Goal: Information Seeking & Learning: Learn about a topic

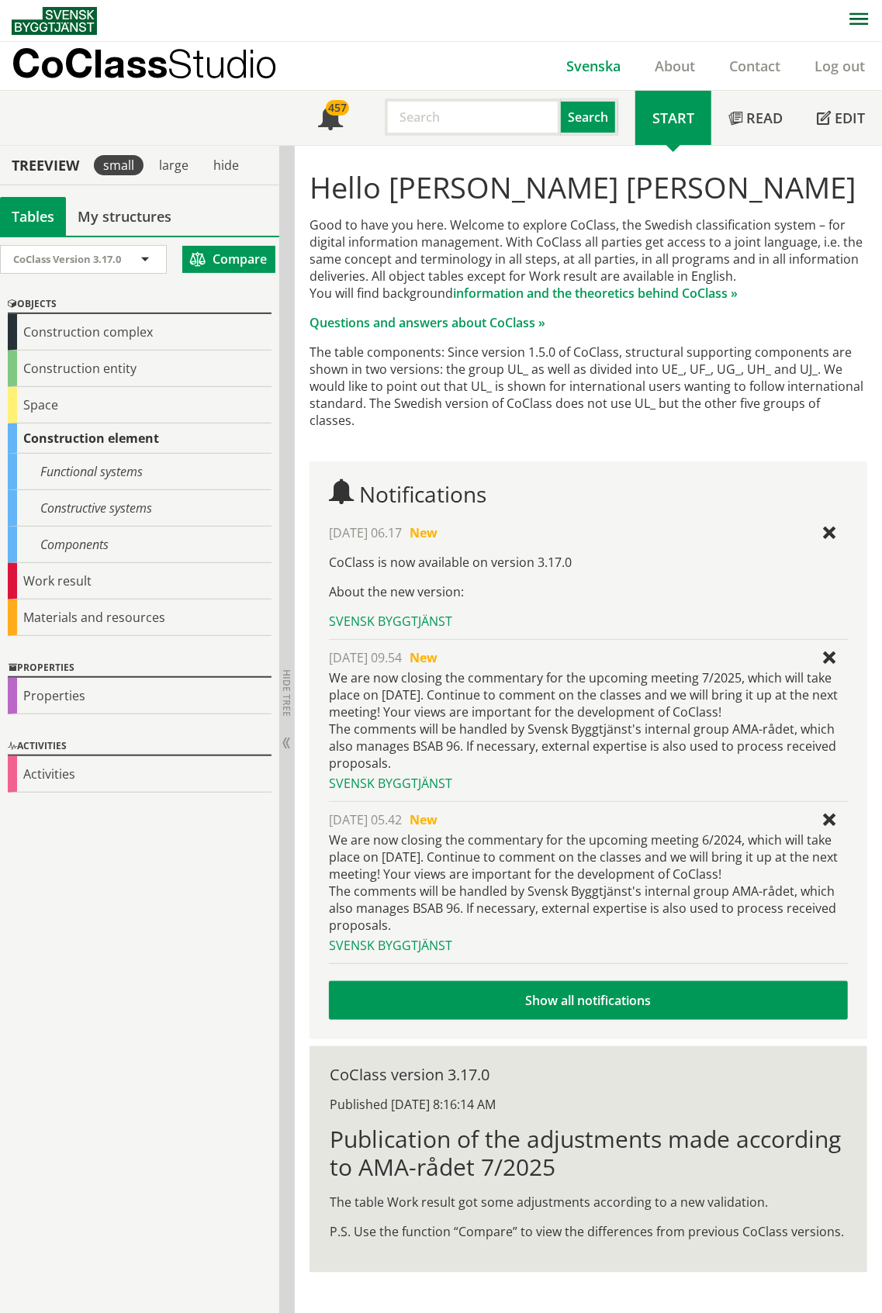
click at [615, 62] on link "Svenska" at bounding box center [593, 66] width 88 height 19
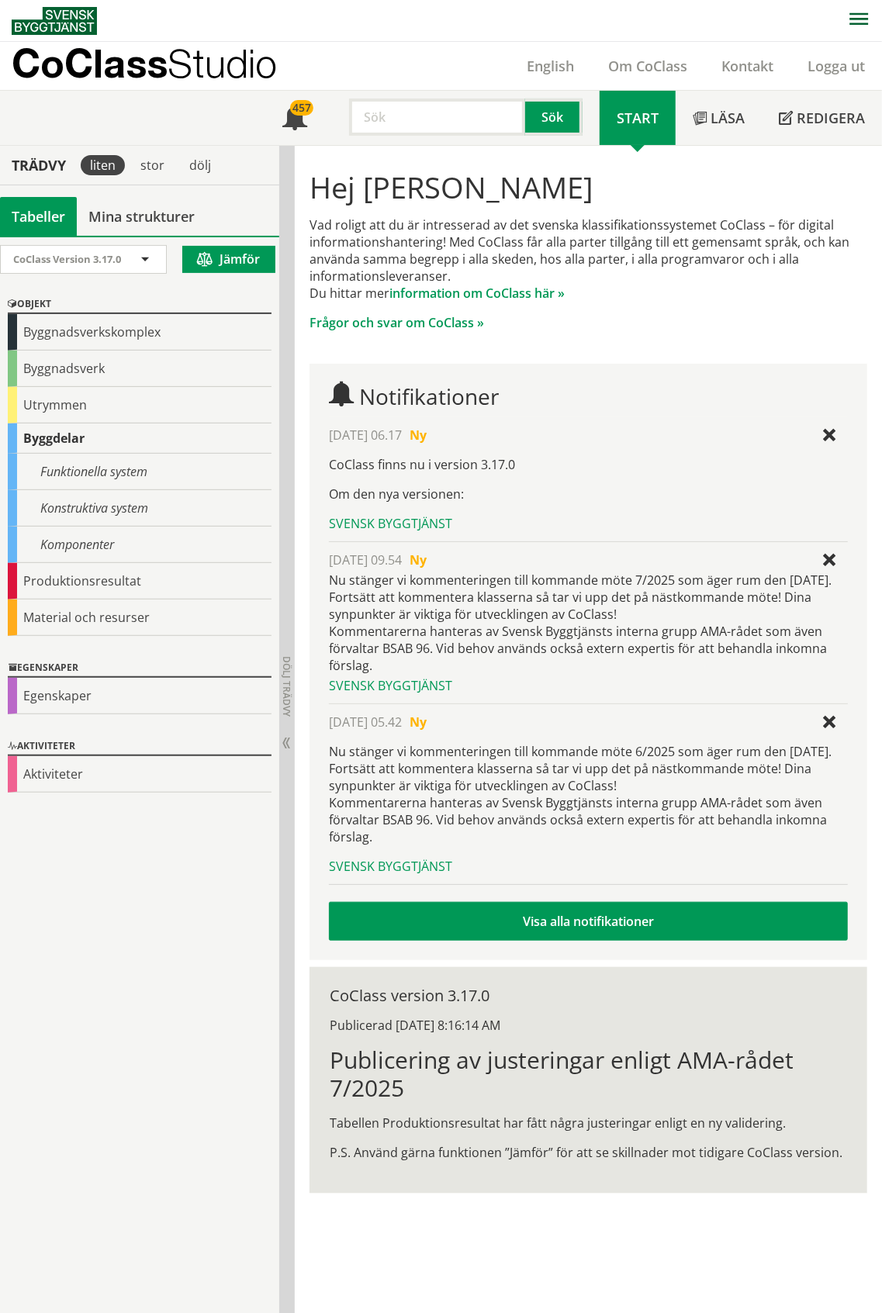
click at [432, 116] on input "text" at bounding box center [437, 116] width 176 height 37
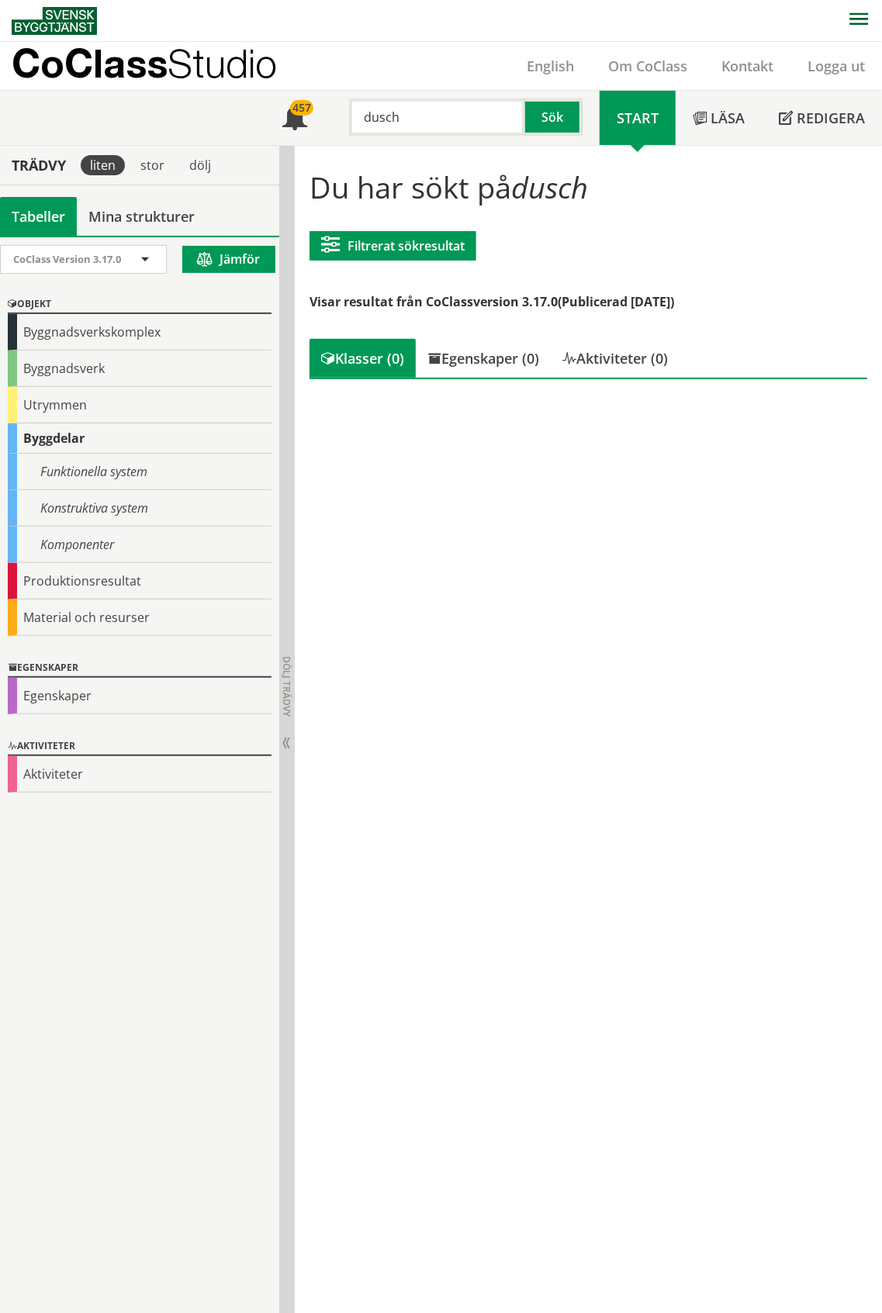
drag, startPoint x: 423, startPoint y: 112, endPoint x: 355, endPoint y: 126, distance: 68.9
click at [355, 126] on input "dusch" at bounding box center [437, 116] width 176 height 37
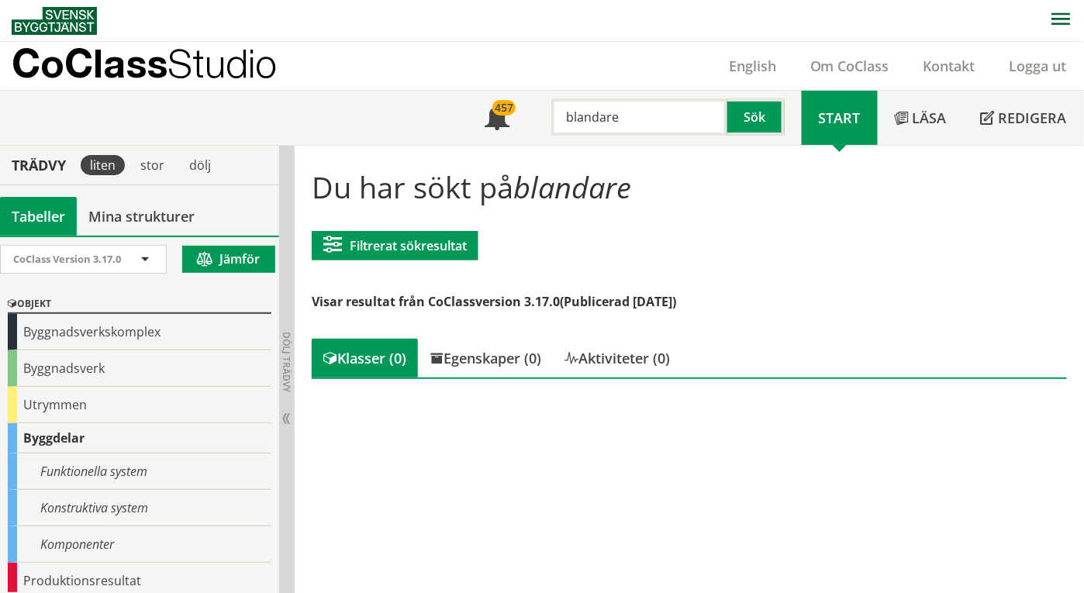
scroll to position [212, 0]
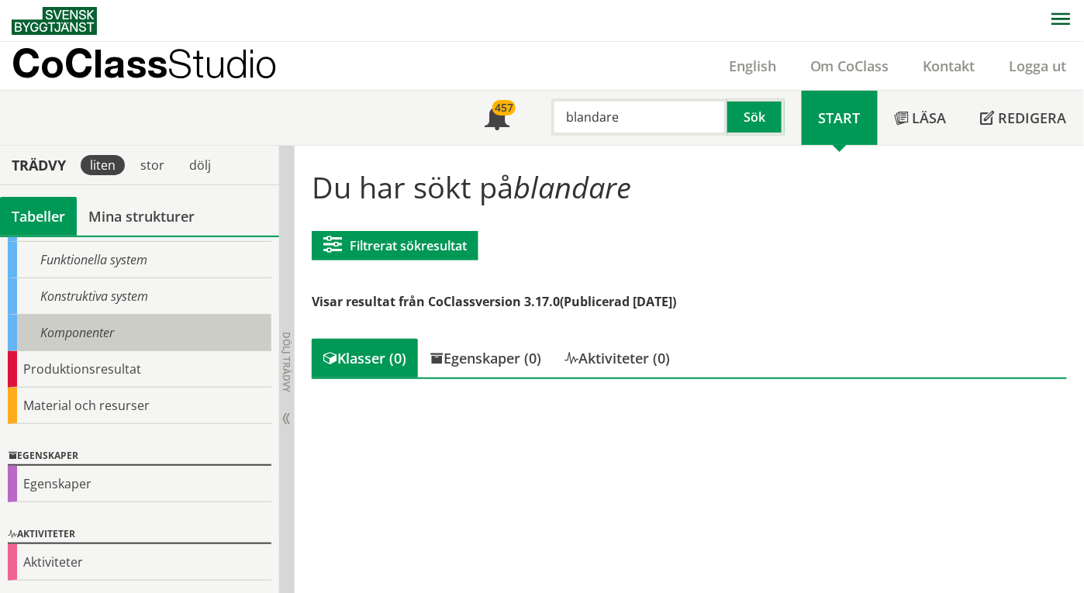
click at [67, 333] on div "Komponenter" at bounding box center [140, 333] width 264 height 36
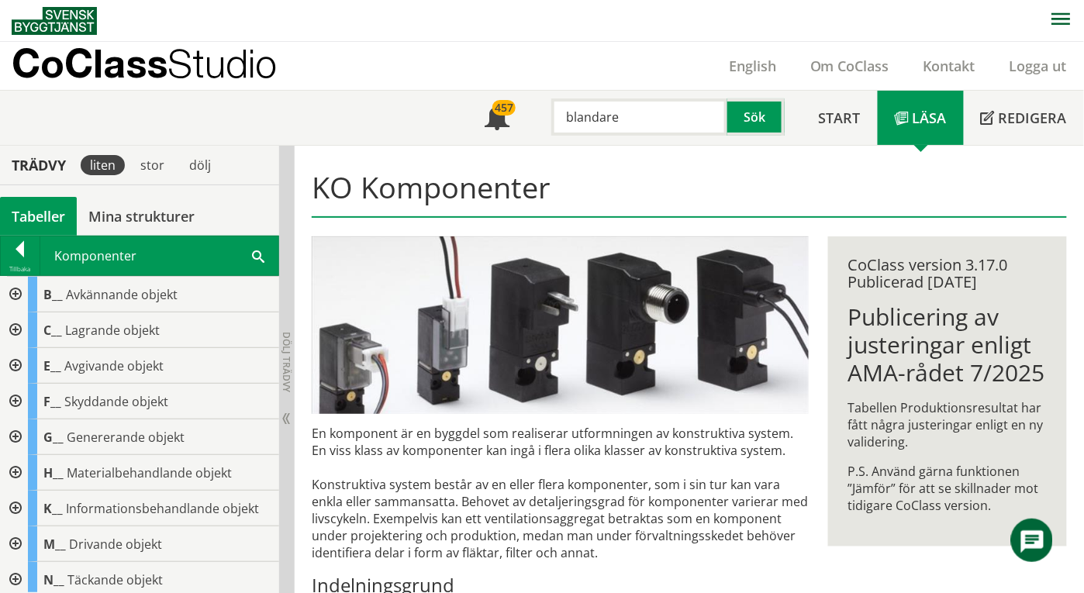
drag, startPoint x: 634, startPoint y: 115, endPoint x: 554, endPoint y: 119, distance: 80.7
click at [554, 119] on input "blandare" at bounding box center [639, 116] width 176 height 37
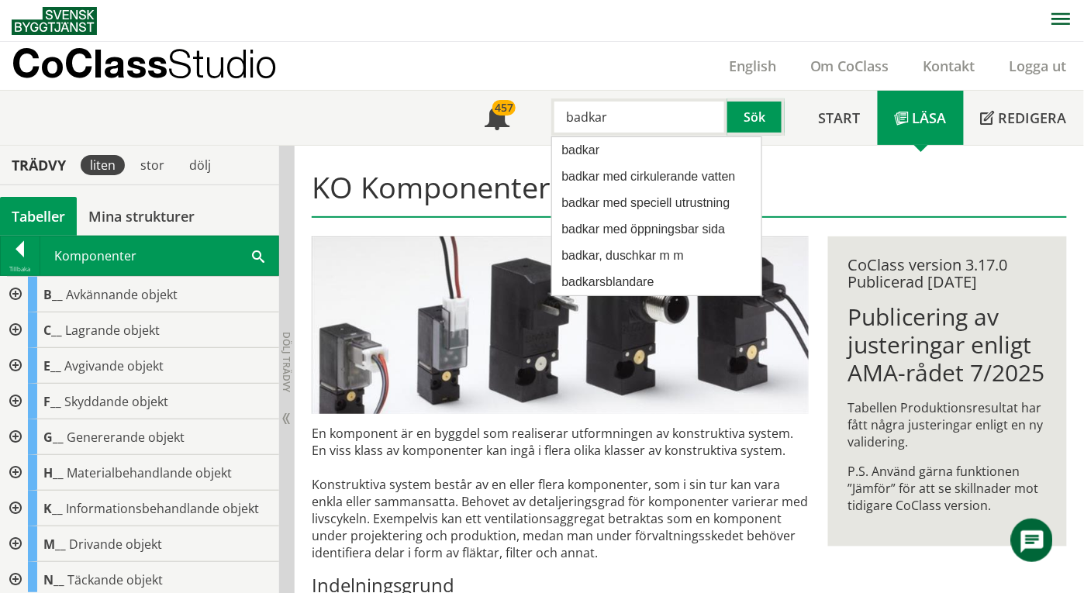
type input "badkar"
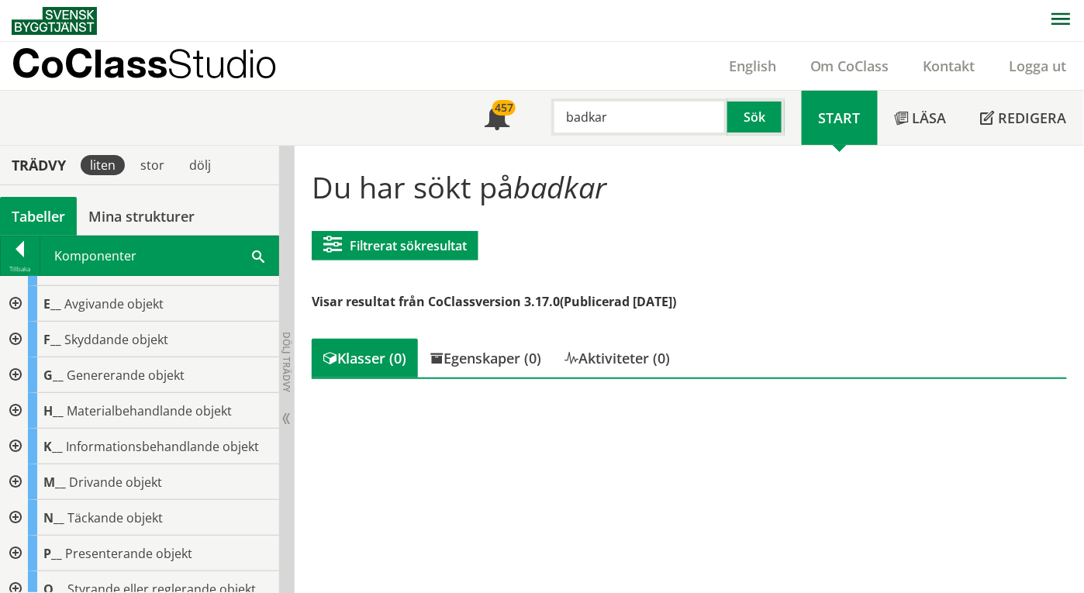
scroll to position [113, 0]
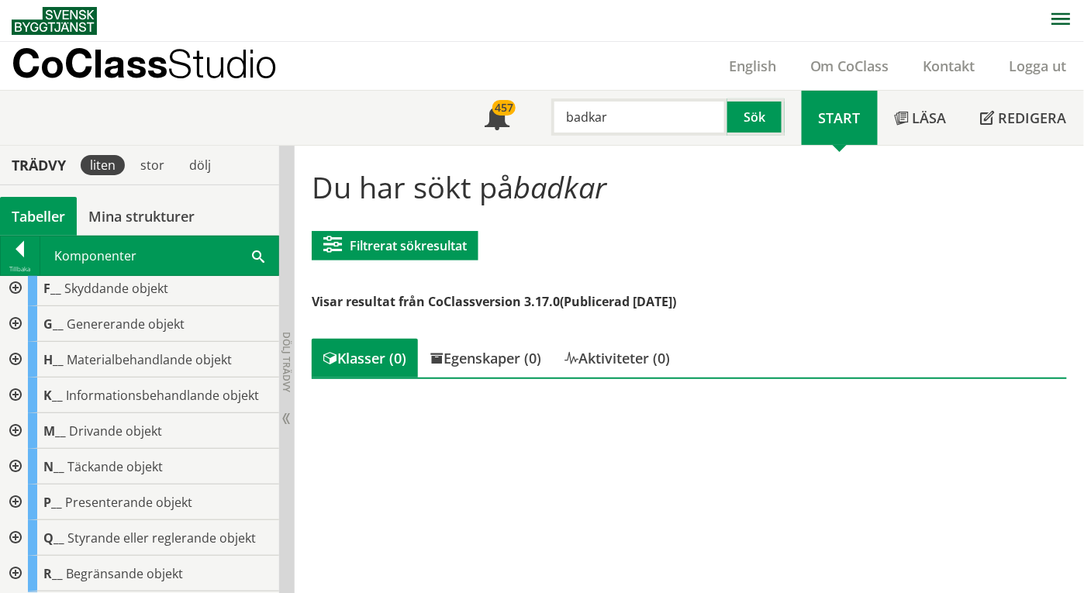
click at [16, 540] on div at bounding box center [14, 538] width 28 height 36
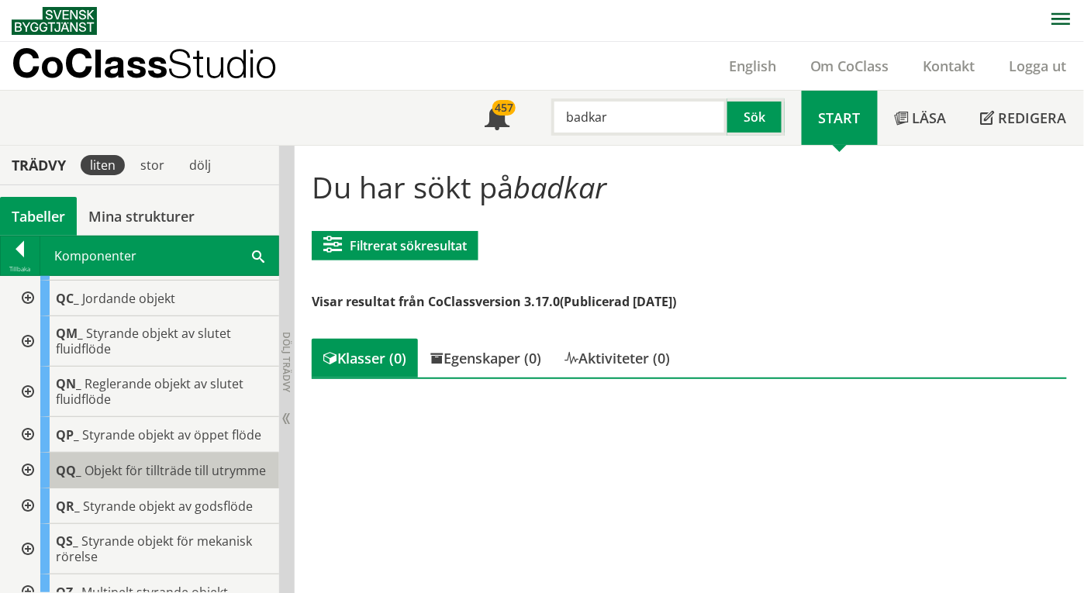
scroll to position [423, 0]
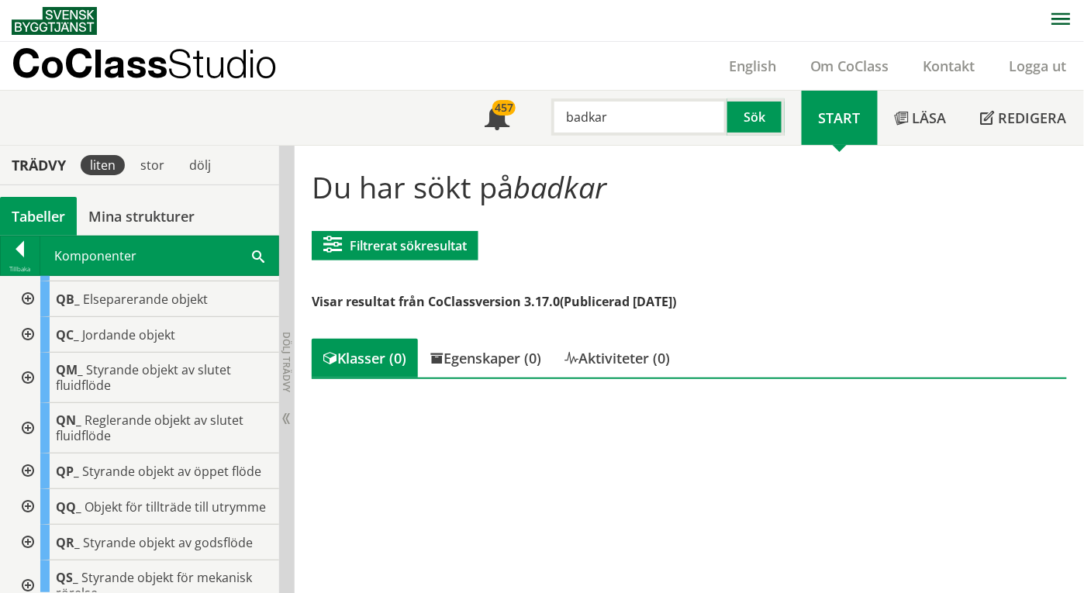
click at [28, 378] on div at bounding box center [26, 378] width 28 height 50
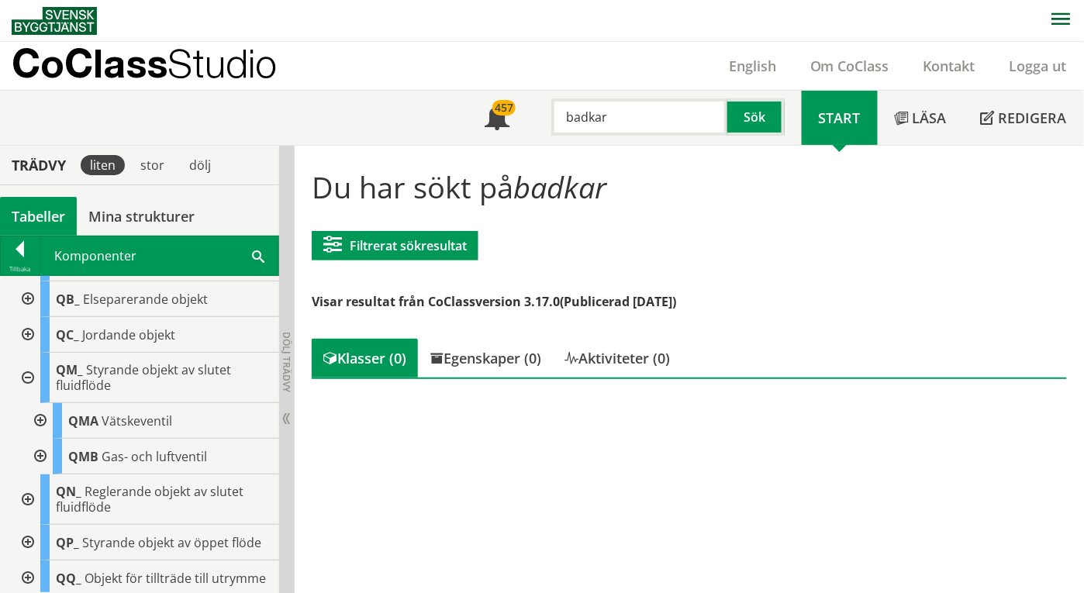
click at [38, 420] on div at bounding box center [39, 421] width 28 height 36
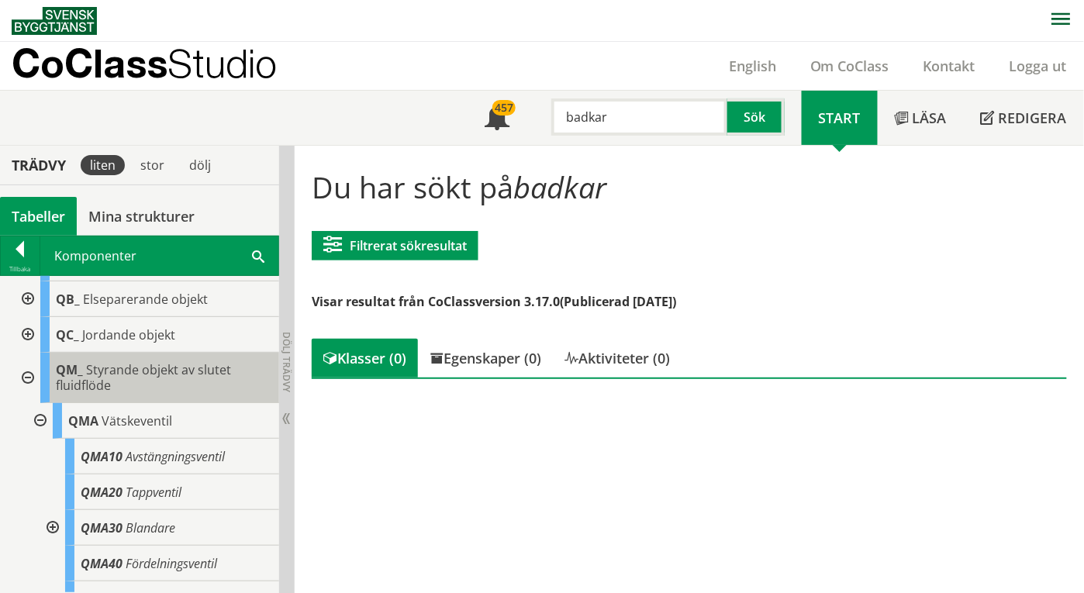
scroll to position [527, 0]
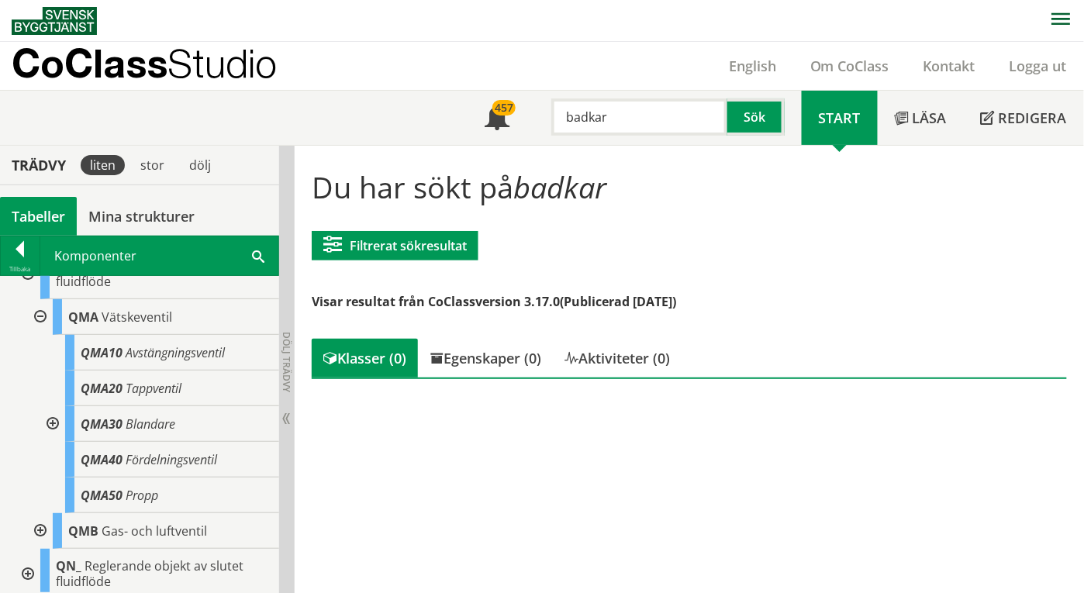
click at [51, 423] on div at bounding box center [51, 424] width 28 height 36
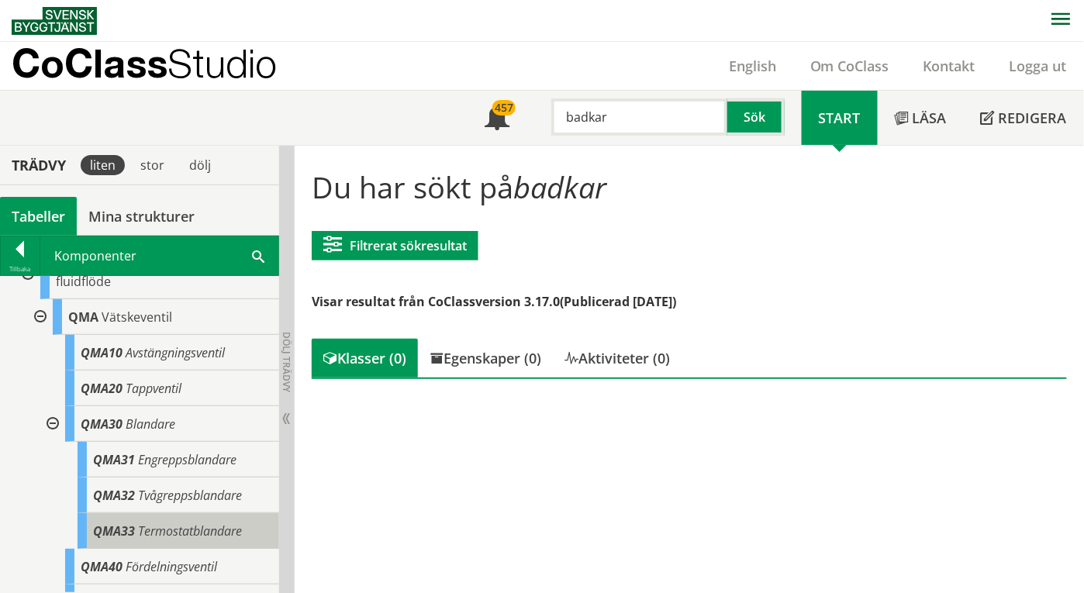
click at [169, 527] on span "Termostatblandare" at bounding box center [190, 531] width 104 height 17
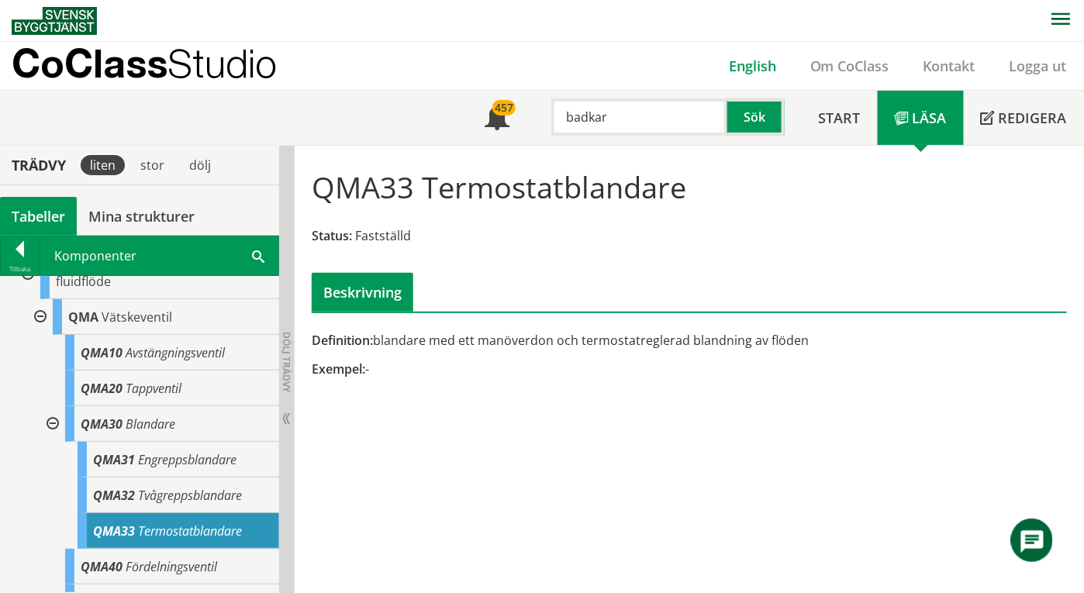
click at [760, 67] on link "English" at bounding box center [752, 66] width 81 height 19
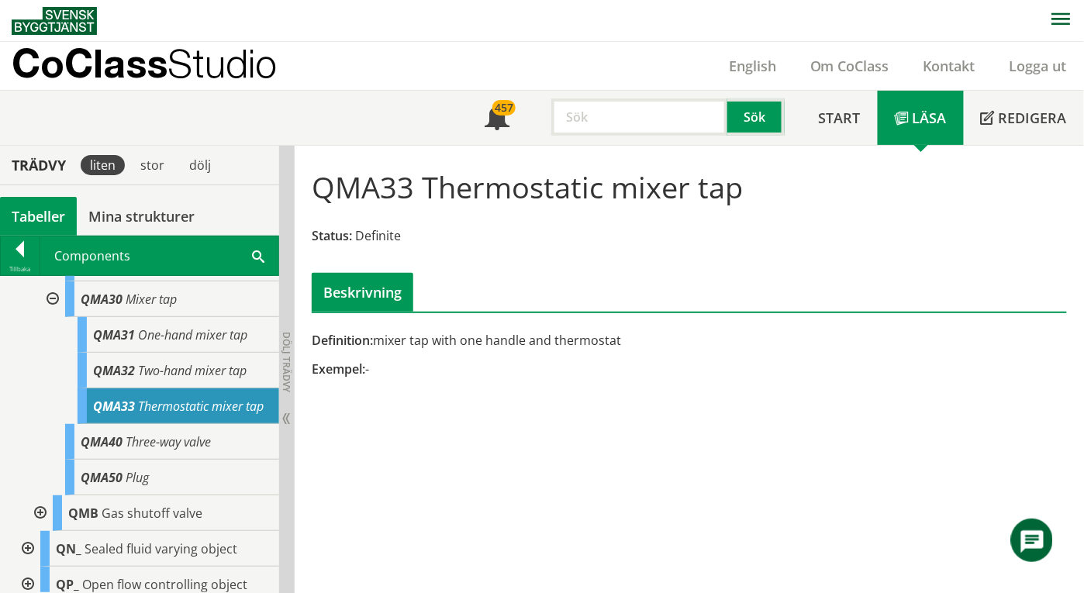
scroll to position [611, 0]
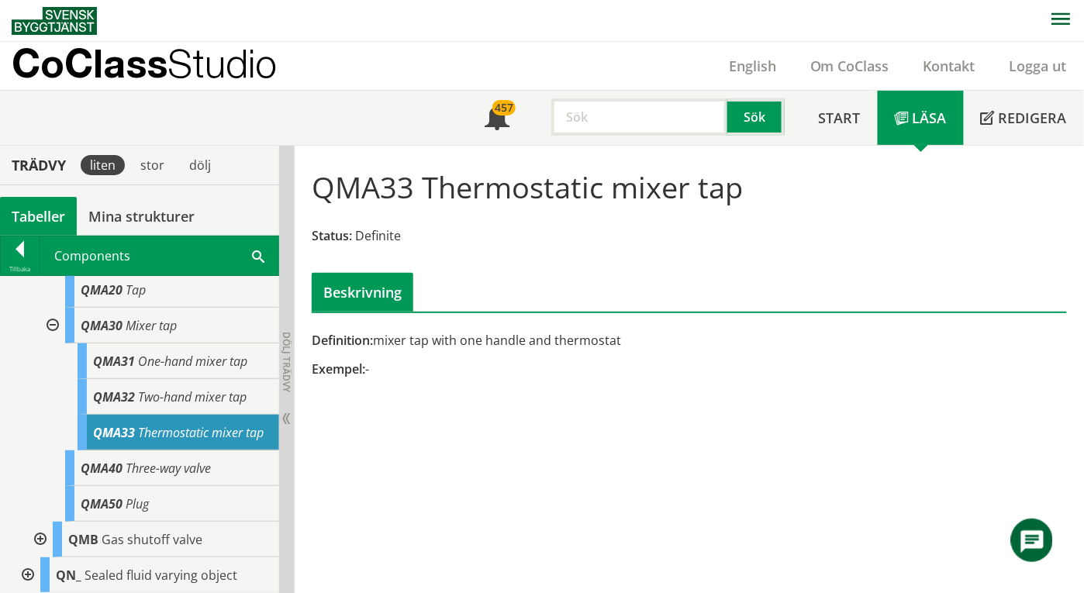
click at [53, 324] on div at bounding box center [51, 326] width 28 height 36
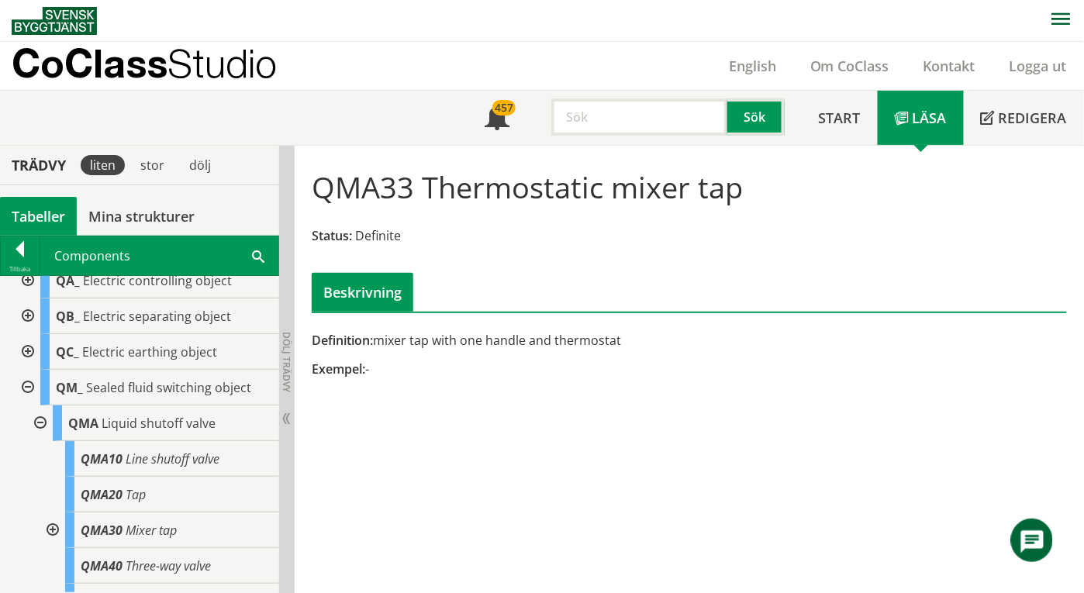
scroll to position [395, 0]
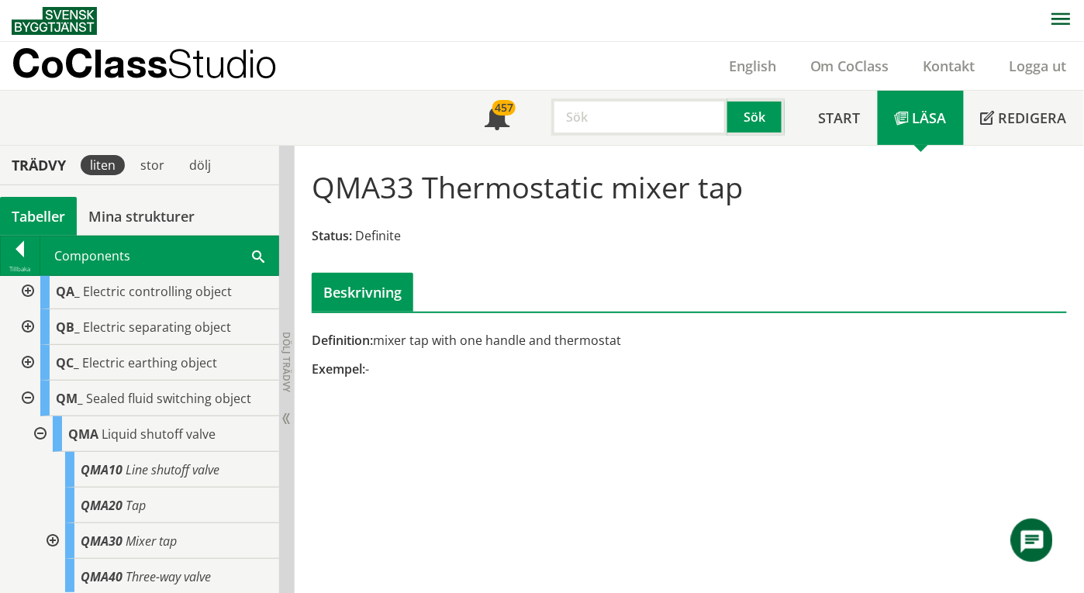
click at [23, 395] on div at bounding box center [26, 399] width 28 height 36
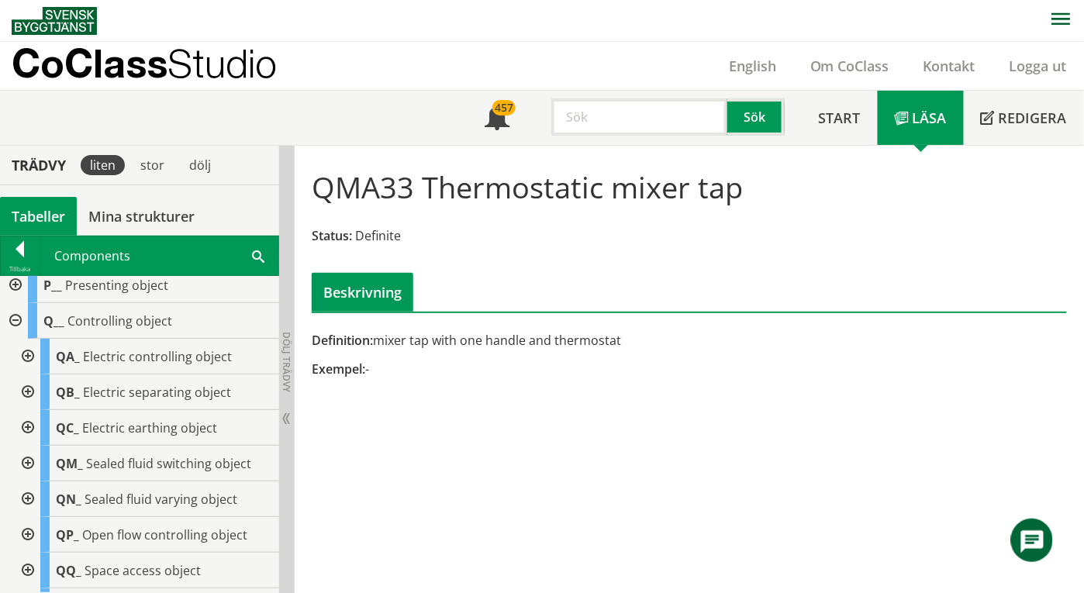
scroll to position [305, 0]
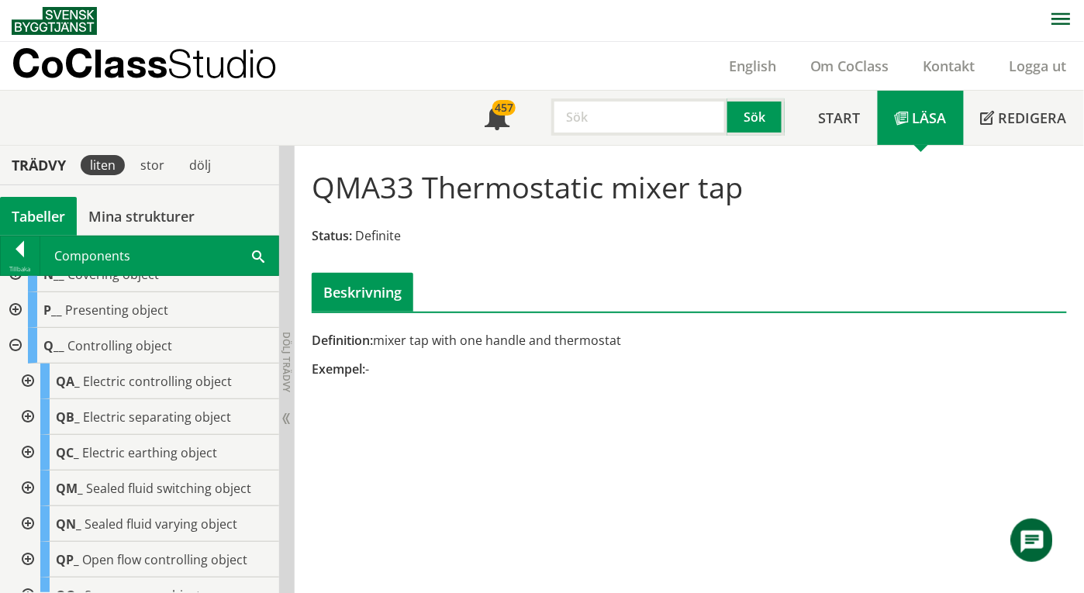
click at [16, 347] on div at bounding box center [14, 346] width 28 height 36
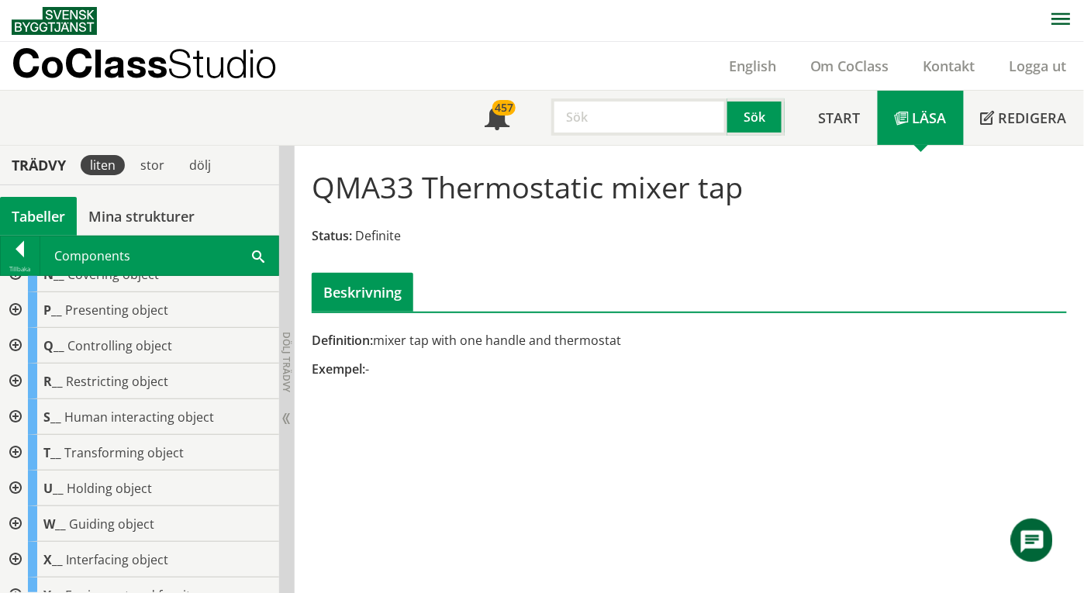
click at [17, 378] on div at bounding box center [14, 382] width 28 height 36
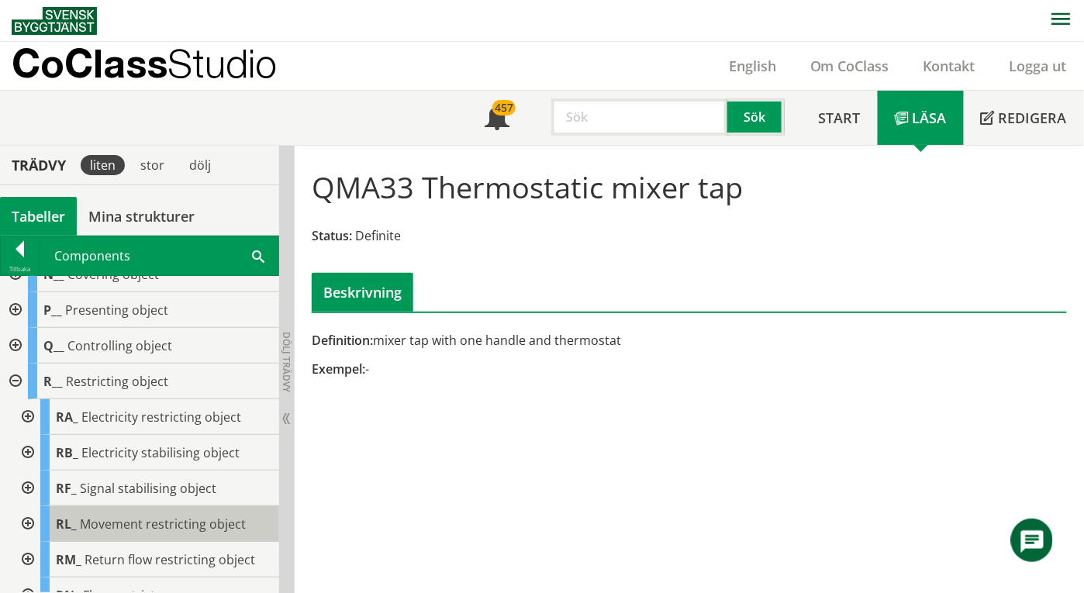
scroll to position [409, 0]
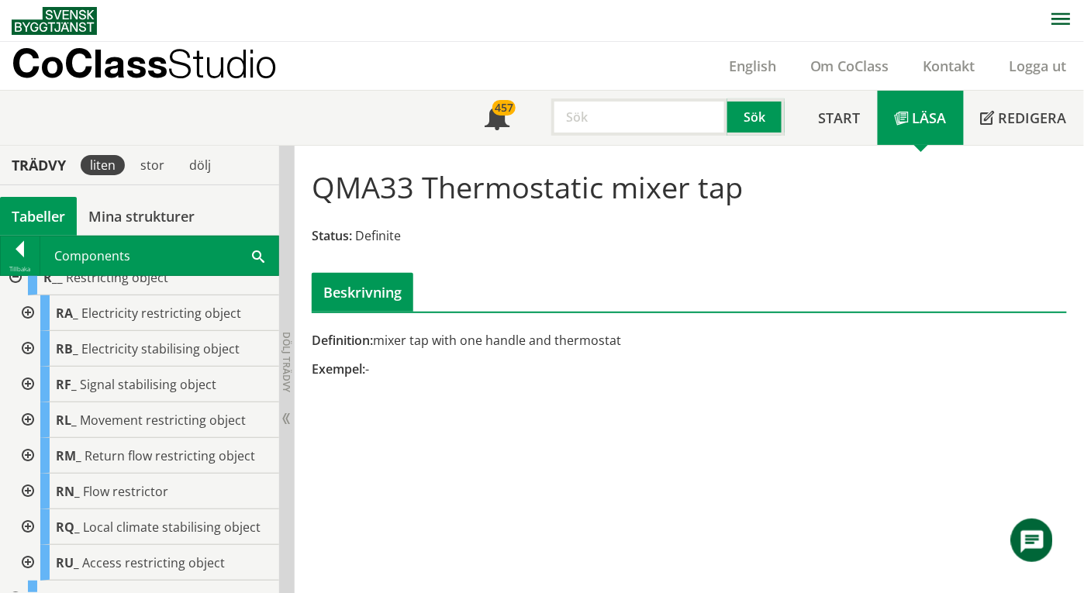
click at [28, 488] on div at bounding box center [26, 492] width 28 height 36
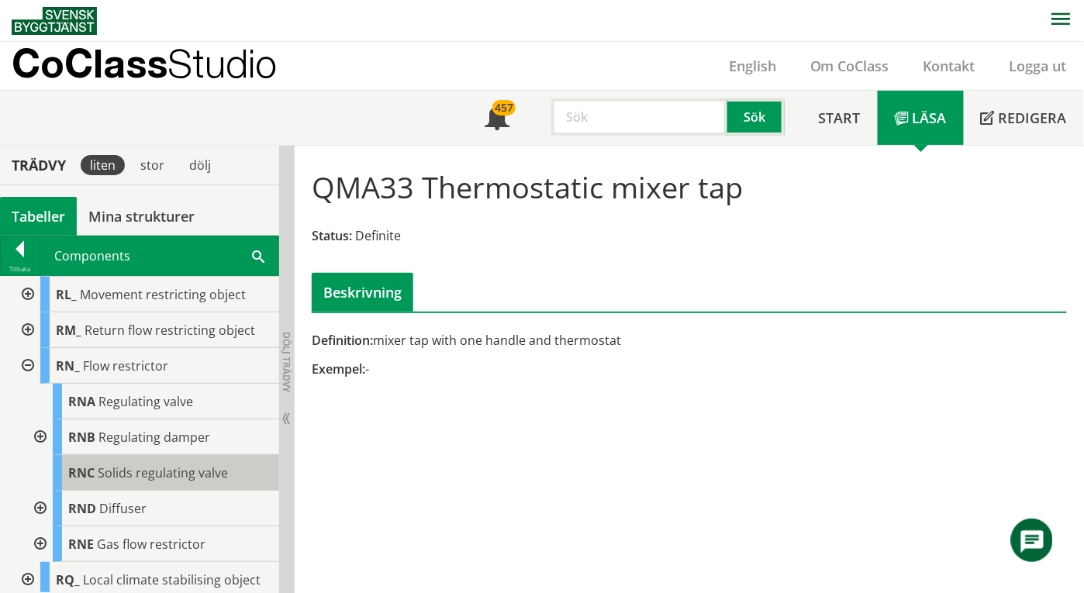
scroll to position [616, 0]
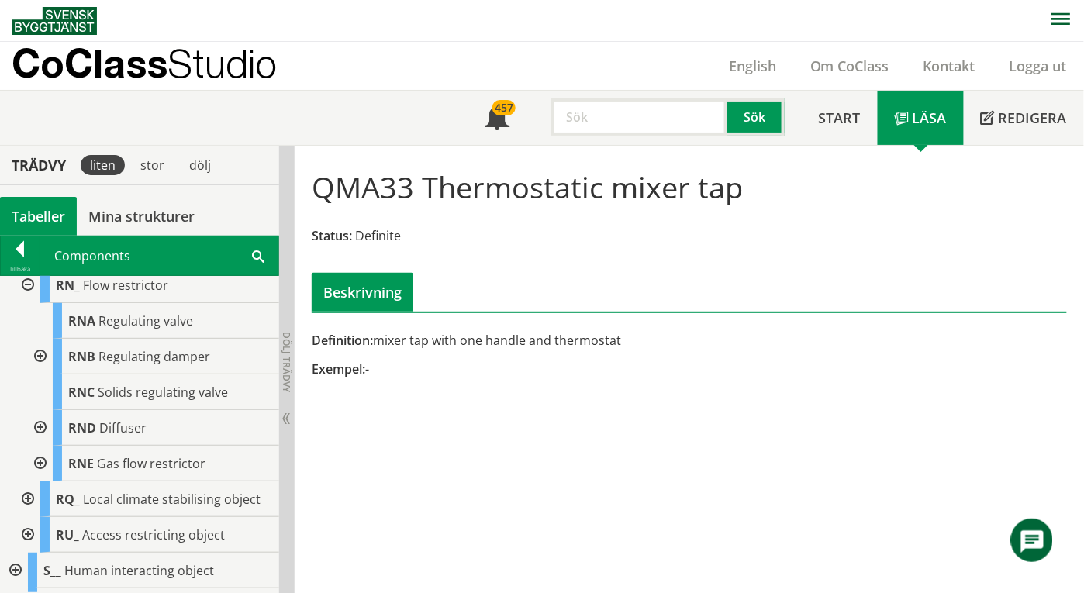
click at [37, 426] on div at bounding box center [39, 428] width 28 height 36
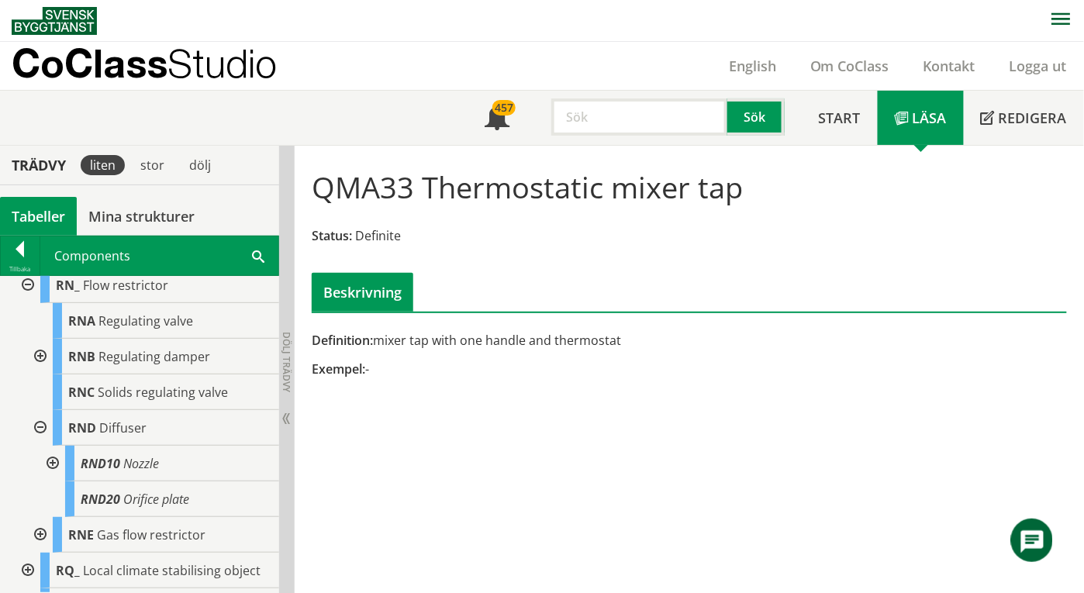
click at [50, 460] on div at bounding box center [51, 464] width 28 height 36
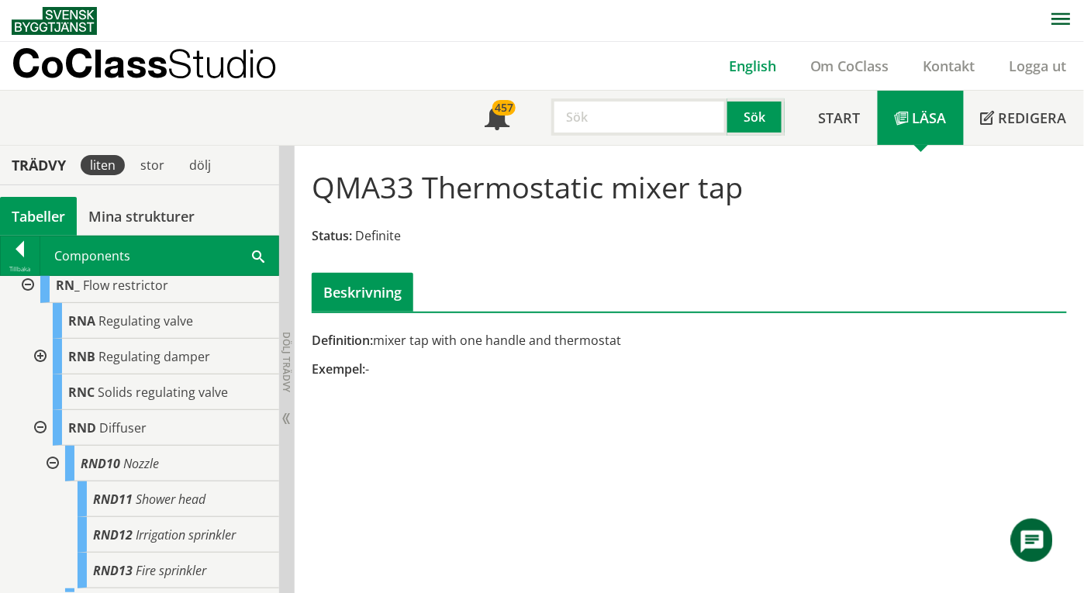
click at [740, 60] on link "English" at bounding box center [752, 66] width 81 height 19
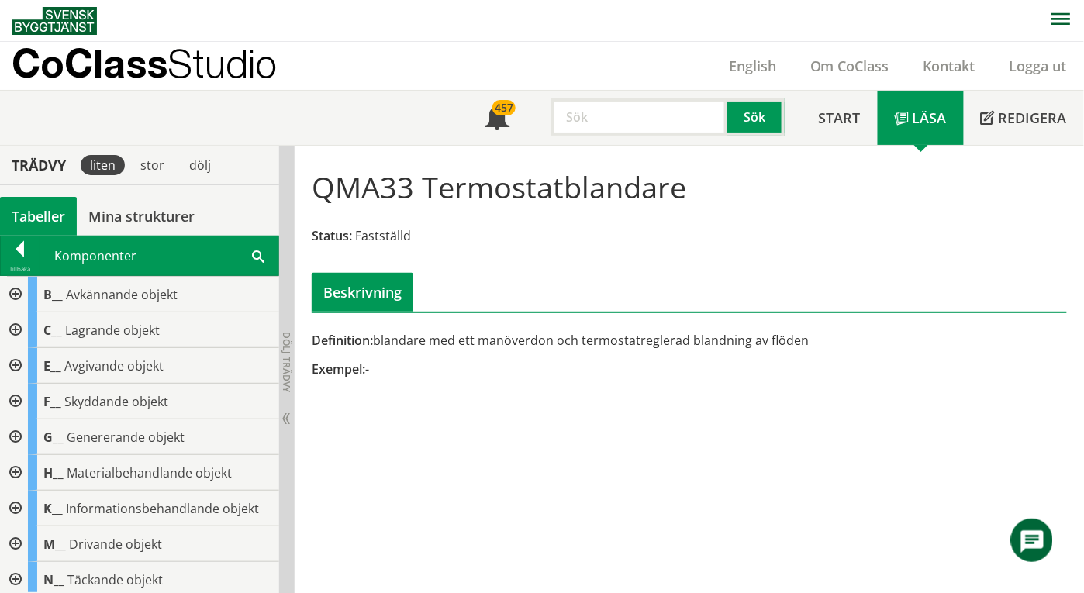
scroll to position [16, 0]
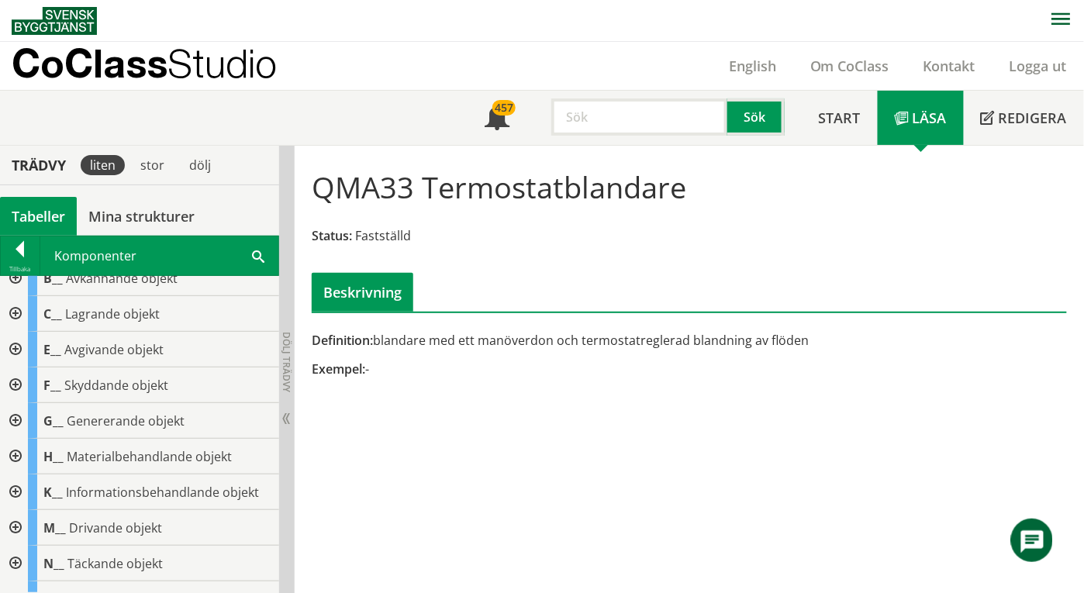
click at [16, 311] on div at bounding box center [14, 314] width 28 height 36
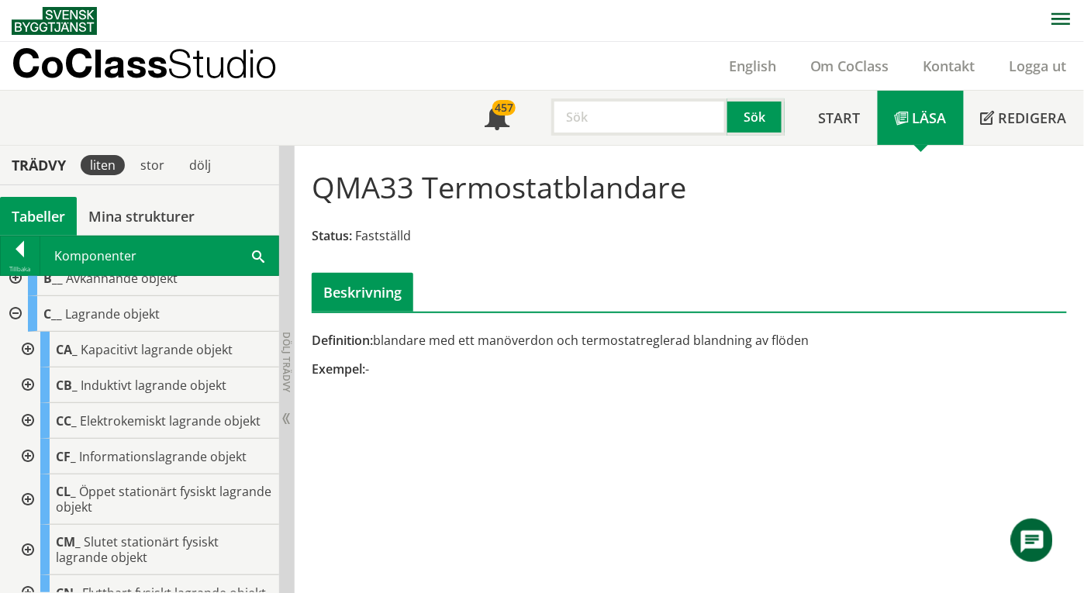
click at [29, 348] on div at bounding box center [26, 350] width 28 height 36
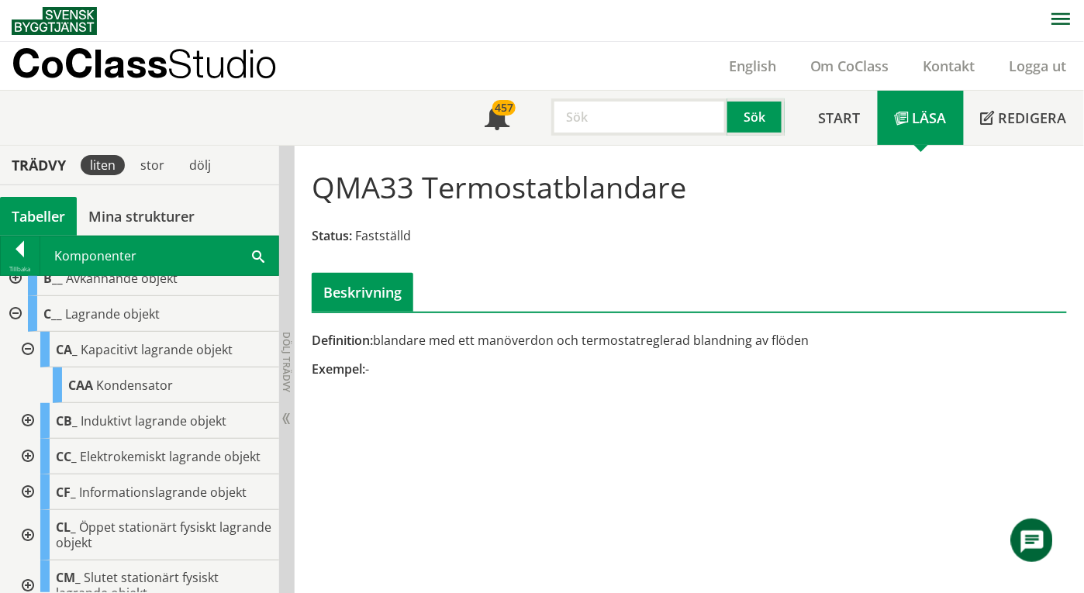
click at [28, 349] on div at bounding box center [26, 350] width 28 height 36
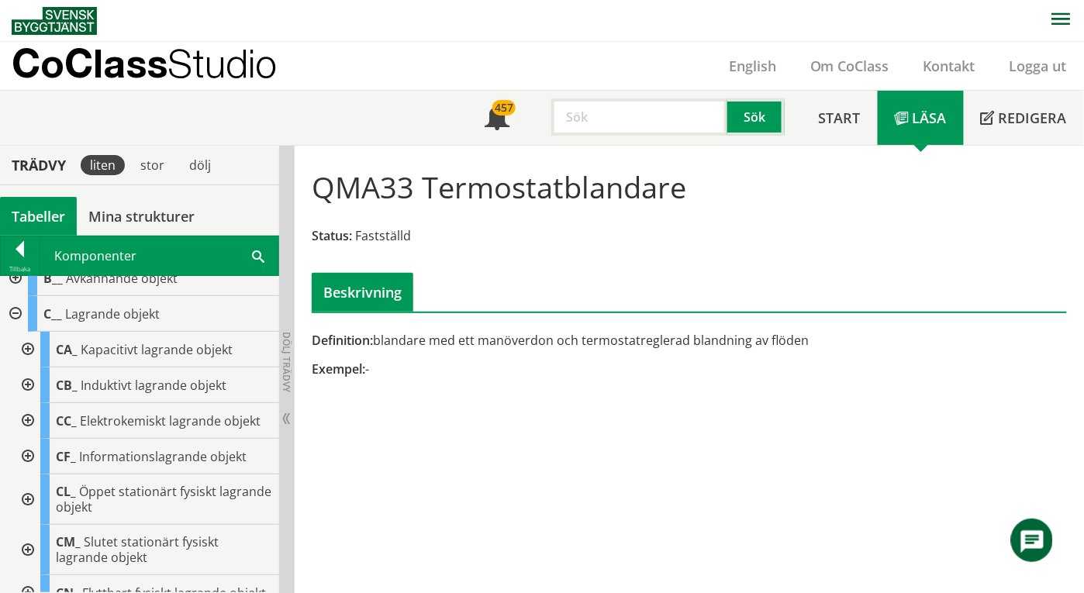
click at [26, 385] on div at bounding box center [26, 385] width 28 height 36
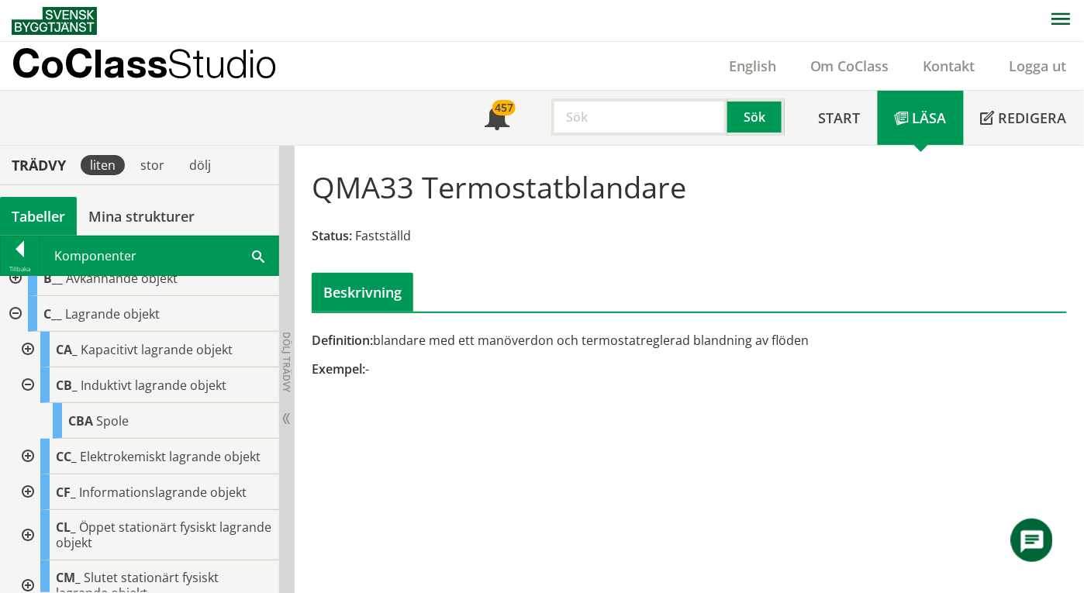
click at [26, 385] on div at bounding box center [26, 385] width 28 height 36
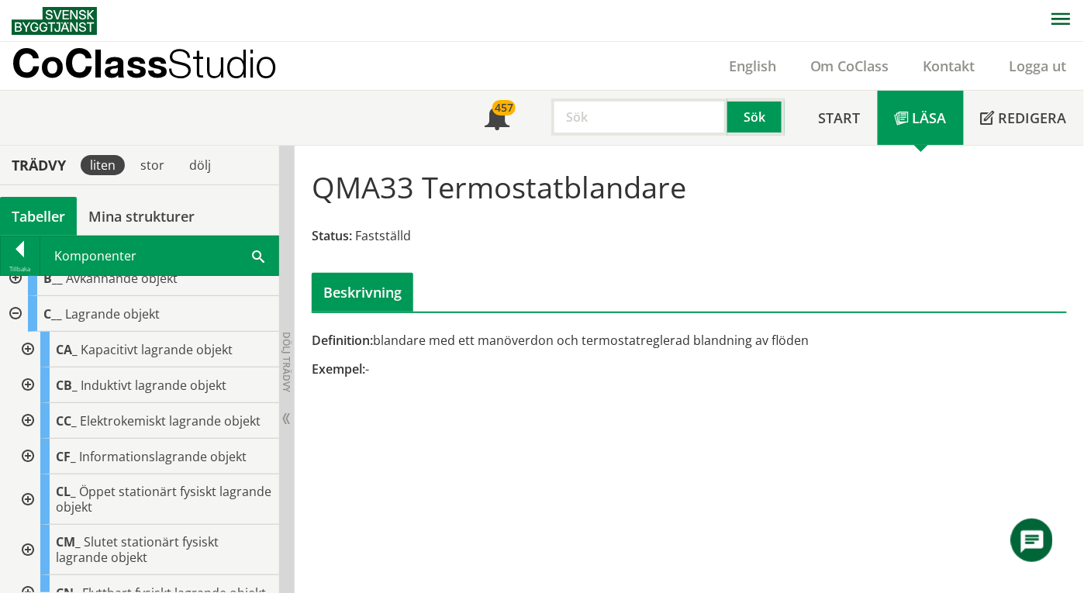
click at [17, 311] on div at bounding box center [14, 314] width 28 height 36
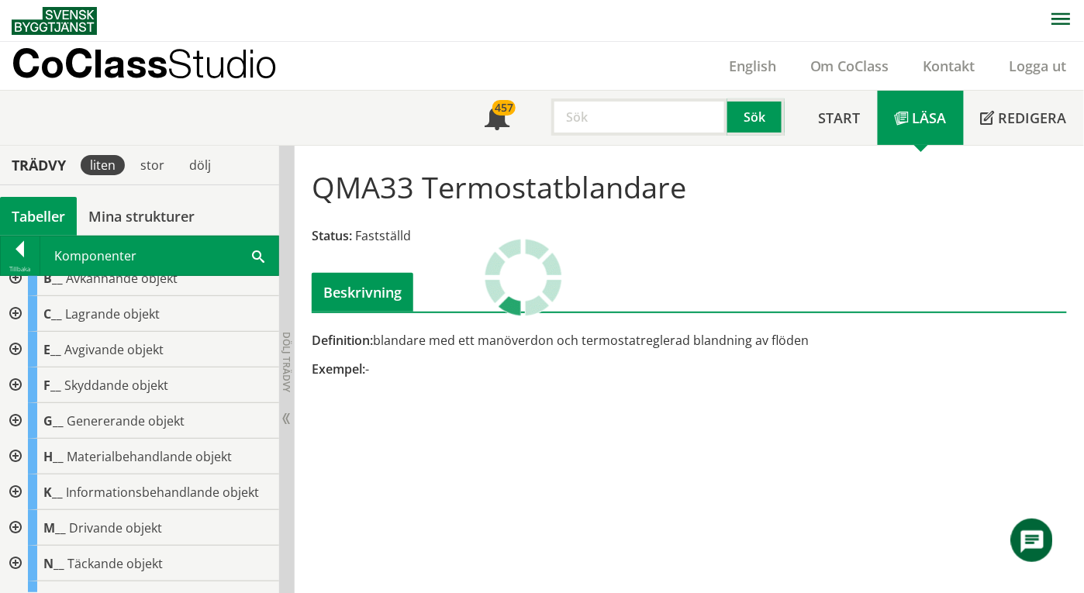
click at [667, 110] on input "text" at bounding box center [639, 116] width 176 height 37
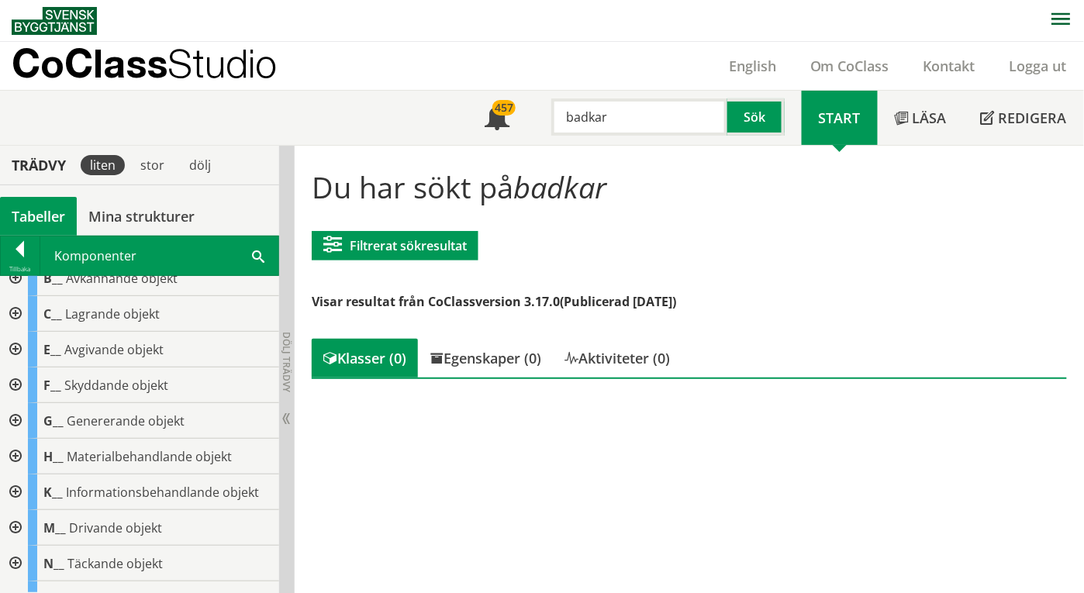
drag, startPoint x: 622, startPoint y: 121, endPoint x: 550, endPoint y: 105, distance: 73.0
click at [551, 105] on input "badkar" at bounding box center [639, 116] width 176 height 37
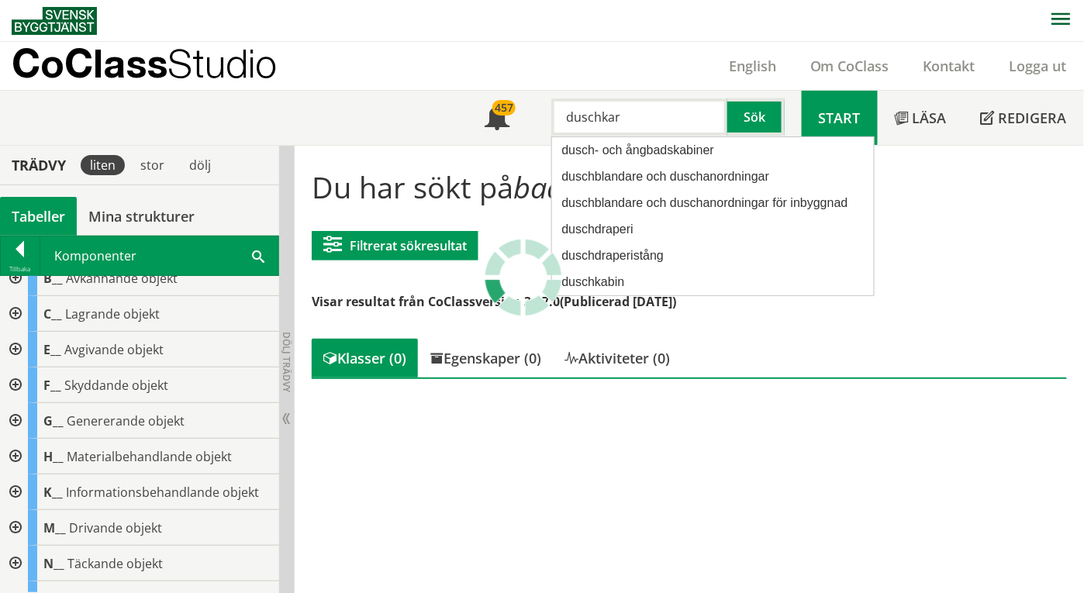
type input "duschkar"
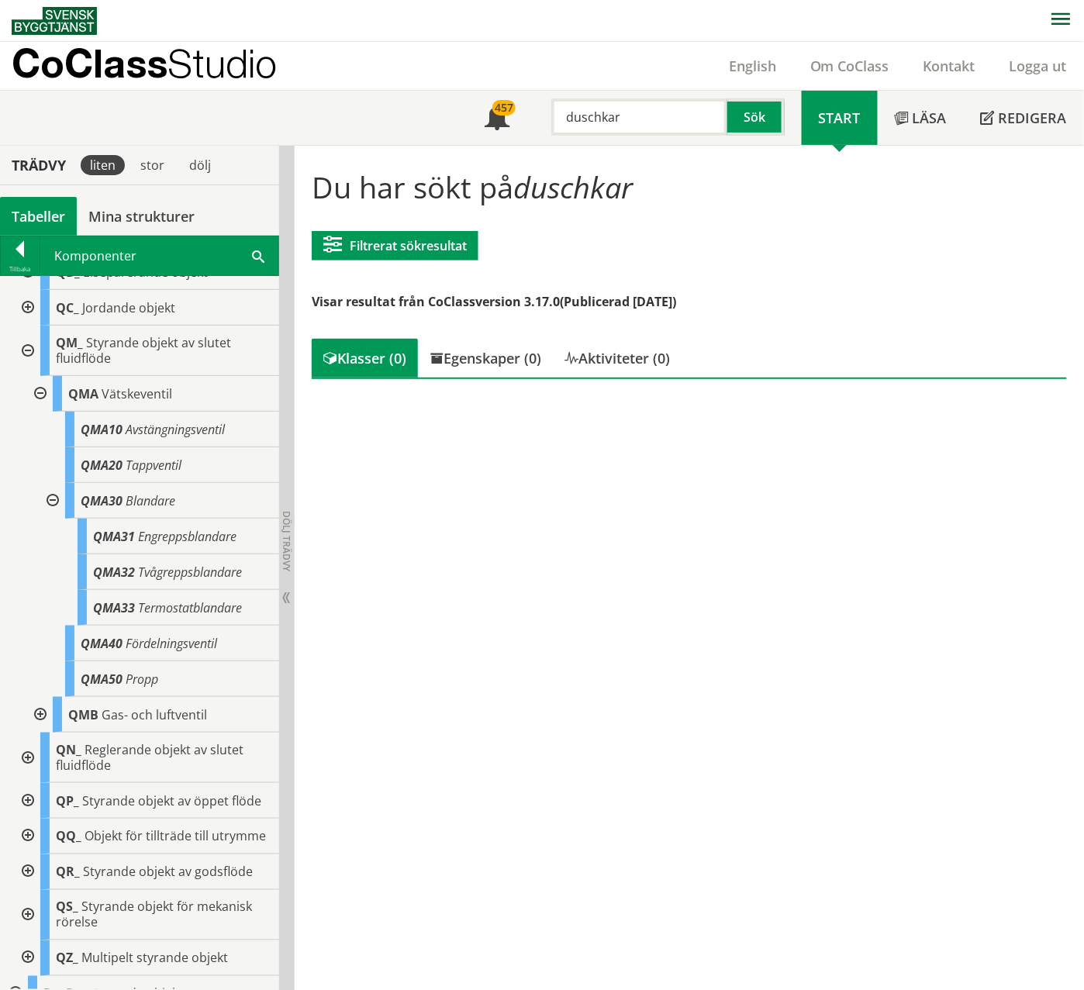
scroll to position [439, 0]
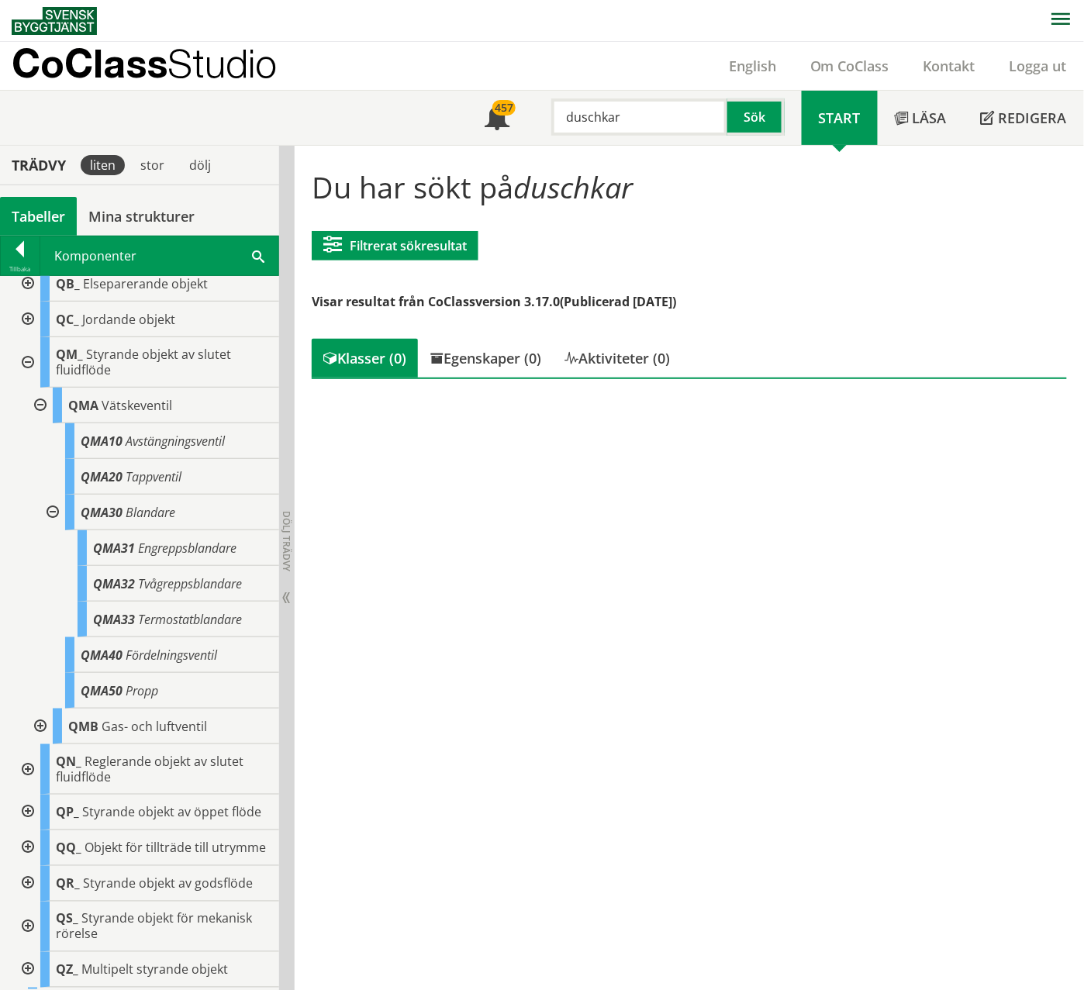
click at [26, 592] on div at bounding box center [26, 848] width 28 height 36
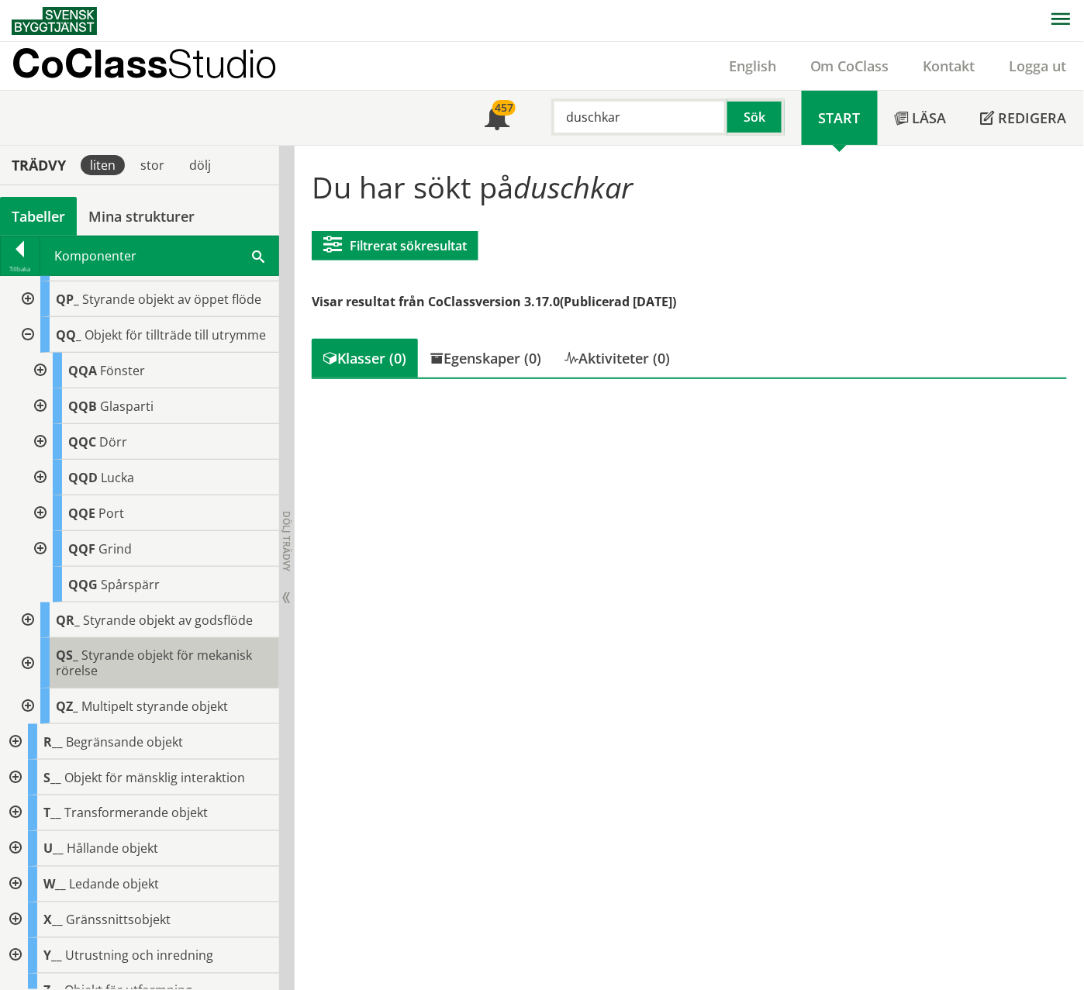
scroll to position [915, 0]
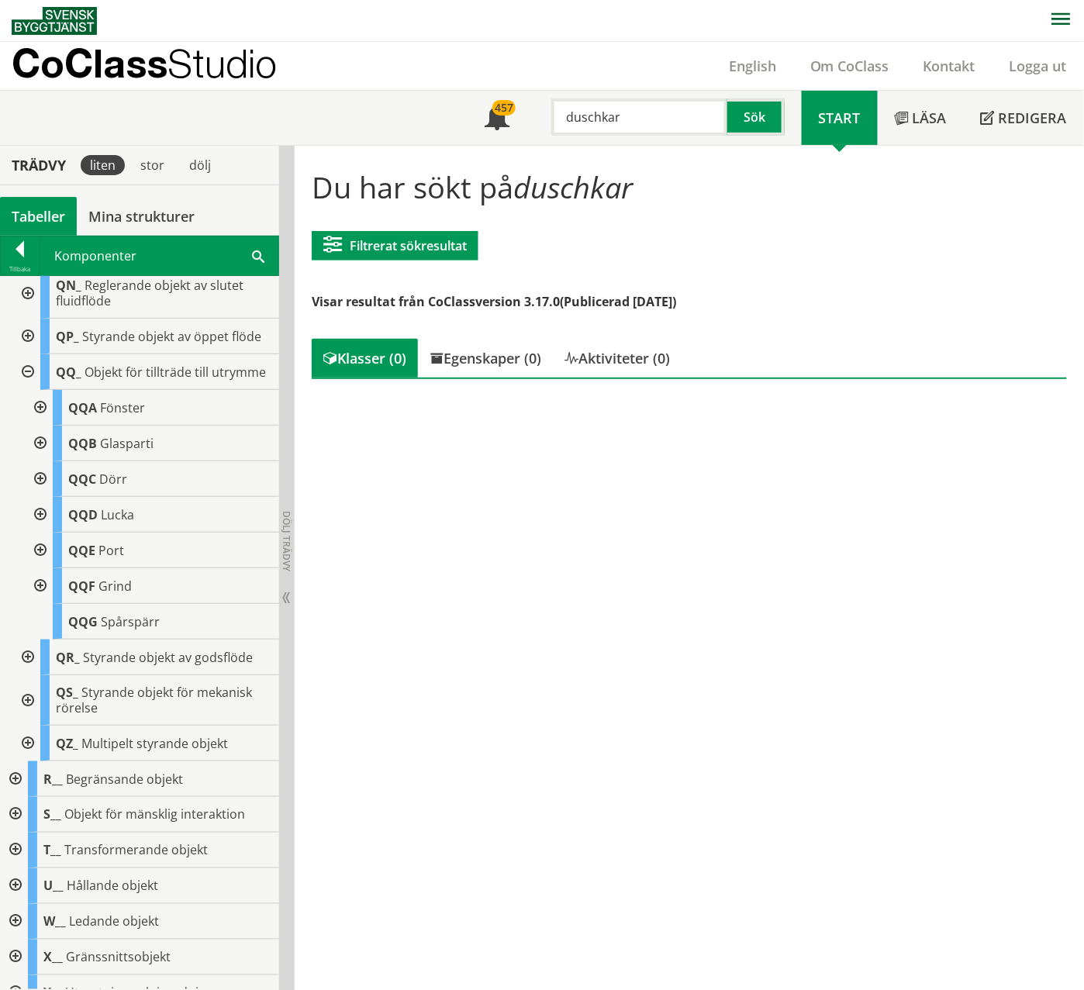
click at [29, 215] on div "Tabeller" at bounding box center [38, 216] width 77 height 39
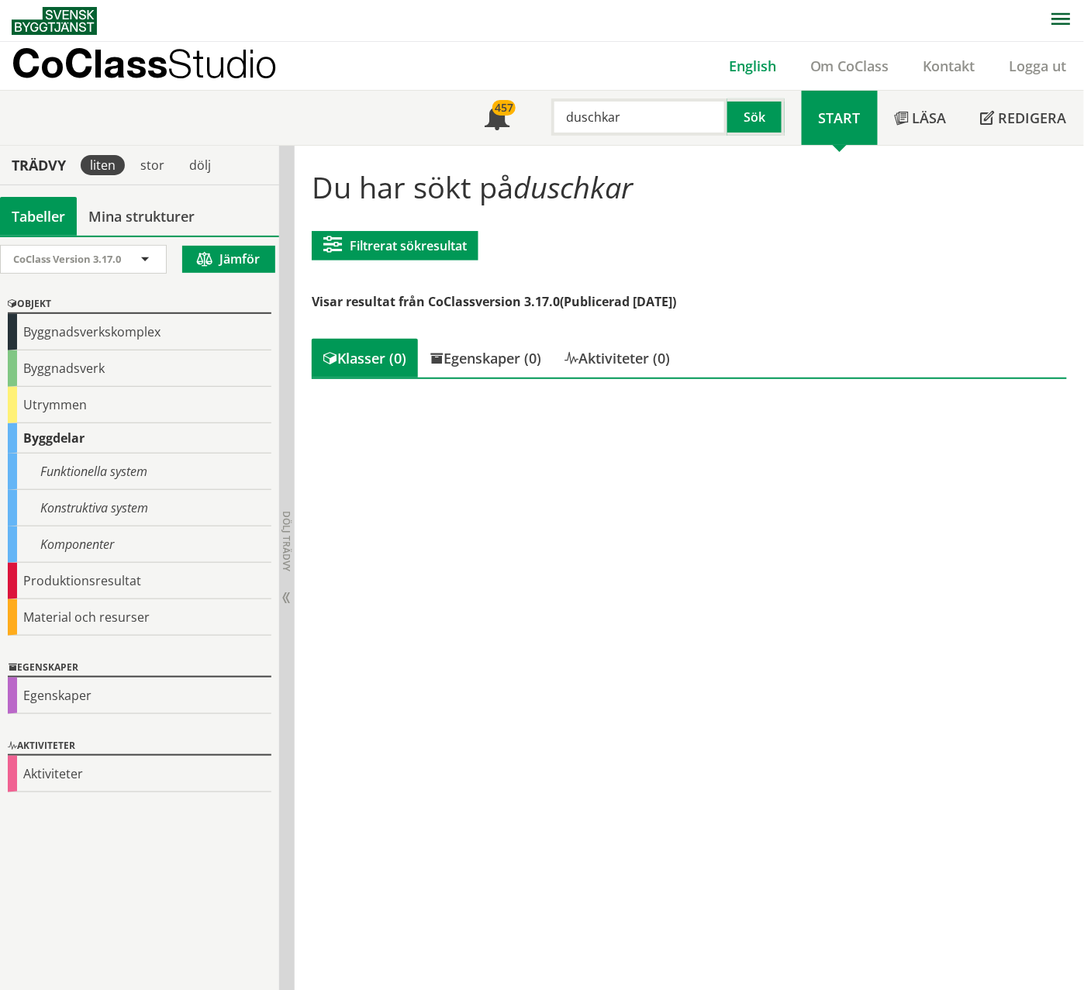
click at [764, 71] on link "English" at bounding box center [752, 66] width 81 height 19
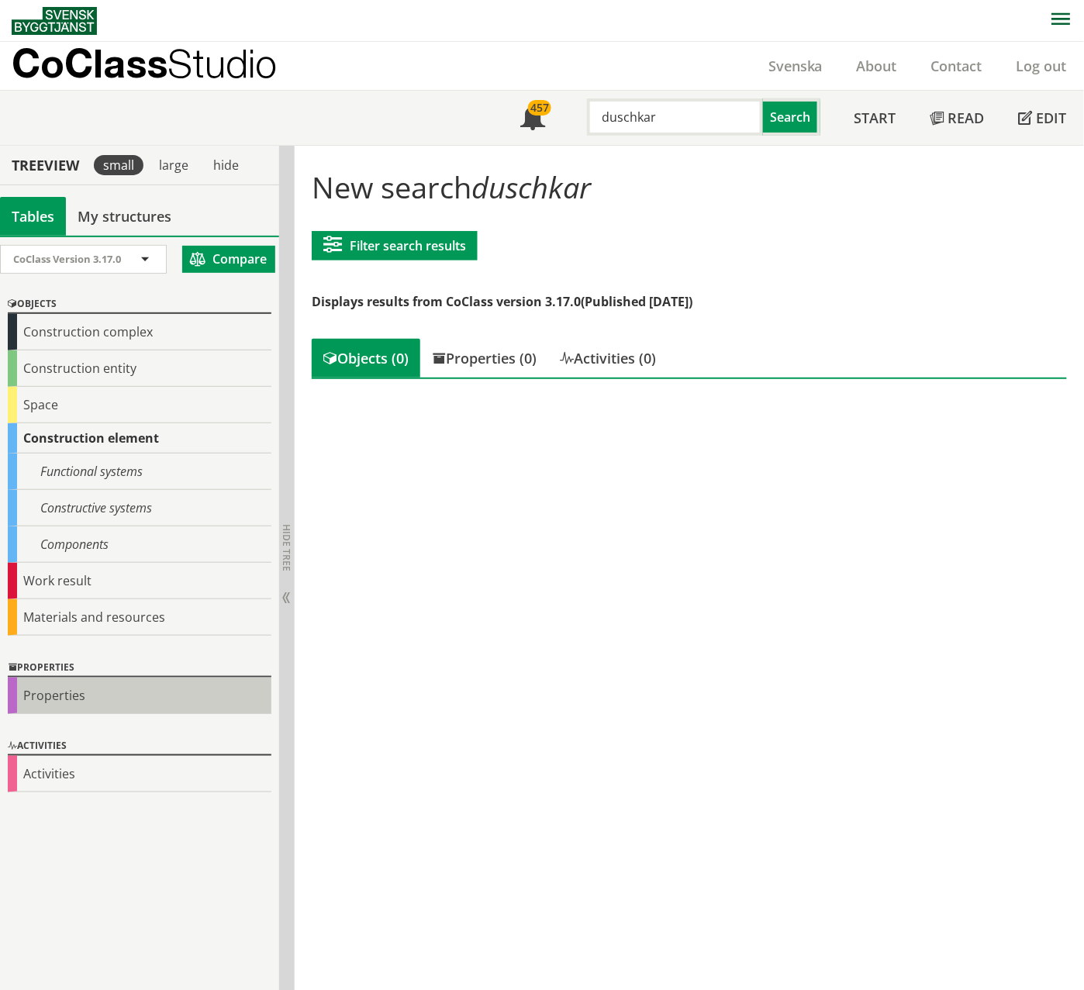
click at [42, 698] on div "Properties" at bounding box center [140, 696] width 264 height 36
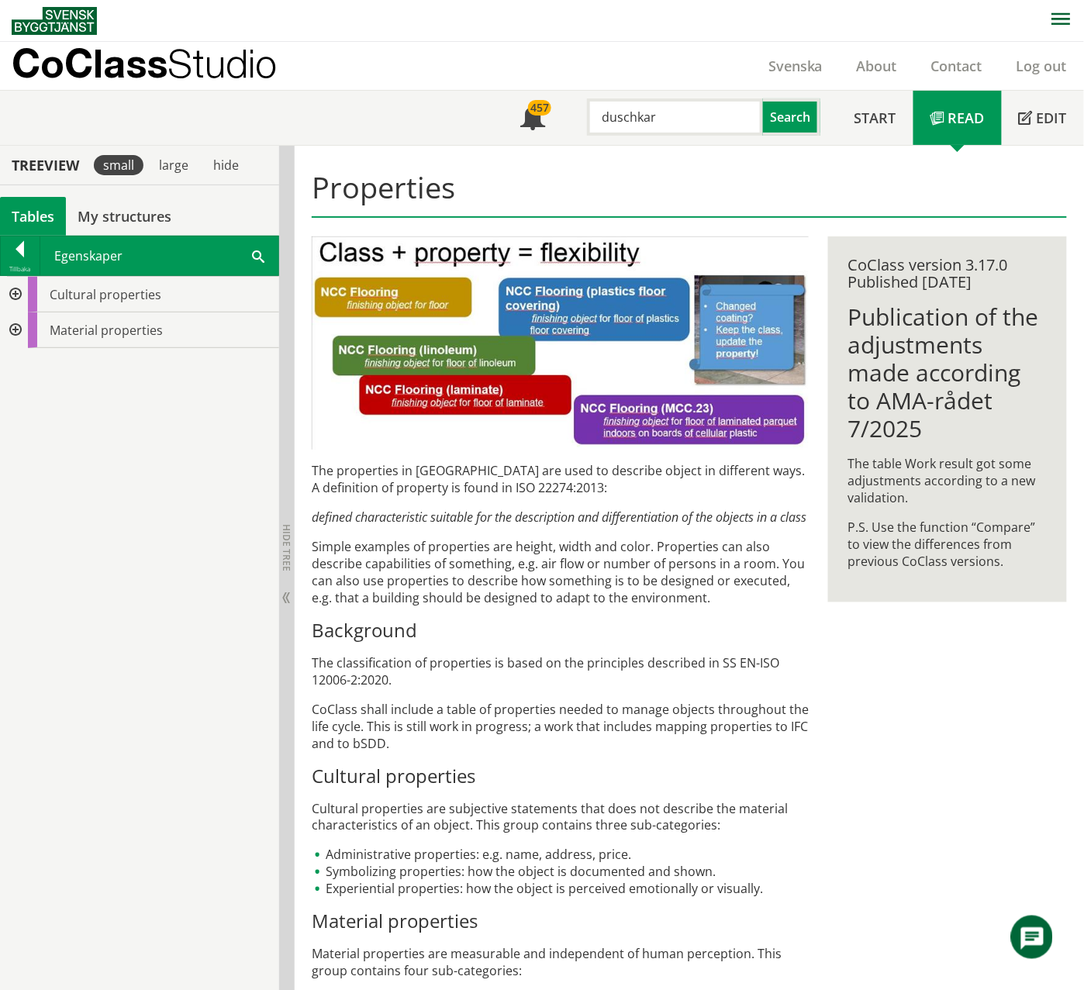
click at [13, 327] on div at bounding box center [14, 330] width 28 height 36
click at [29, 369] on div at bounding box center [26, 366] width 28 height 36
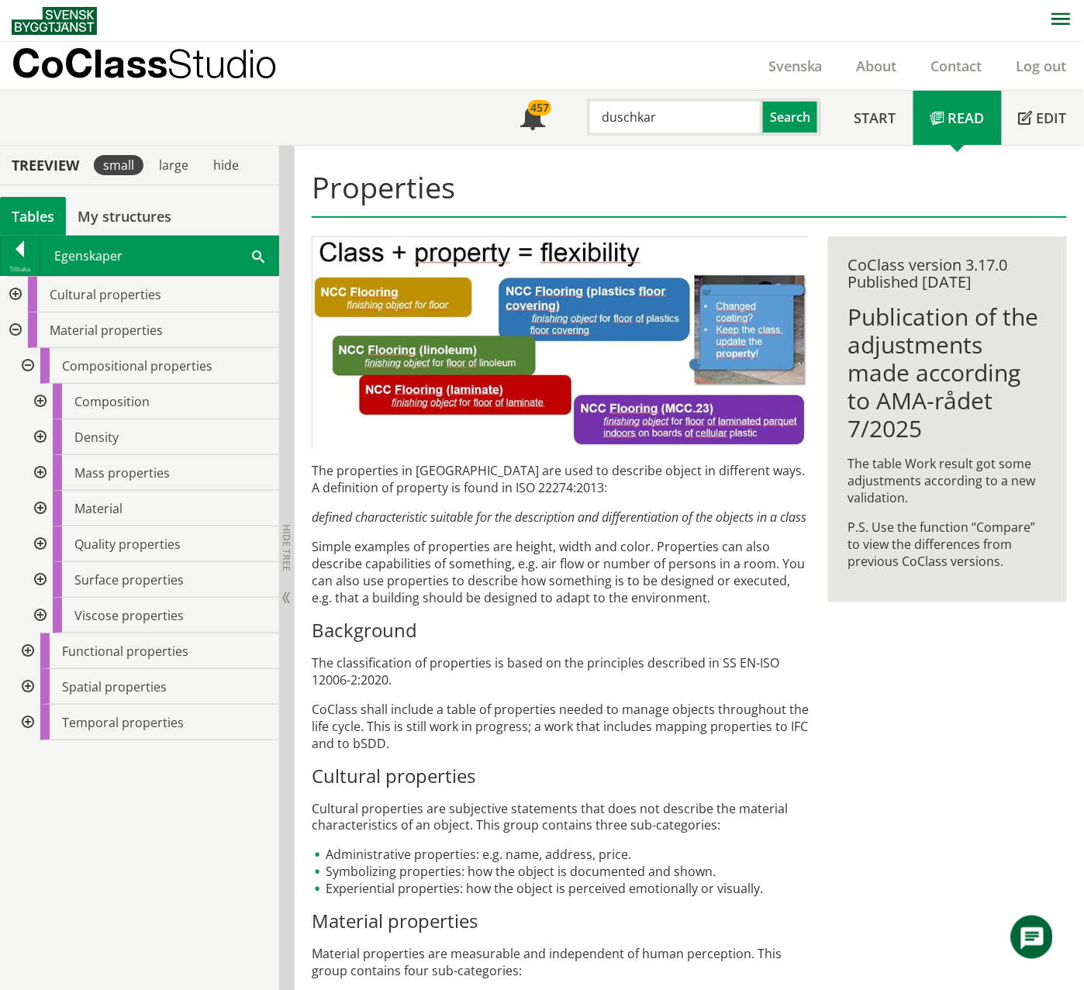
click at [29, 369] on div at bounding box center [26, 366] width 28 height 36
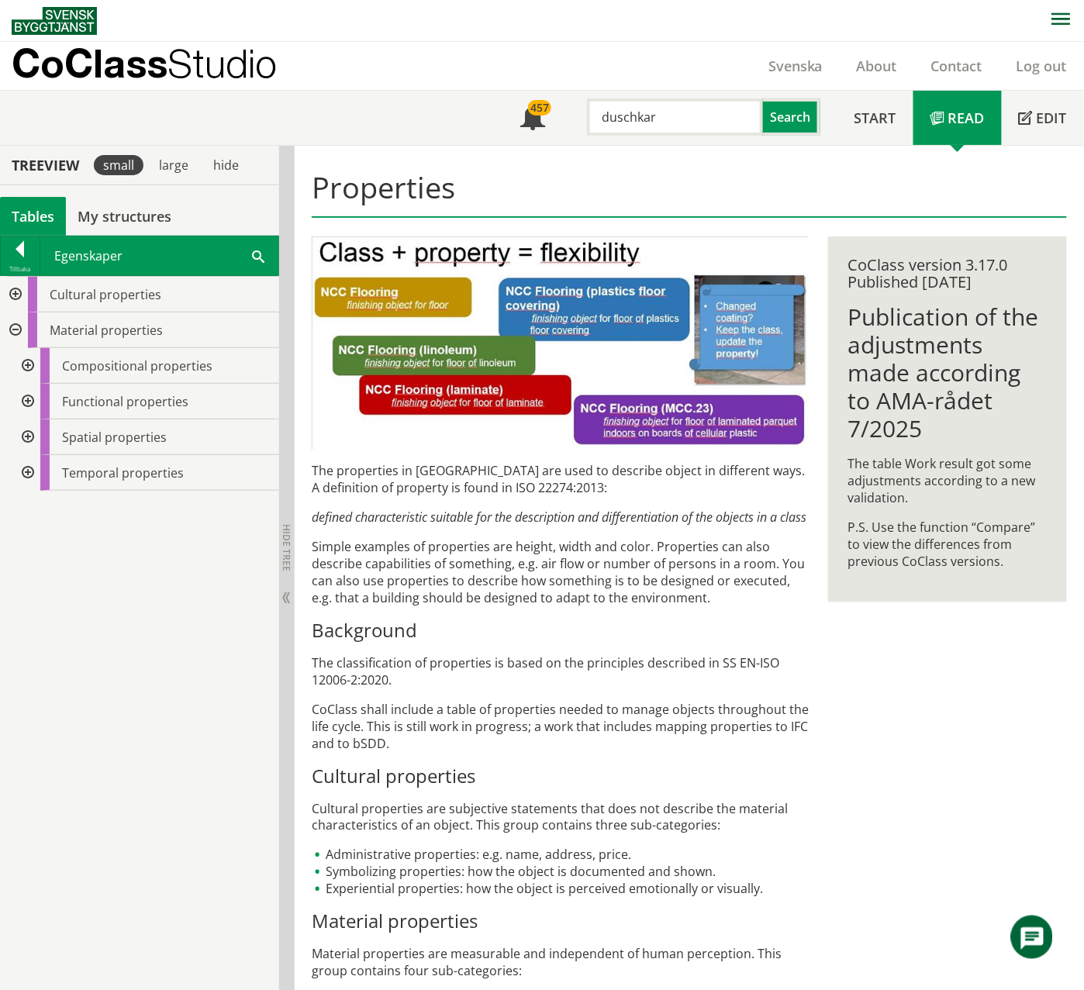
click at [26, 434] on div at bounding box center [26, 437] width 28 height 36
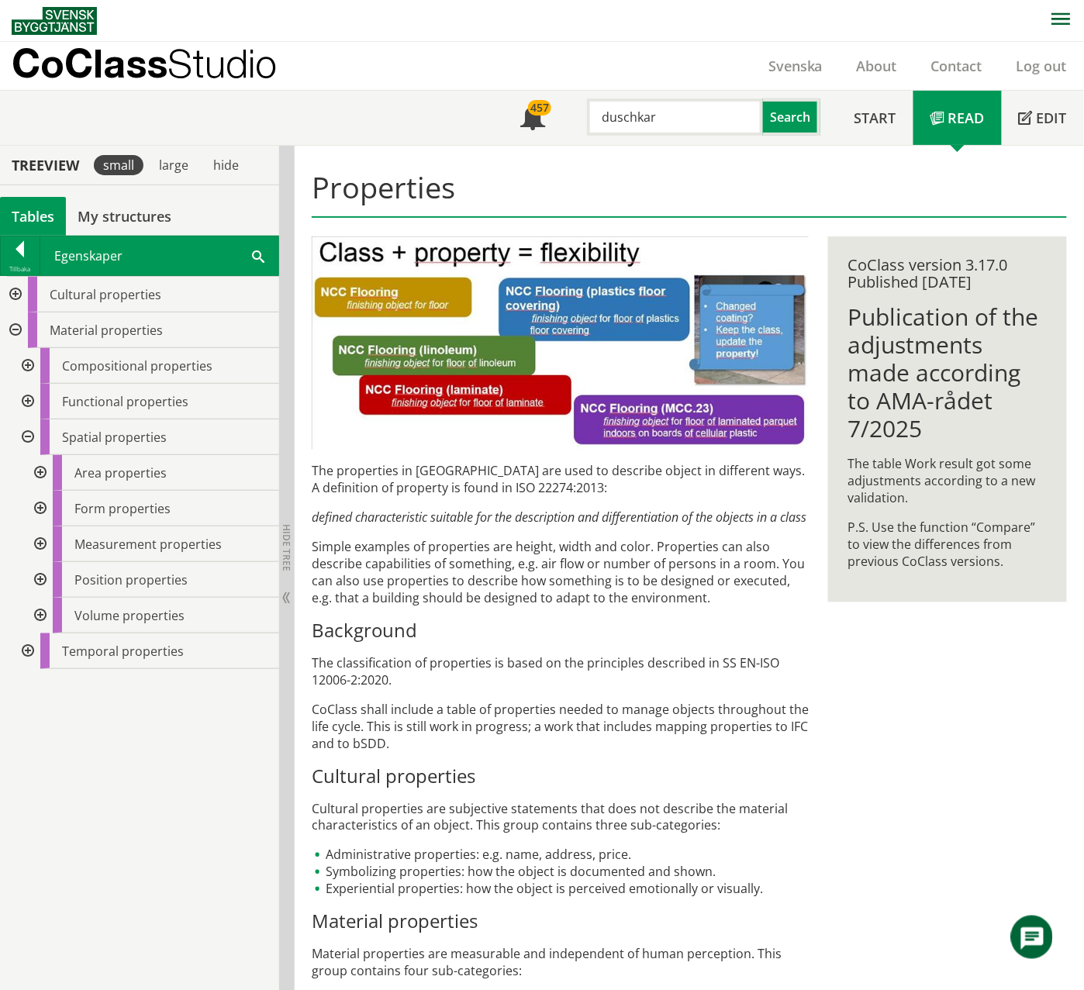
click at [42, 473] on div at bounding box center [39, 473] width 28 height 36
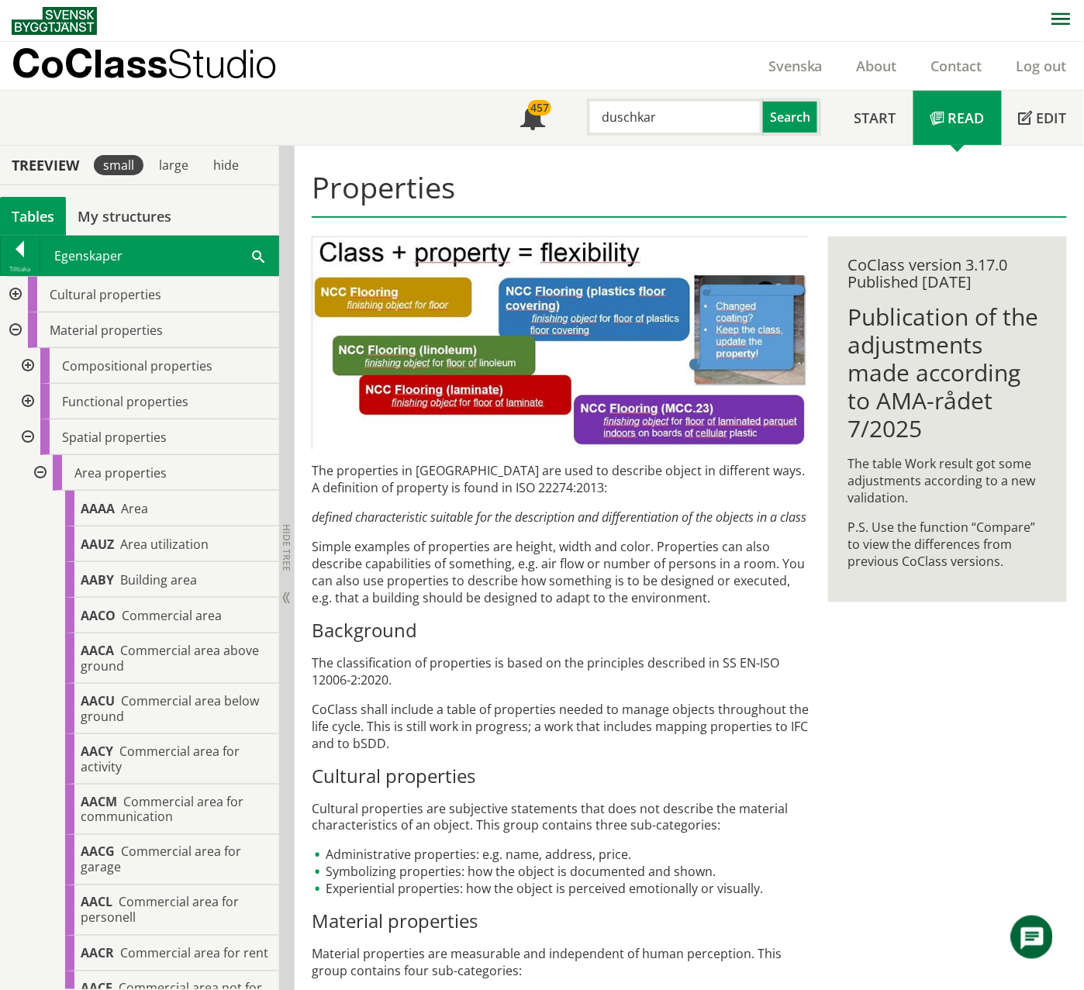
click at [29, 214] on div "Tables" at bounding box center [33, 216] width 66 height 39
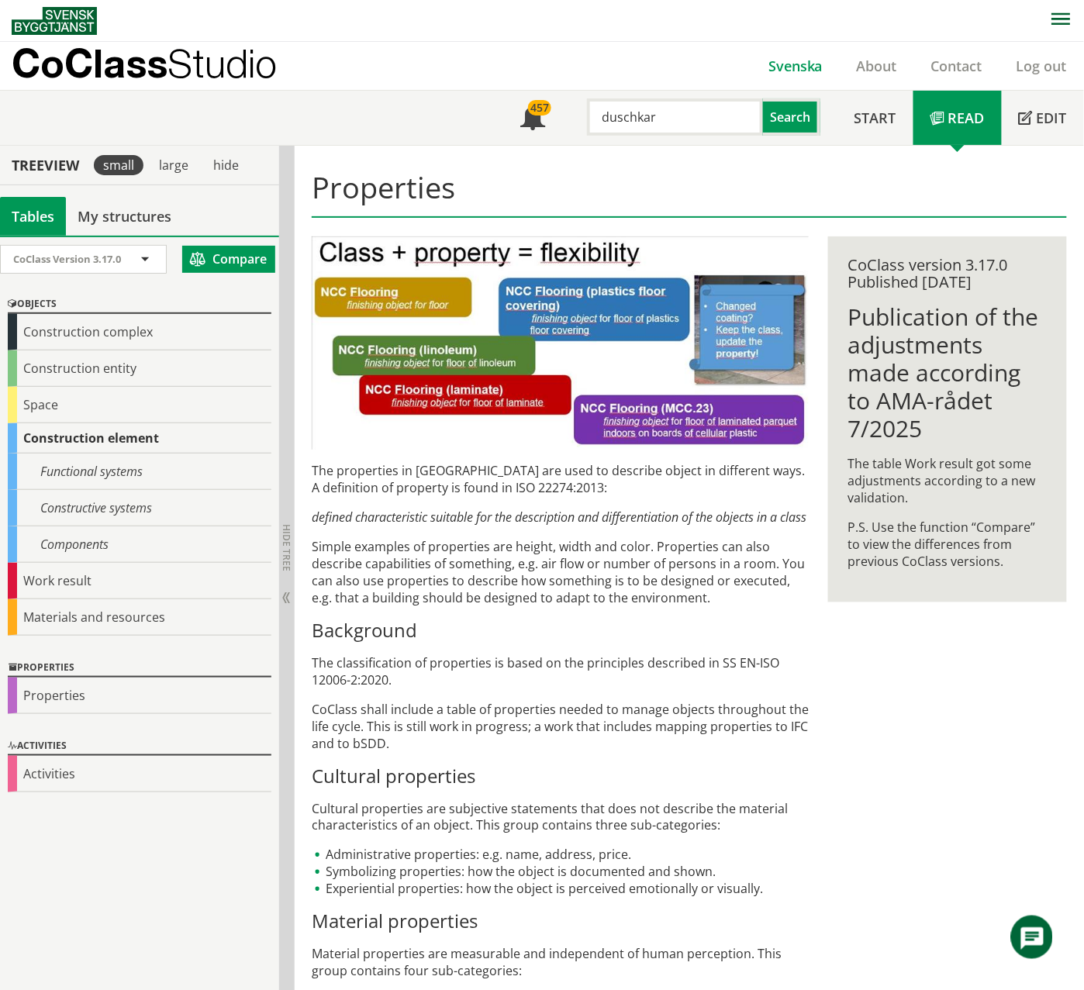
click at [799, 69] on link "Svenska" at bounding box center [795, 66] width 88 height 19
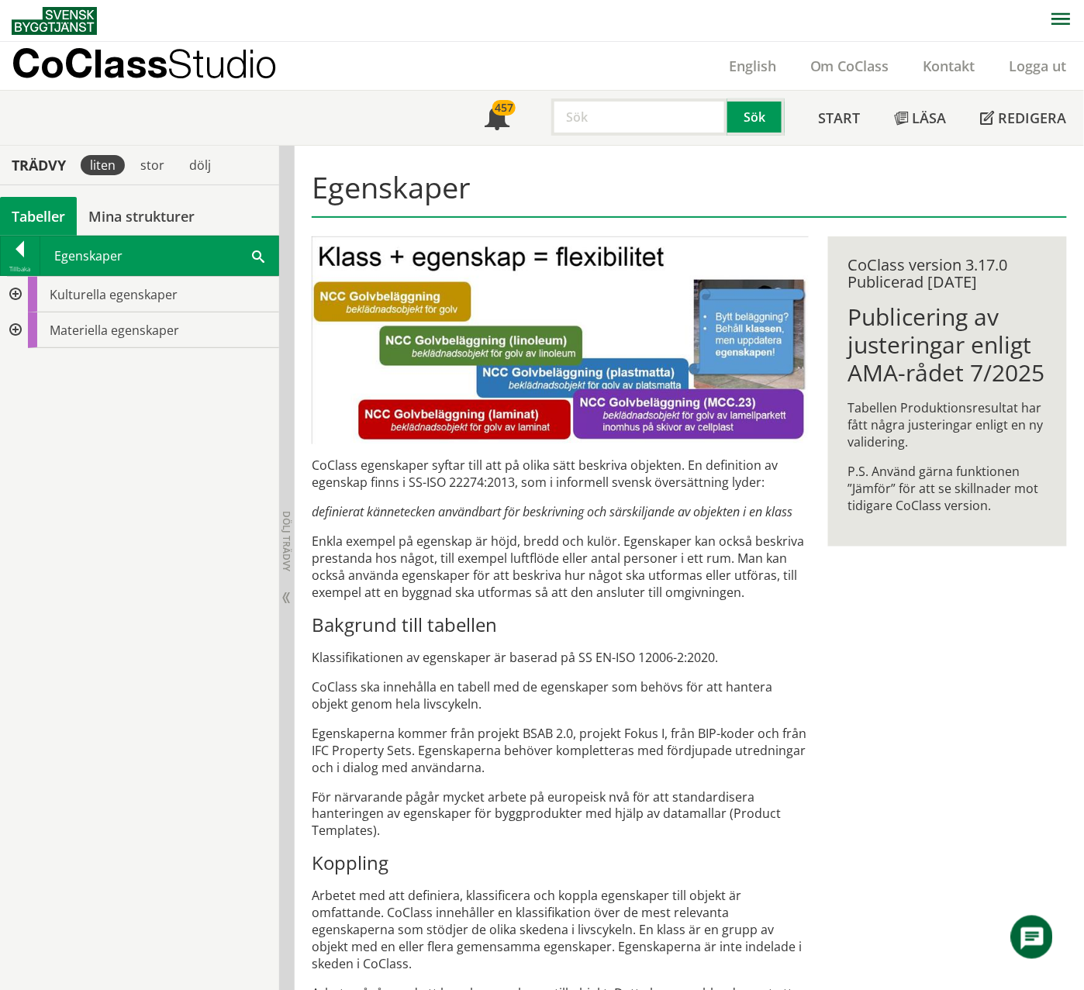
drag, startPoint x: 600, startPoint y: 106, endPoint x: 614, endPoint y: 106, distance: 14.0
click at [606, 106] on input "text" at bounding box center [639, 116] width 176 height 37
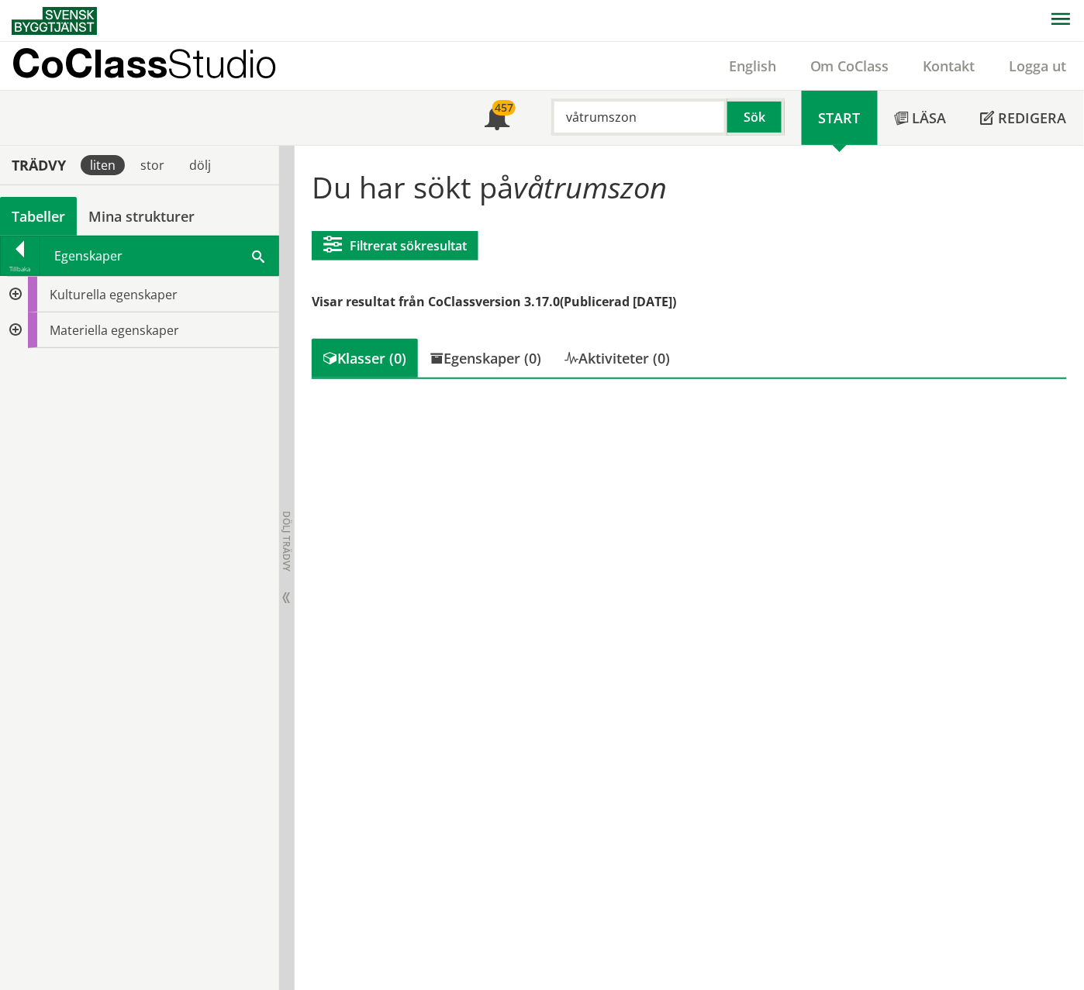
click at [14, 298] on div at bounding box center [14, 295] width 28 height 36
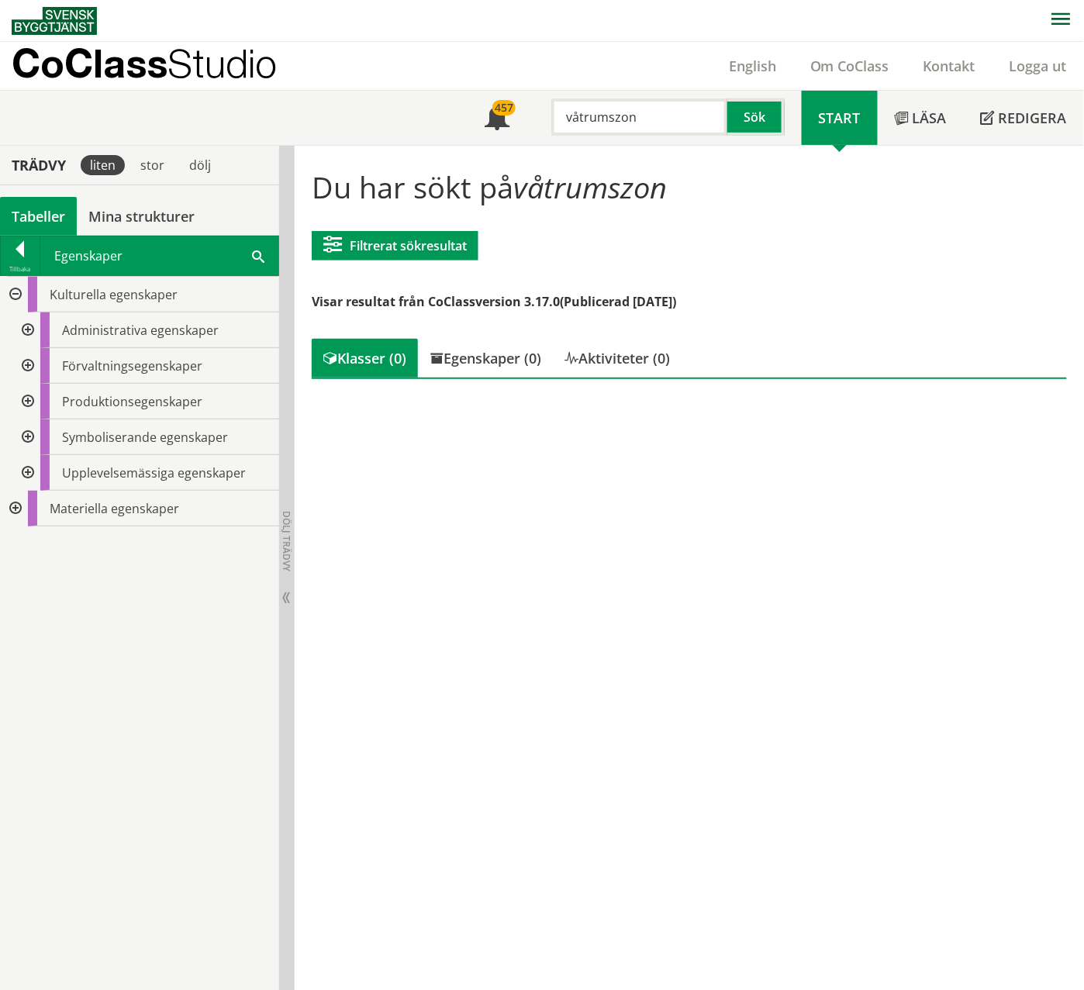
click at [14, 298] on div at bounding box center [14, 295] width 28 height 36
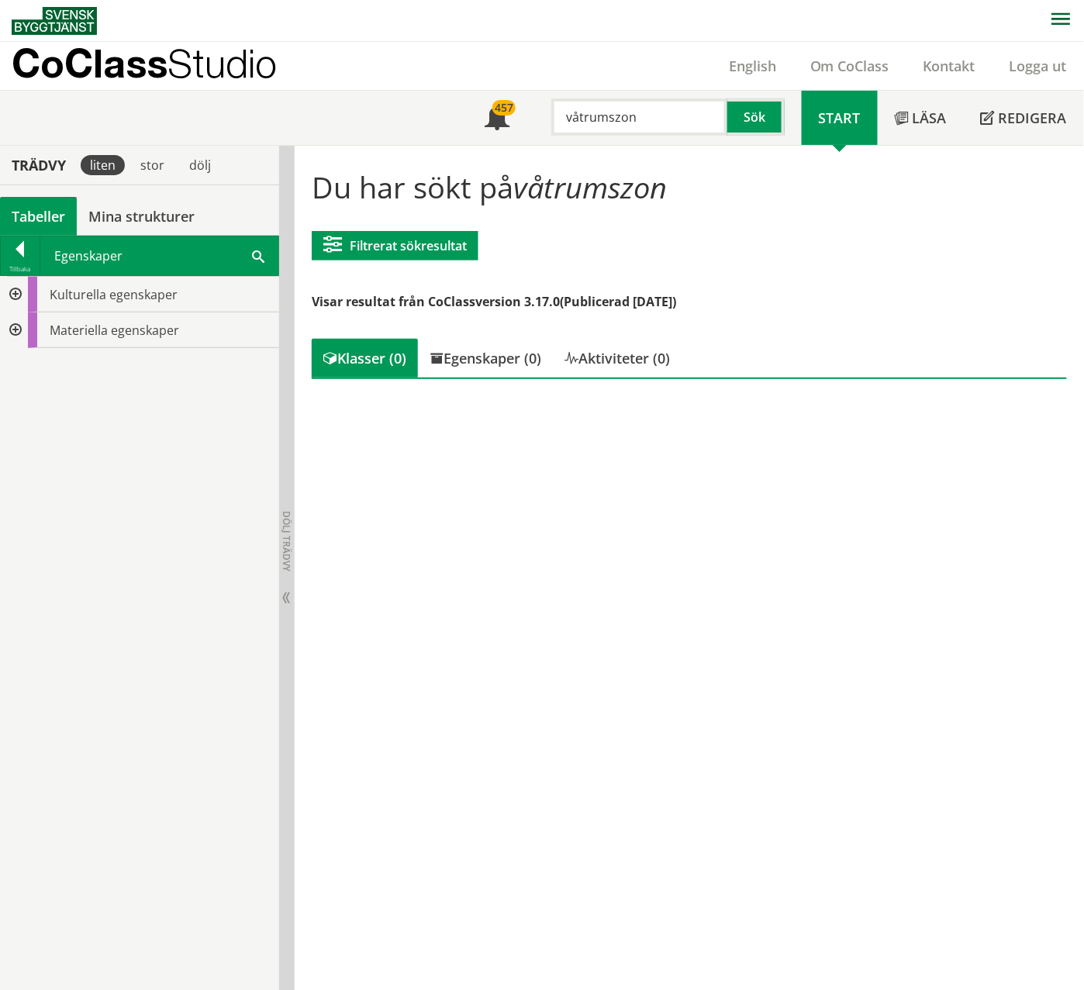
drag, startPoint x: 650, startPoint y: 113, endPoint x: 554, endPoint y: 127, distance: 97.1
click at [554, 127] on input "våtrumszon" at bounding box center [639, 116] width 176 height 37
drag, startPoint x: 606, startPoint y: 116, endPoint x: 554, endPoint y: 115, distance: 52.7
click at [554, 115] on input "warz" at bounding box center [639, 116] width 176 height 37
drag, startPoint x: 592, startPoint y: 119, endPoint x: 559, endPoint y: 119, distance: 33.3
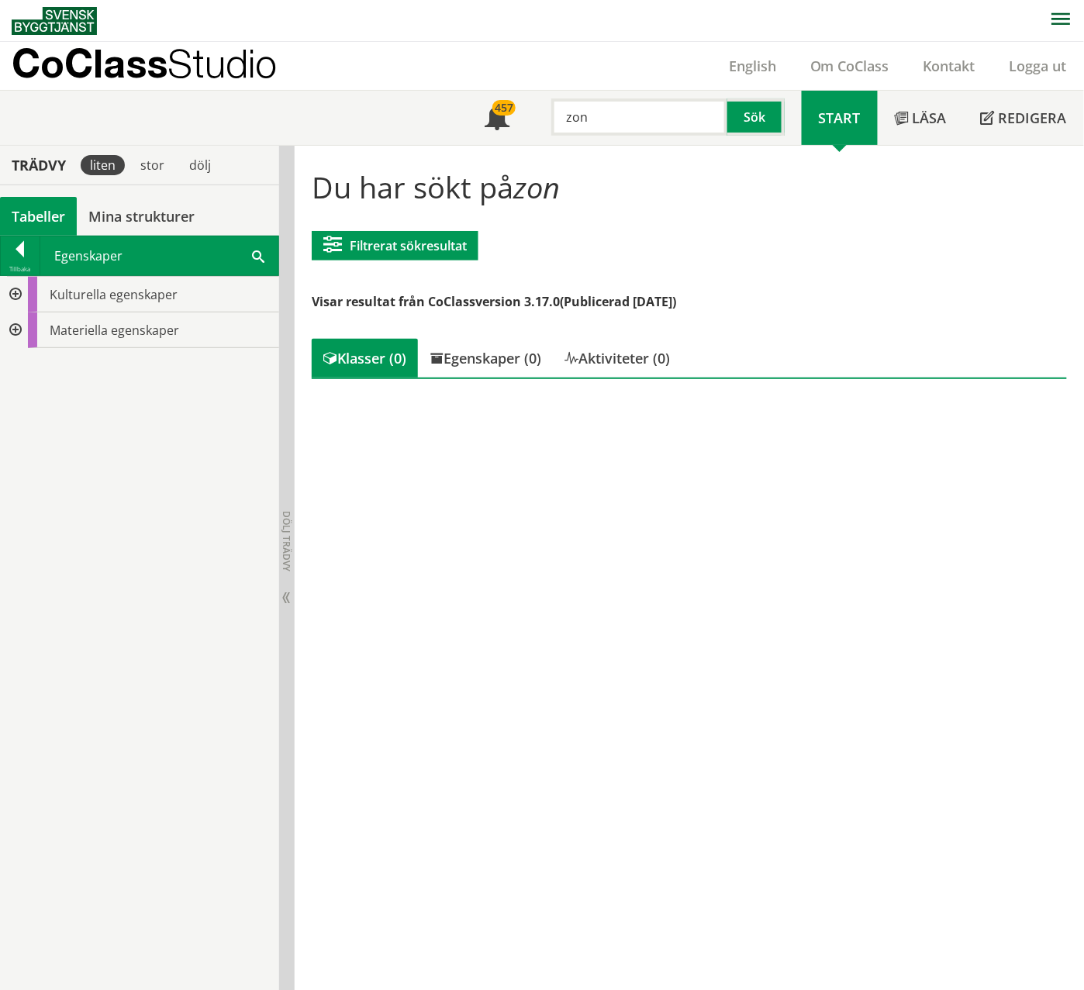
click at [559, 119] on input "zon" at bounding box center [639, 116] width 176 height 37
type input "våtrum"
click at [19, 329] on div at bounding box center [14, 330] width 28 height 36
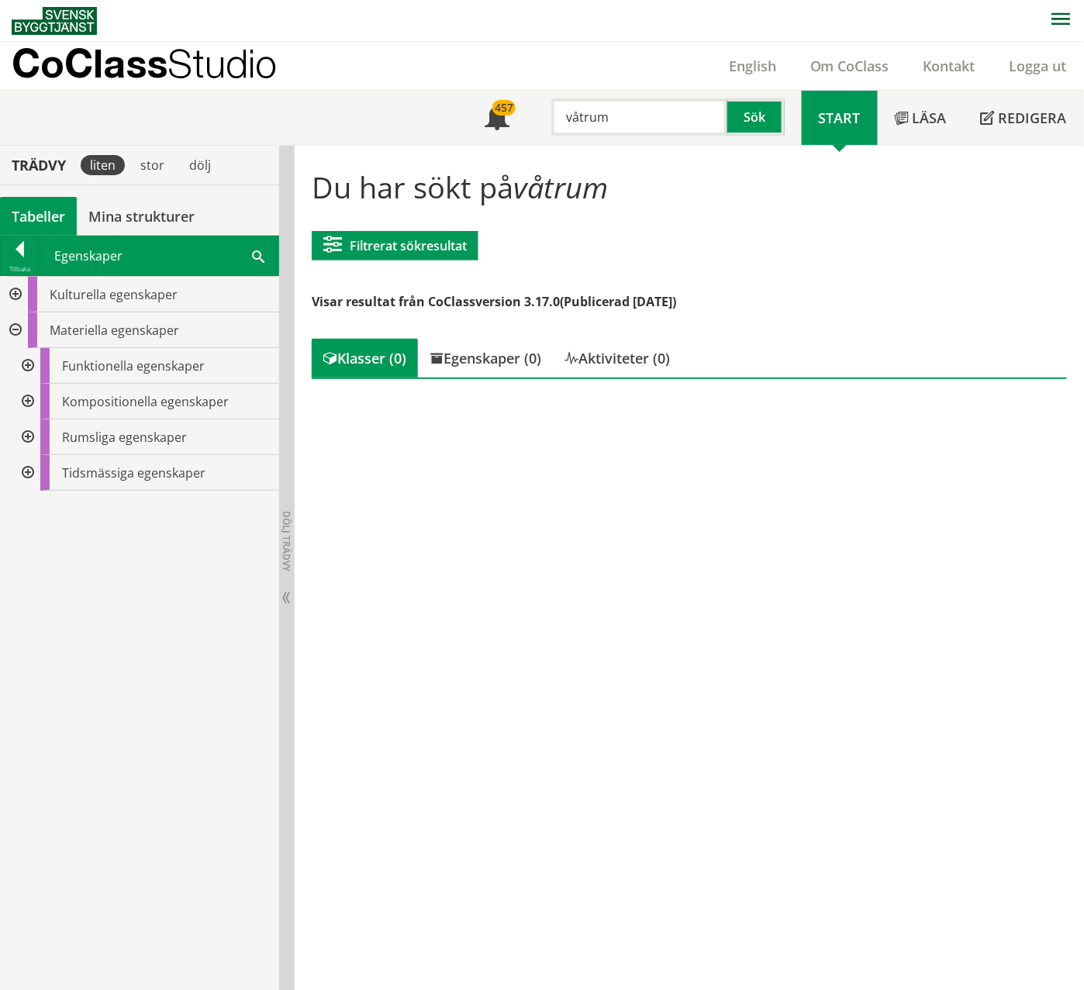
click at [25, 438] on div at bounding box center [26, 437] width 28 height 36
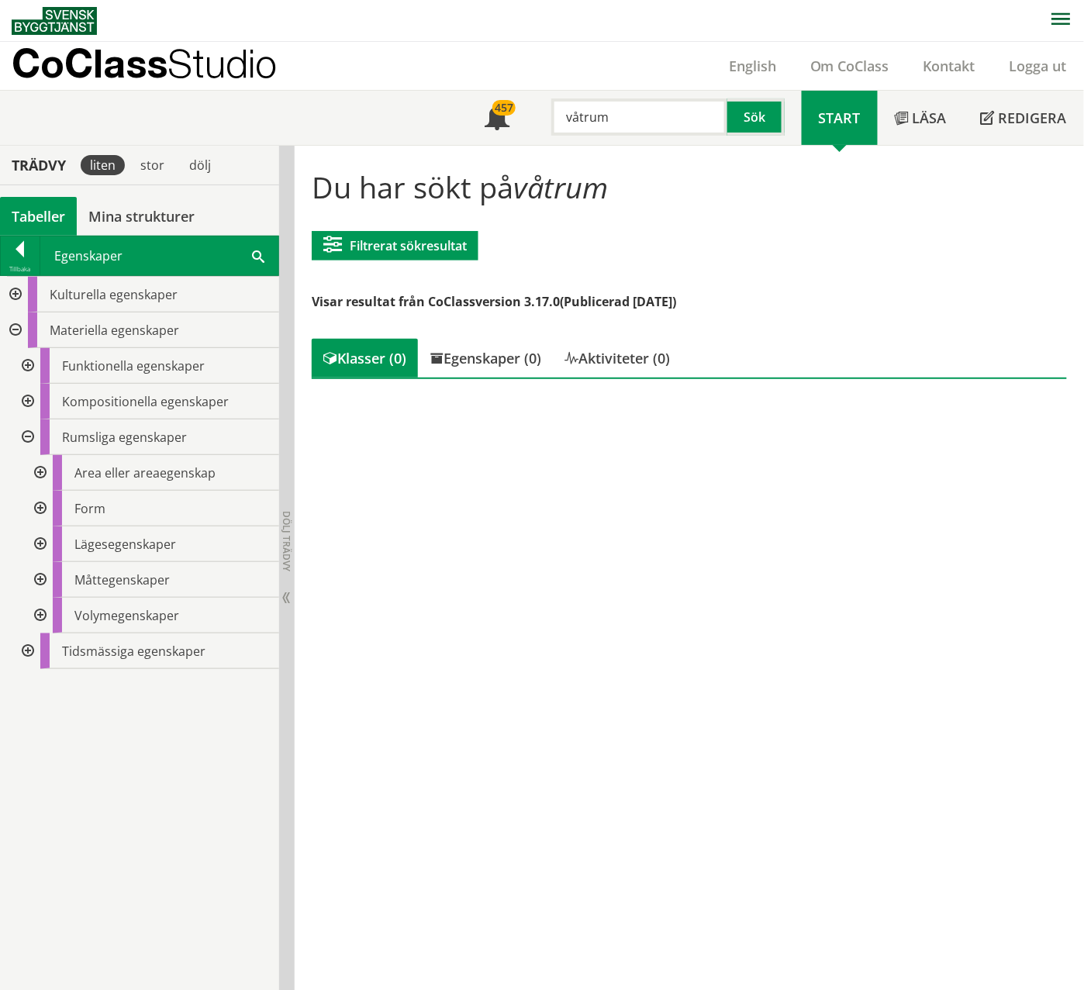
click at [39, 615] on div at bounding box center [39, 616] width 28 height 36
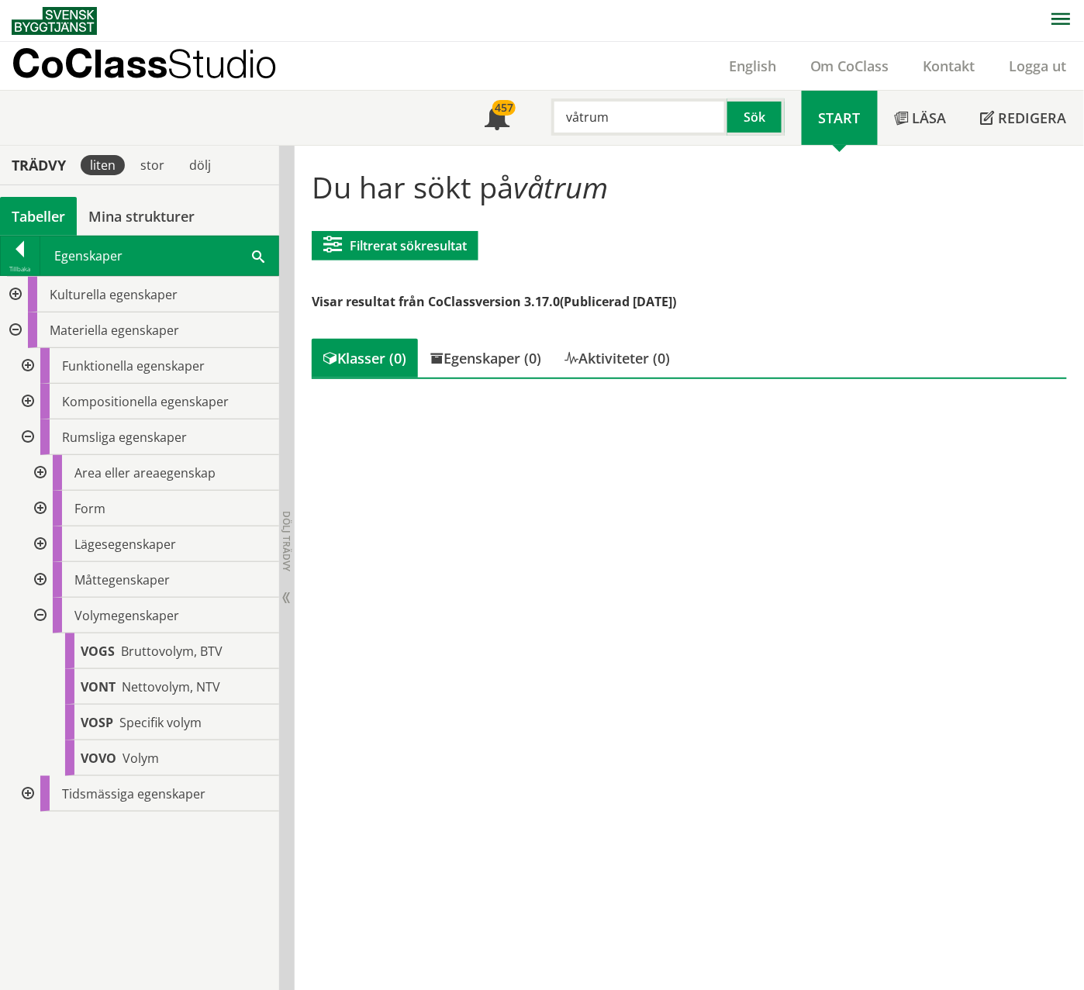
click at [38, 612] on div at bounding box center [39, 616] width 28 height 36
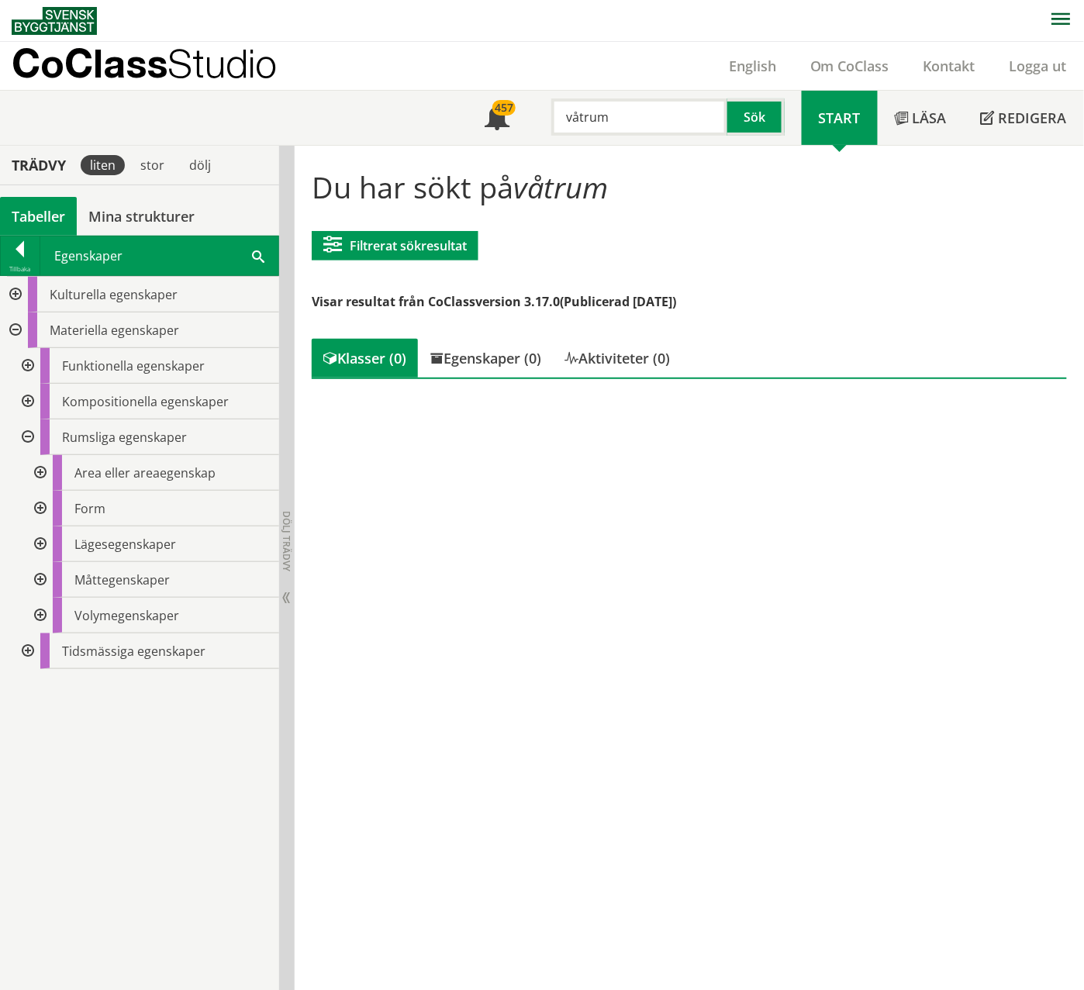
click at [28, 434] on div at bounding box center [26, 437] width 28 height 36
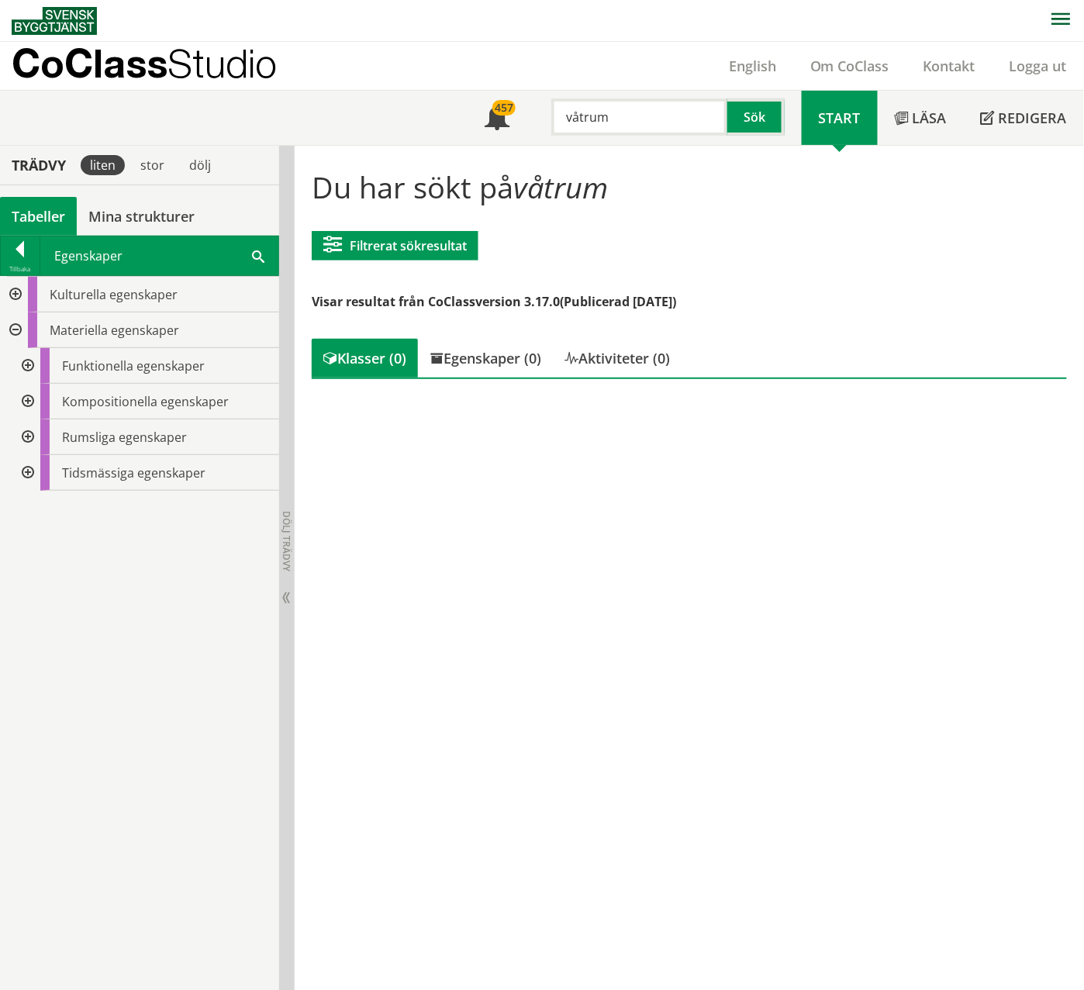
click at [29, 367] on div at bounding box center [26, 366] width 28 height 36
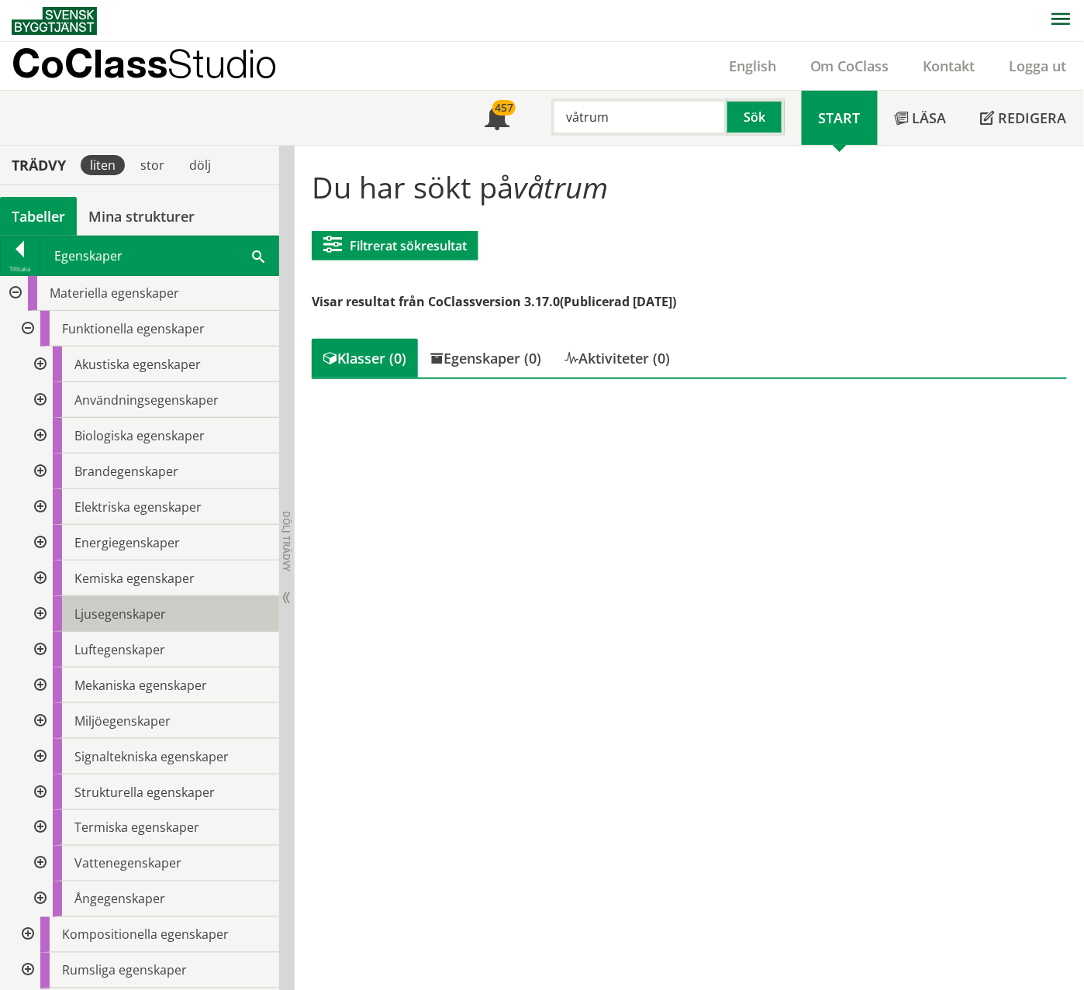
scroll to position [72, 0]
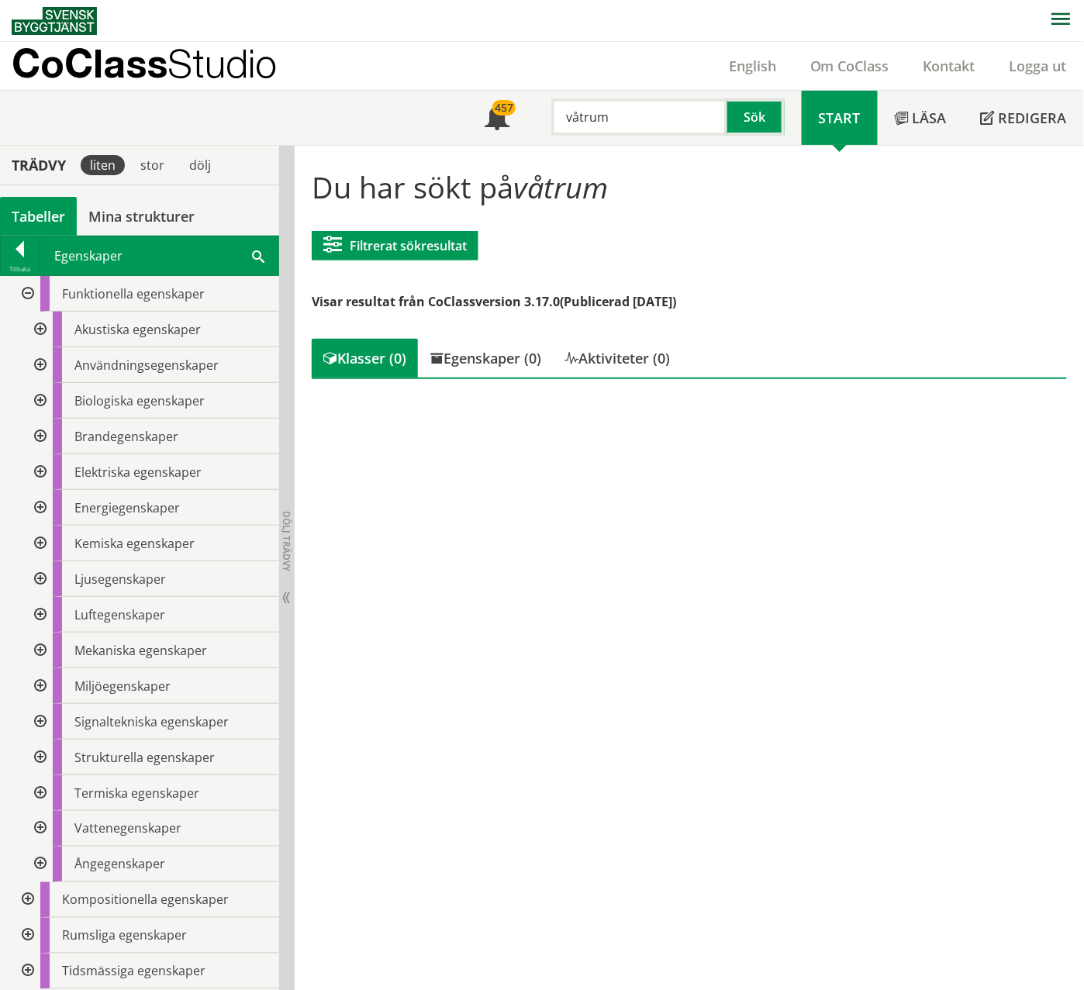
click at [42, 832] on div at bounding box center [39, 829] width 28 height 36
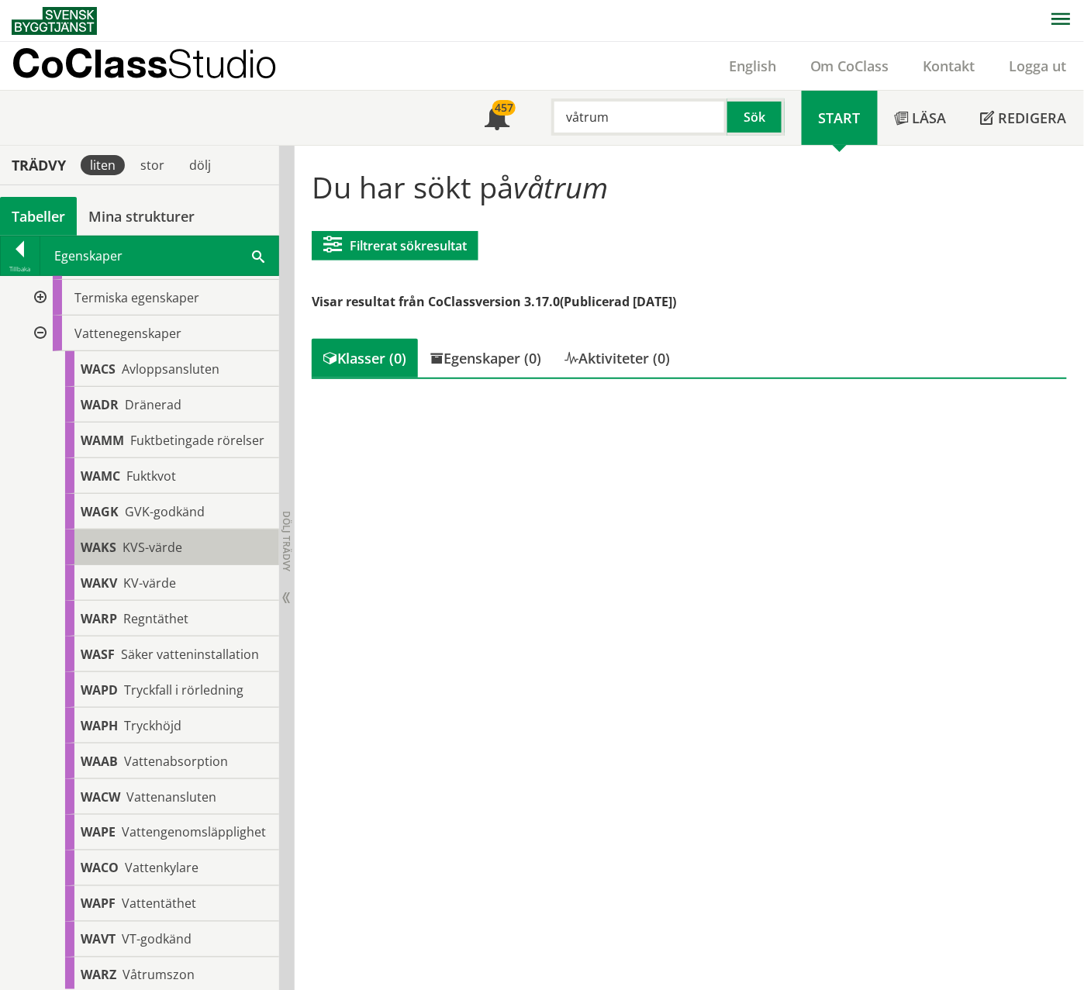
scroll to position [692, 0]
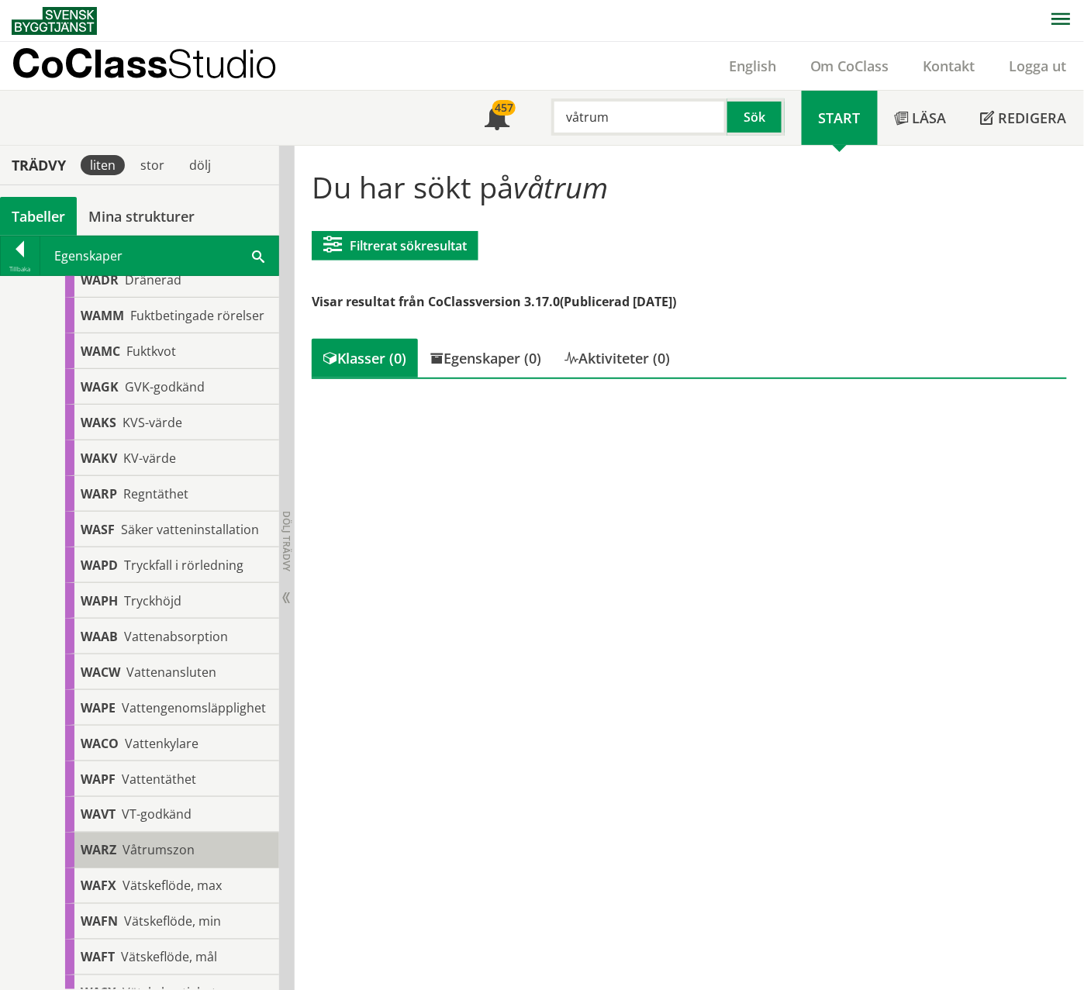
click at [174, 859] on span "Våtrumszon" at bounding box center [158, 850] width 72 height 17
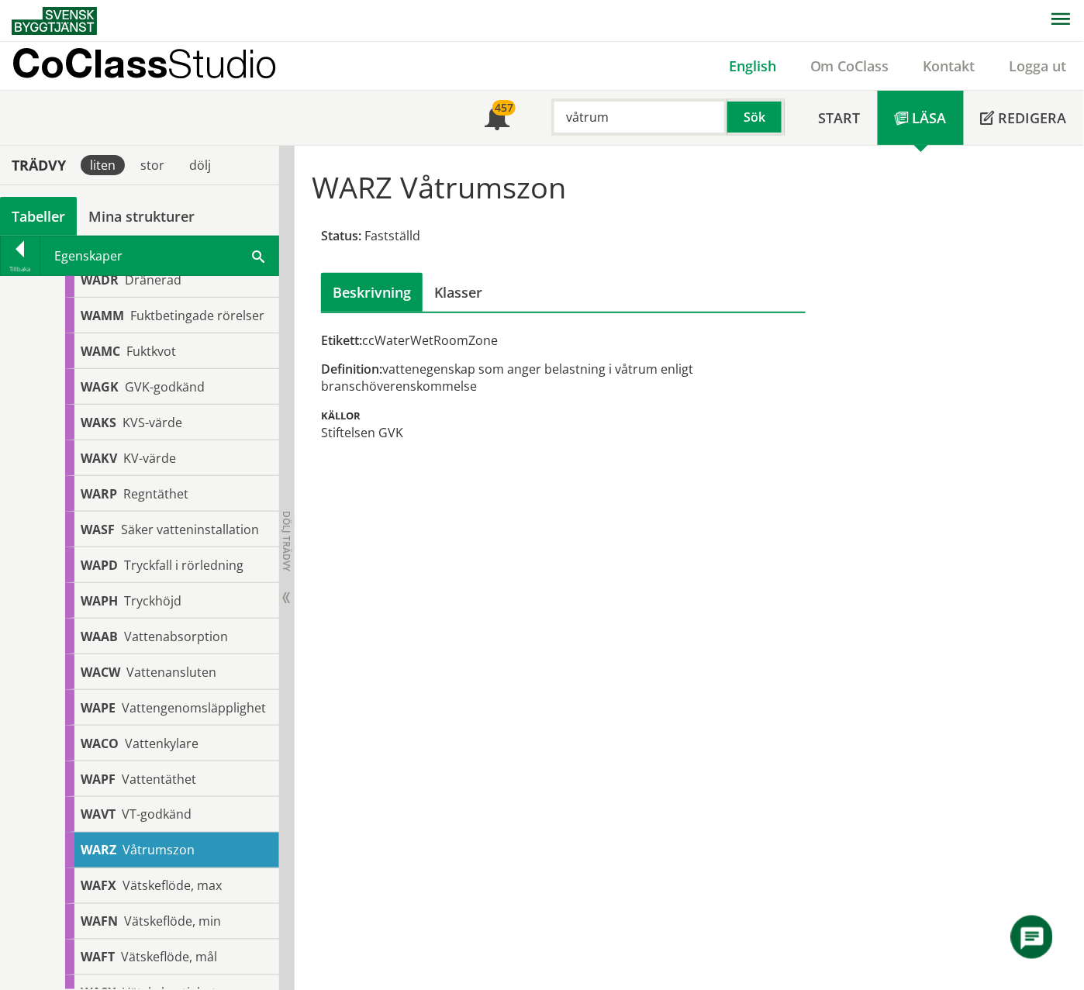
click at [760, 60] on link "English" at bounding box center [752, 66] width 81 height 19
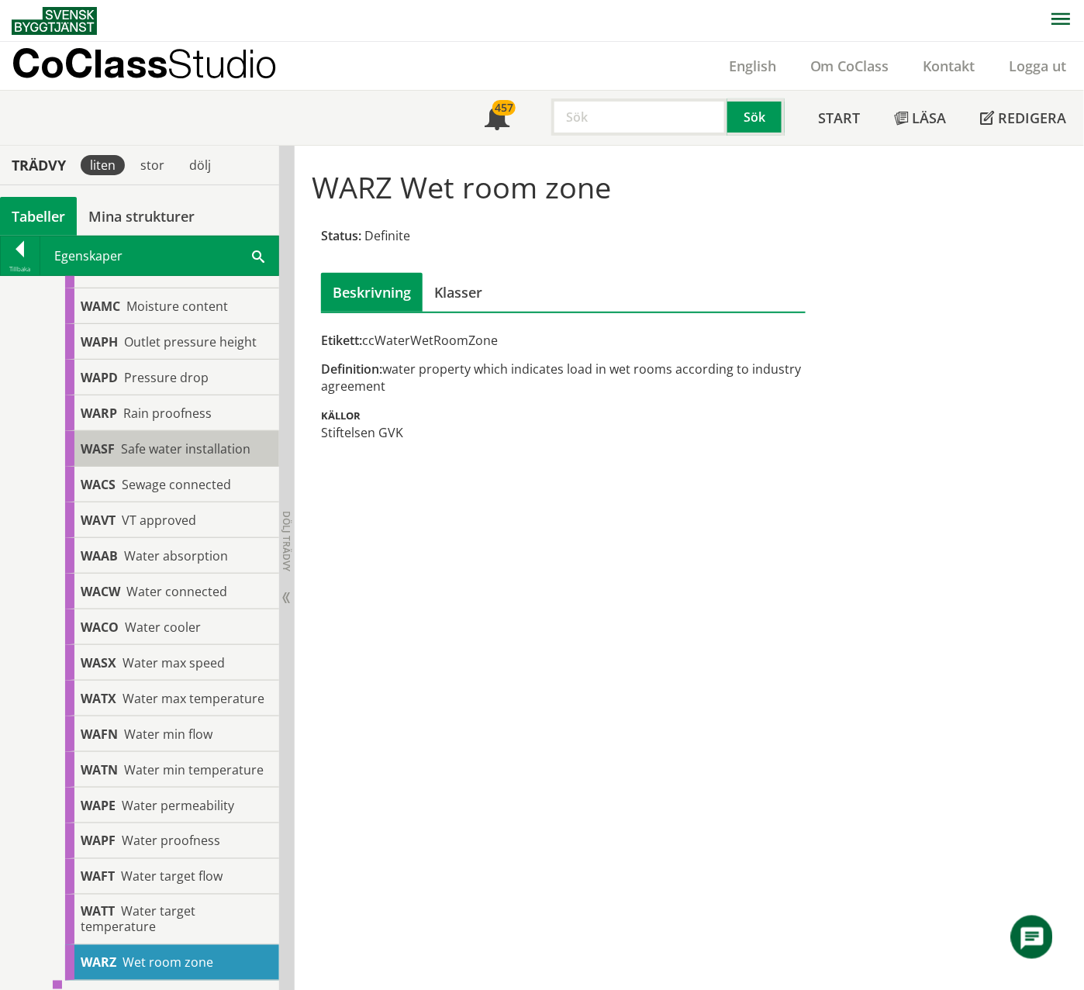
scroll to position [1039, 0]
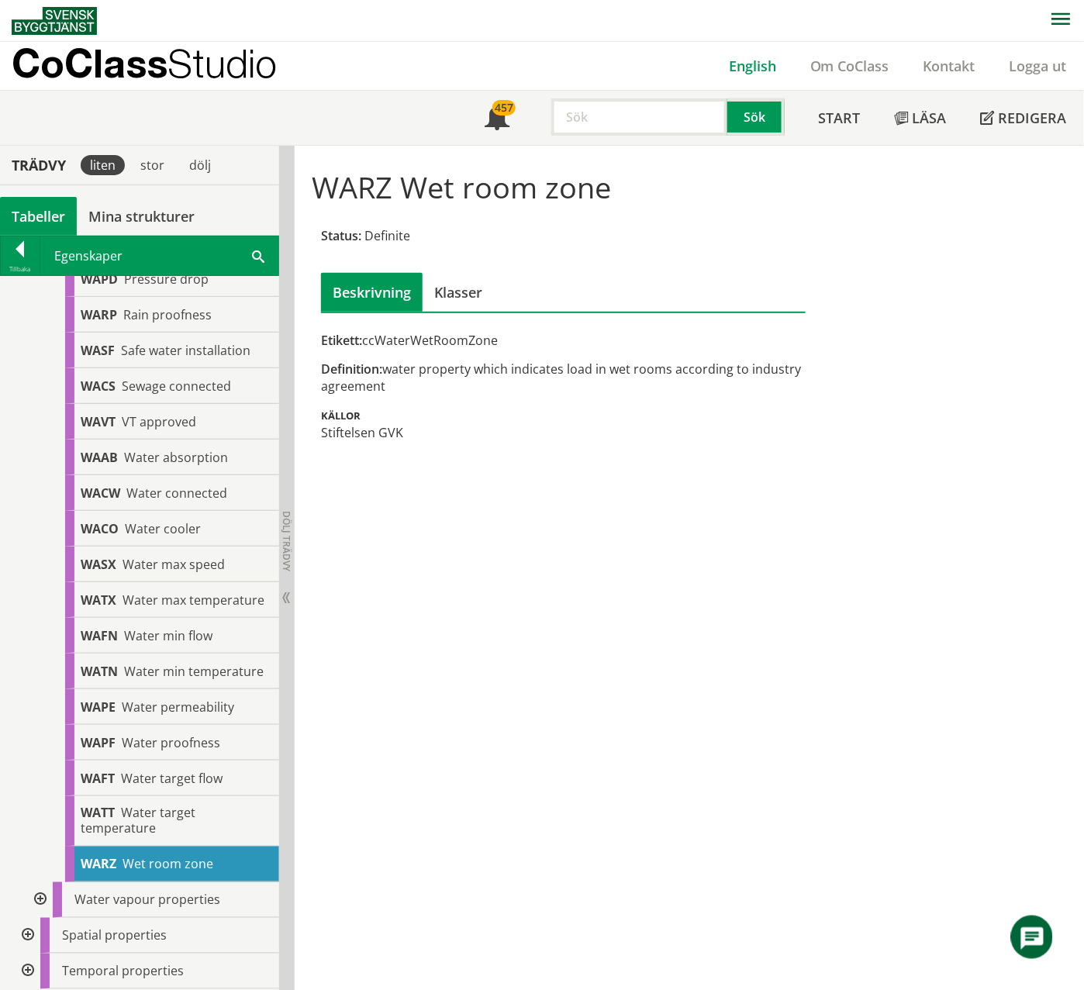
click at [752, 60] on link "English" at bounding box center [752, 66] width 81 height 19
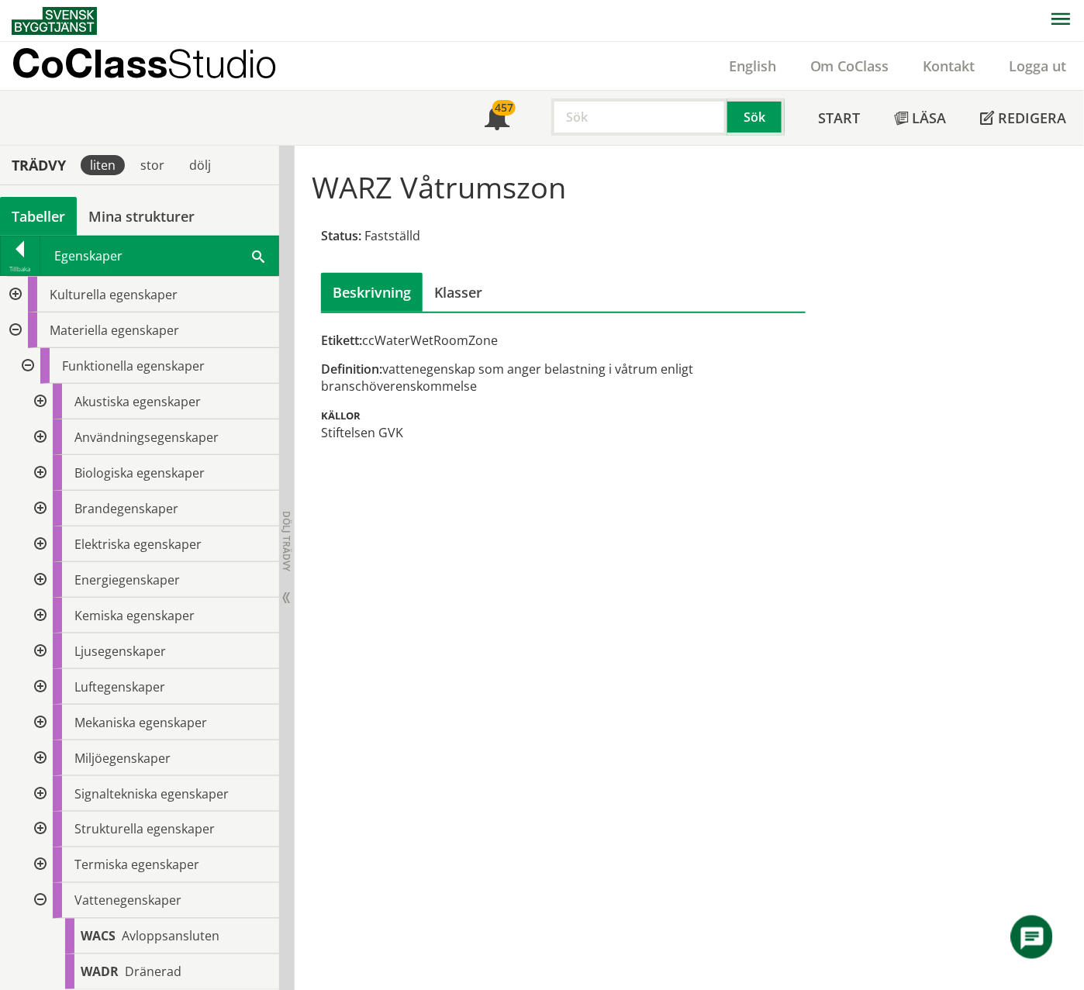
click at [43, 200] on div "Tabeller" at bounding box center [38, 216] width 77 height 39
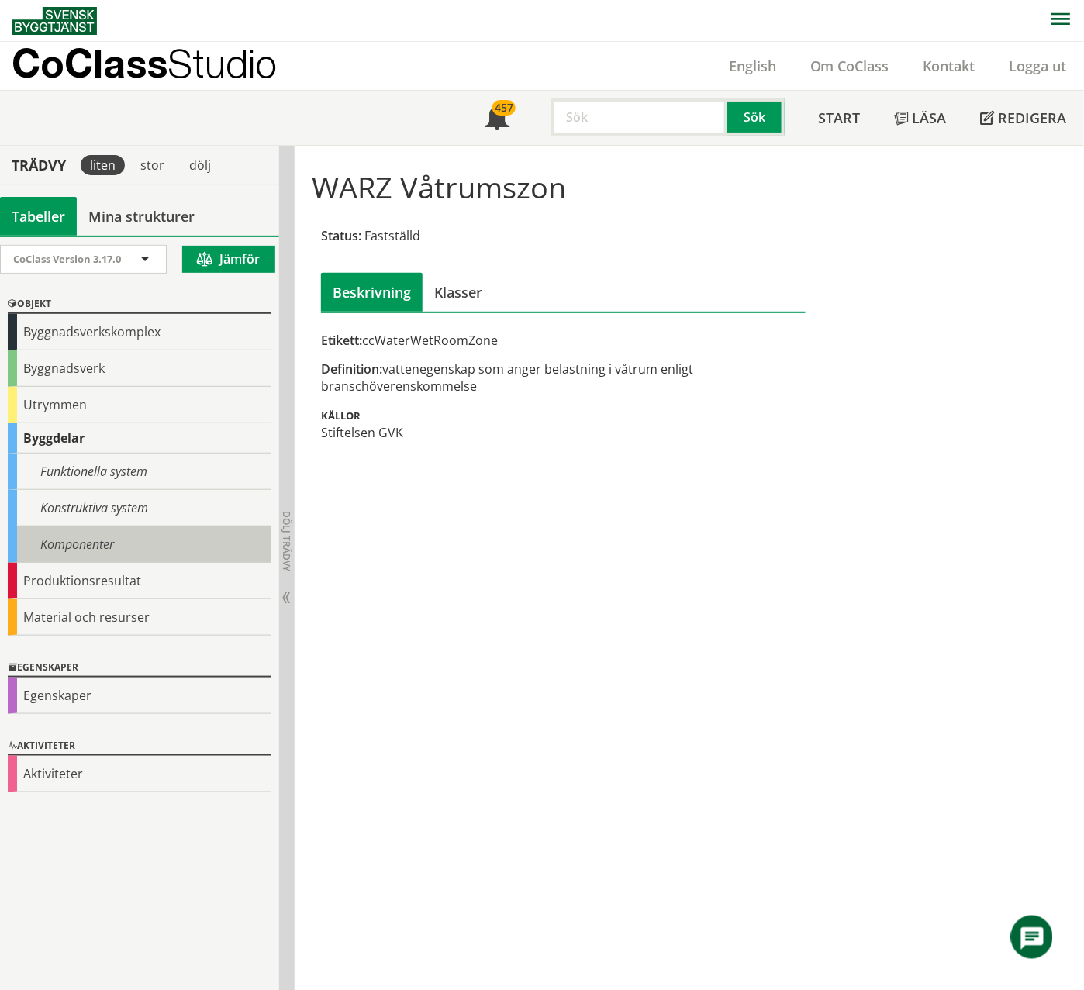
click at [106, 550] on div "Komponenter" at bounding box center [140, 544] width 264 height 36
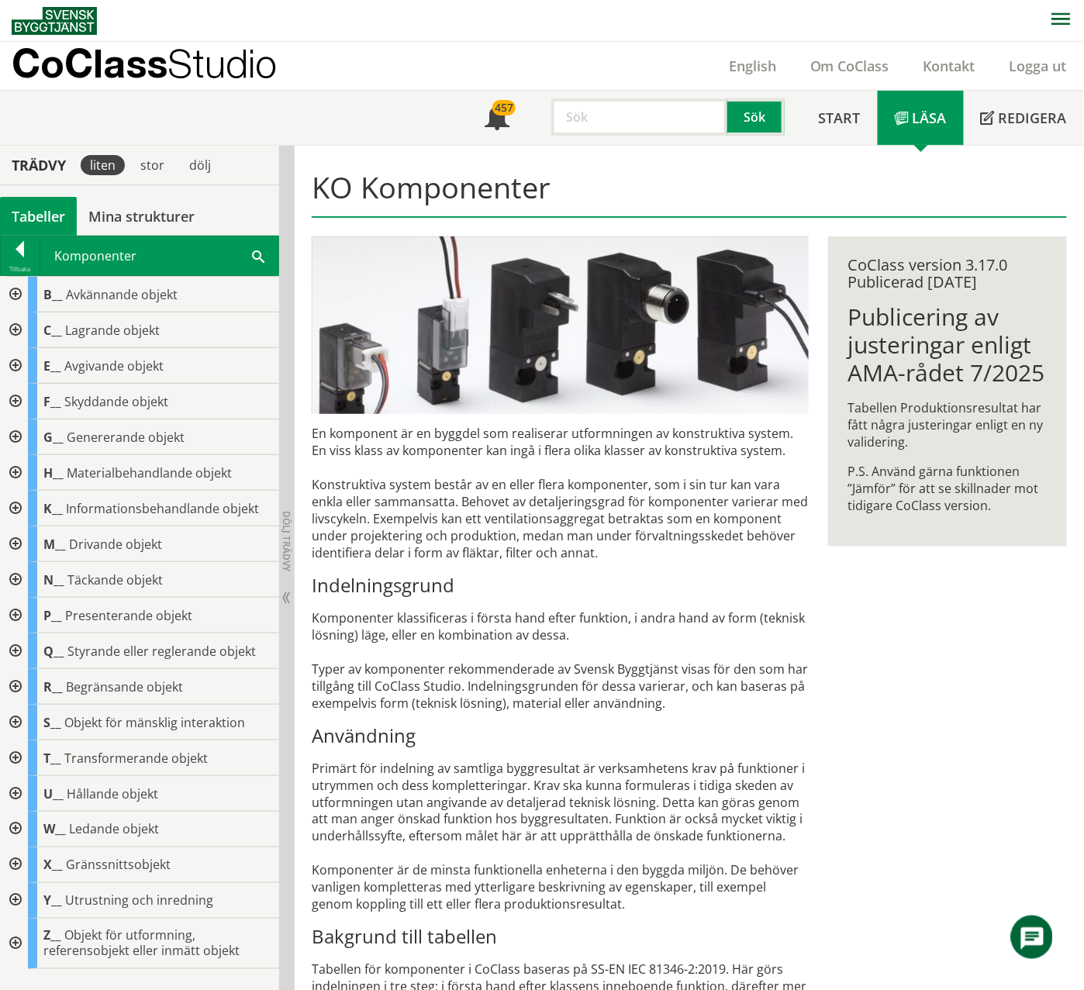
click at [16, 795] on div at bounding box center [14, 794] width 28 height 36
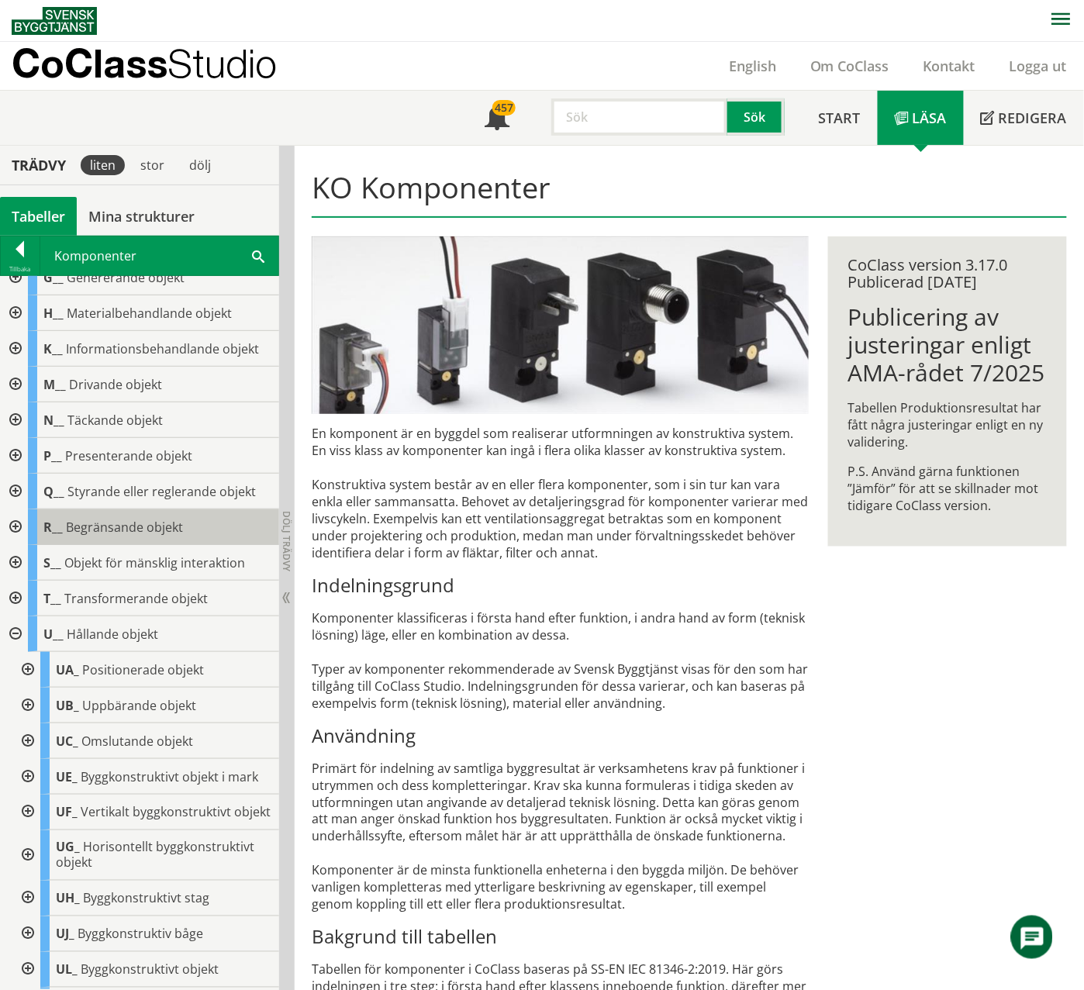
scroll to position [413, 0]
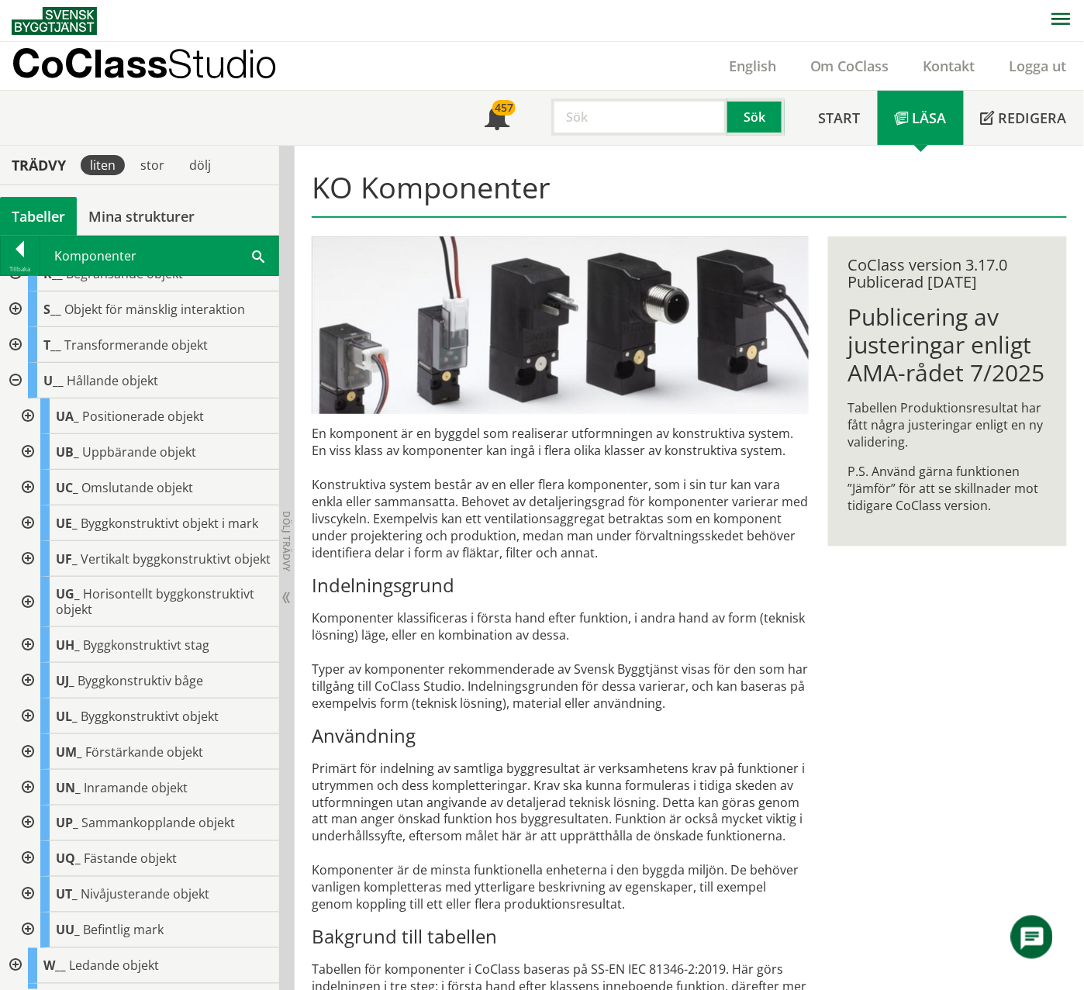
click at [26, 488] on div at bounding box center [26, 488] width 28 height 36
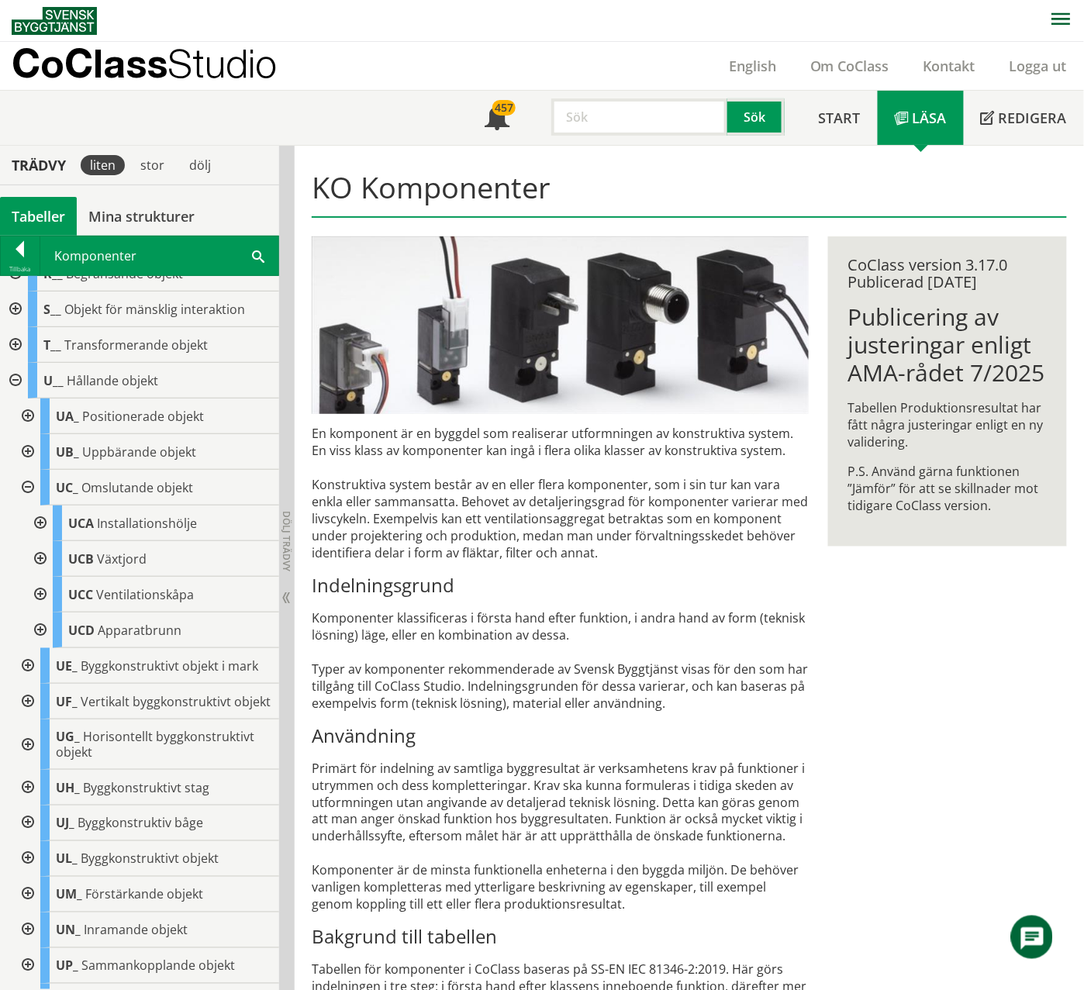
click at [26, 488] on div at bounding box center [26, 488] width 28 height 36
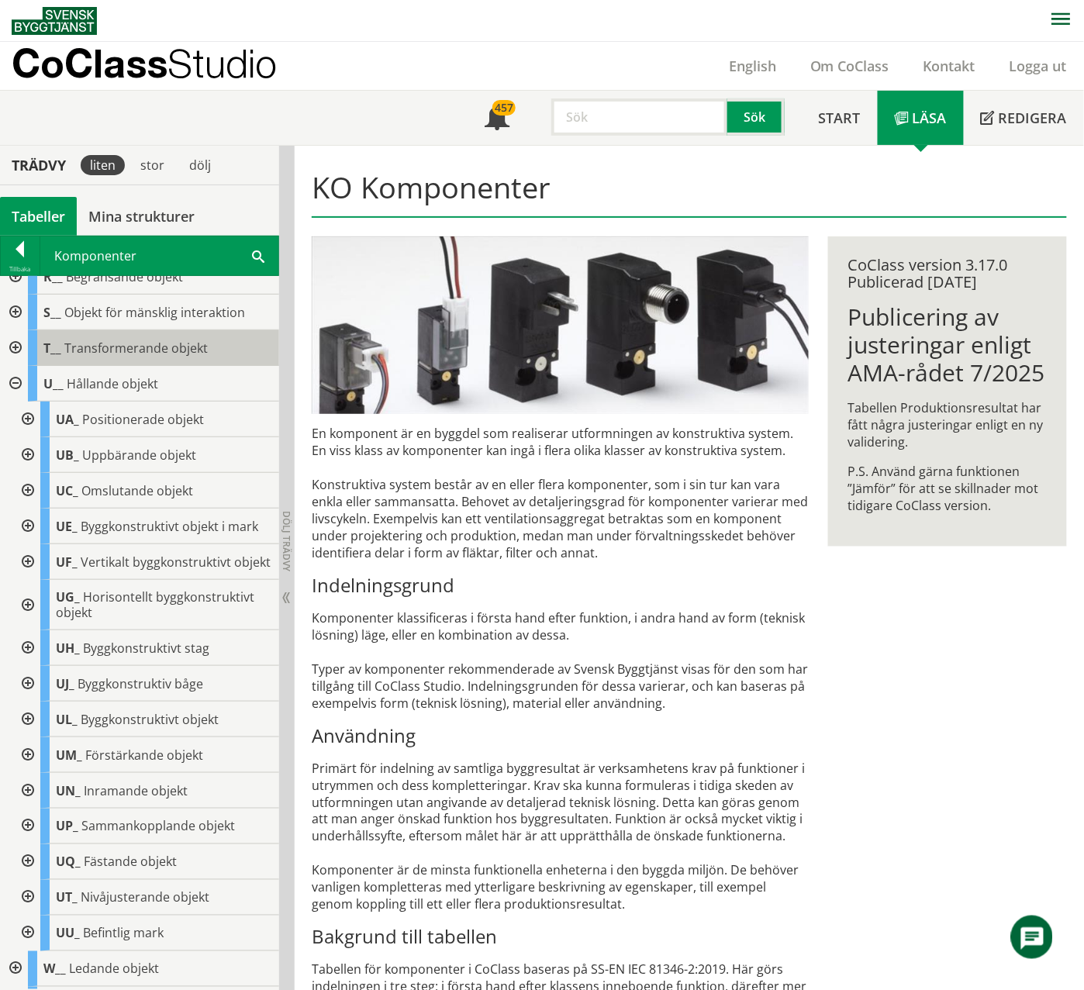
scroll to position [310, 0]
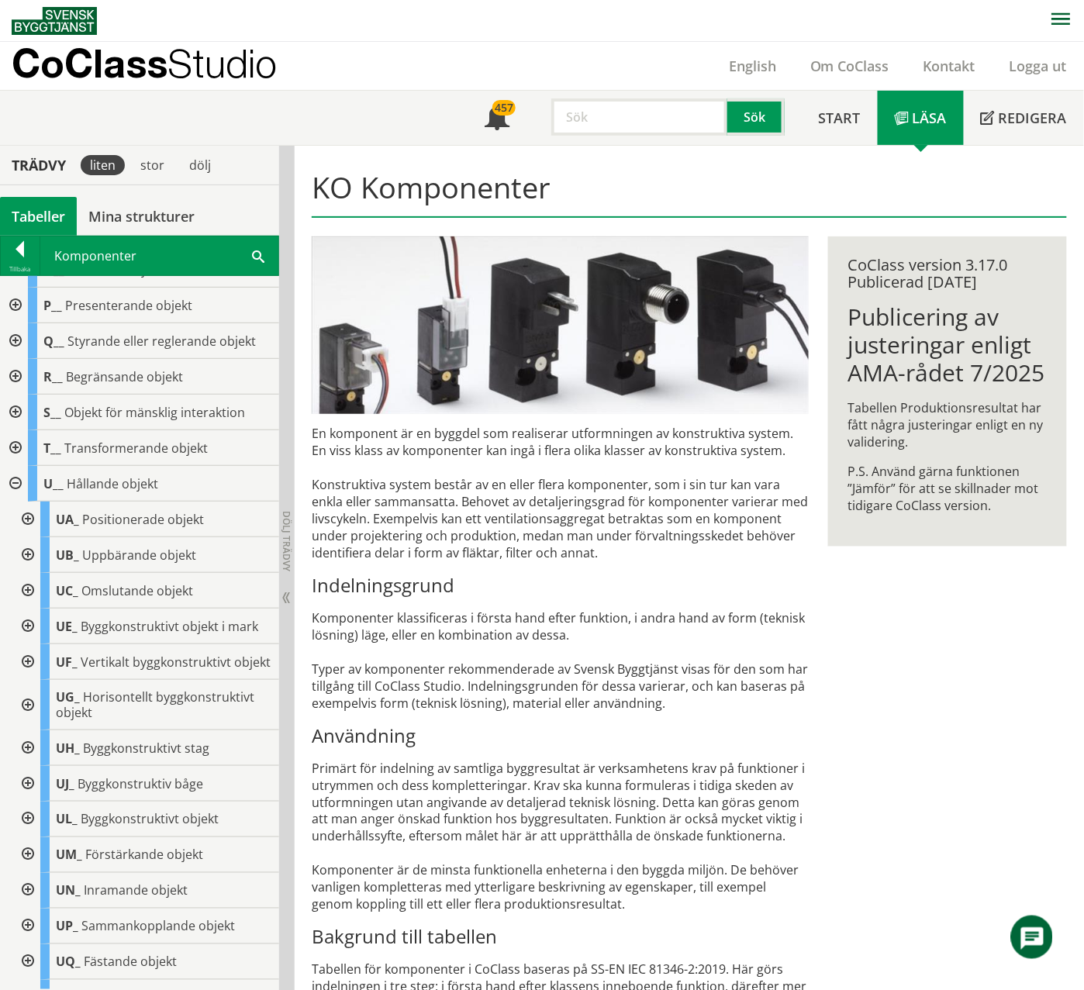
click at [14, 484] on div at bounding box center [14, 484] width 28 height 36
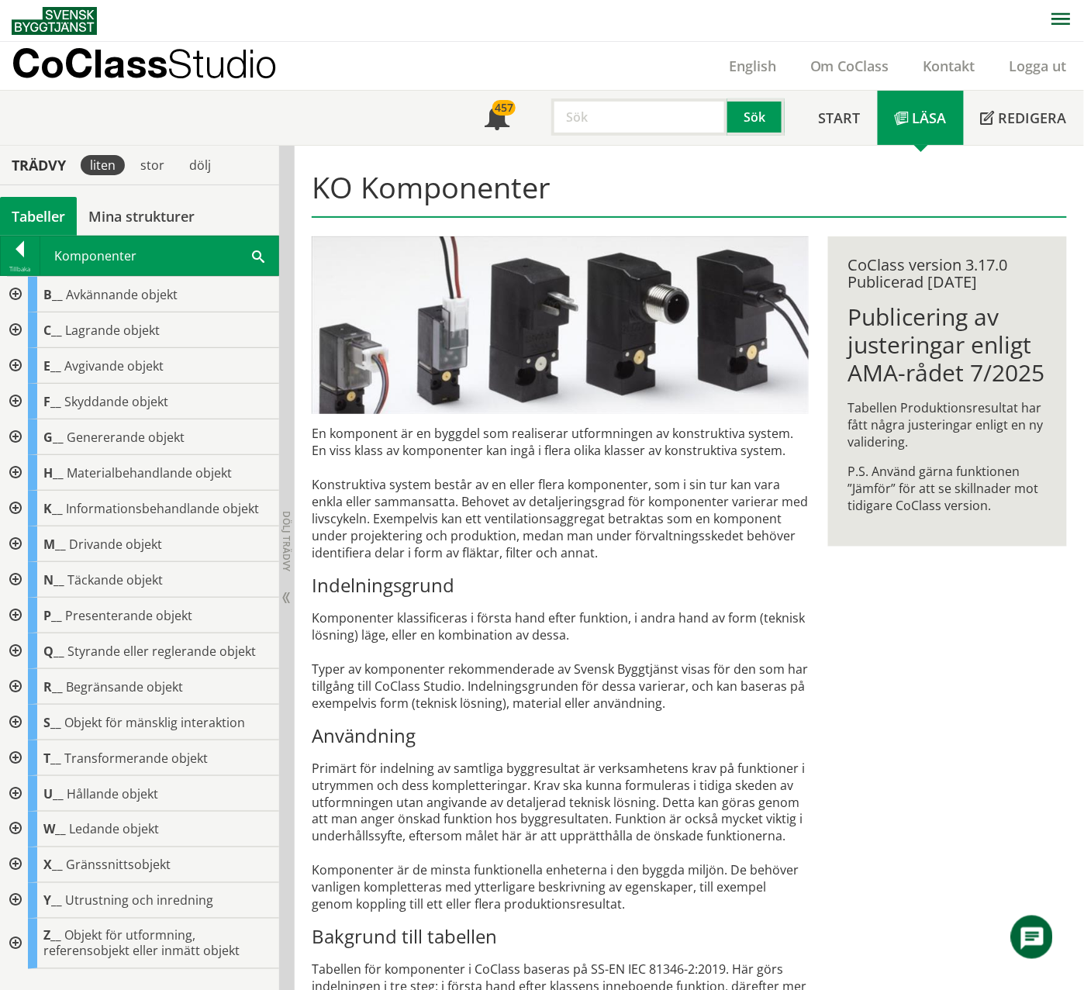
click at [621, 113] on input "text" at bounding box center [639, 116] width 176 height 37
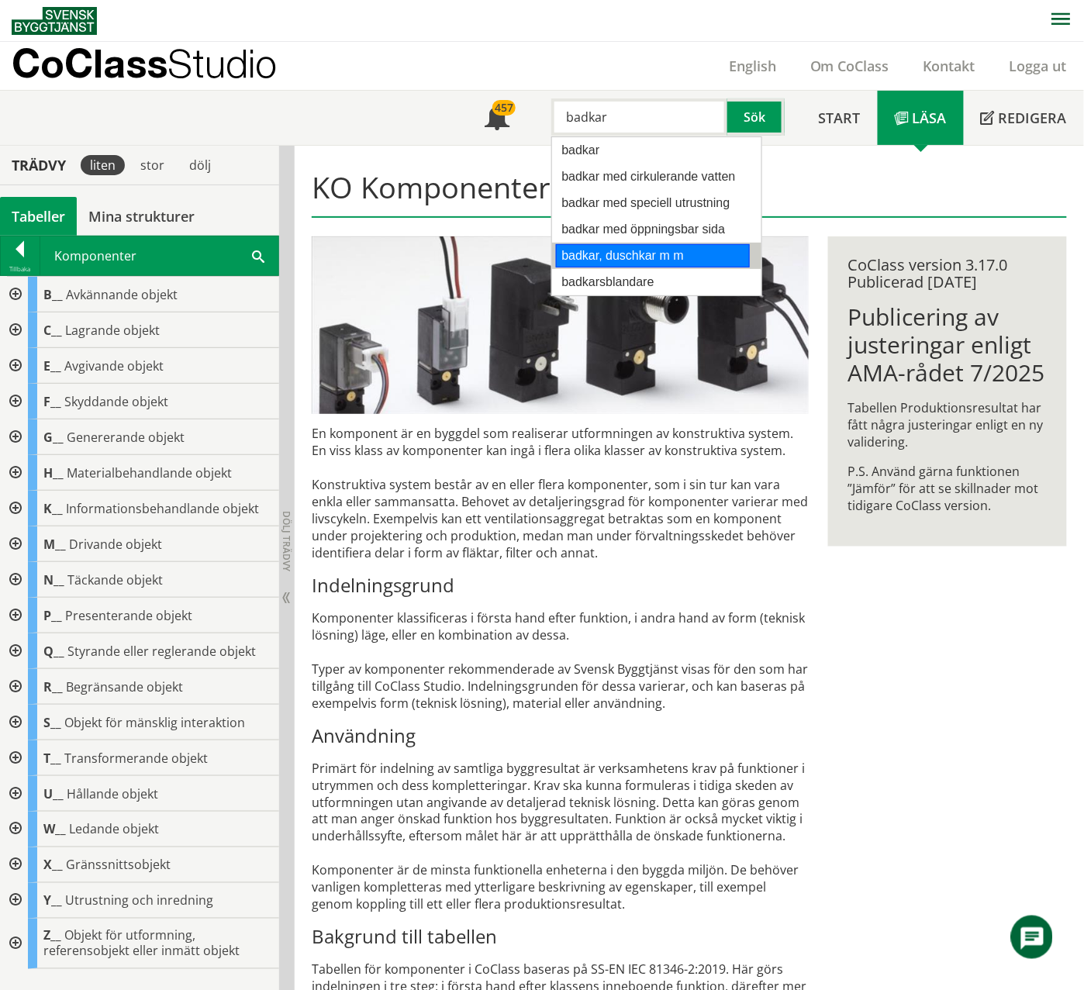
click at [652, 257] on div "badkar, duschkar m m" at bounding box center [653, 255] width 194 height 23
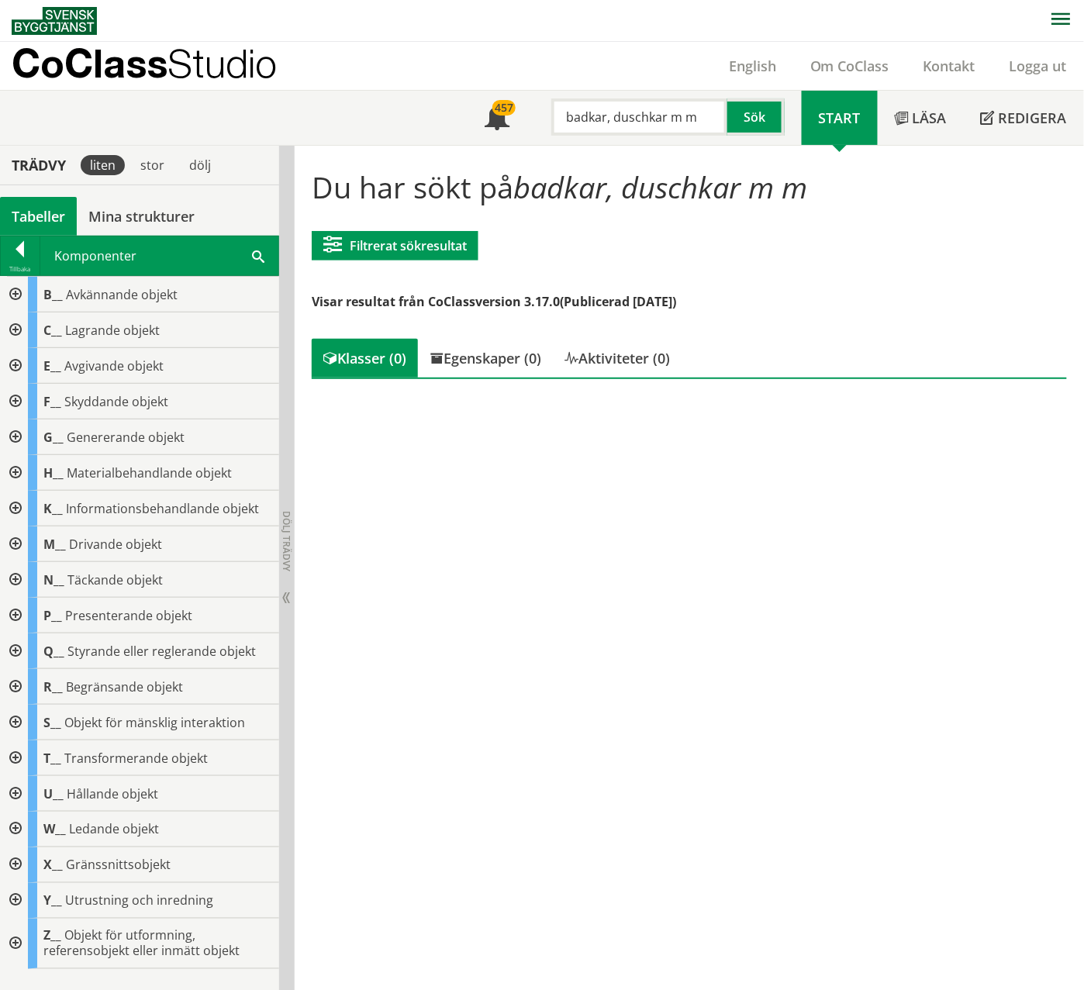
type input "badkar, duschkar m m"
click at [19, 899] on div at bounding box center [14, 901] width 28 height 36
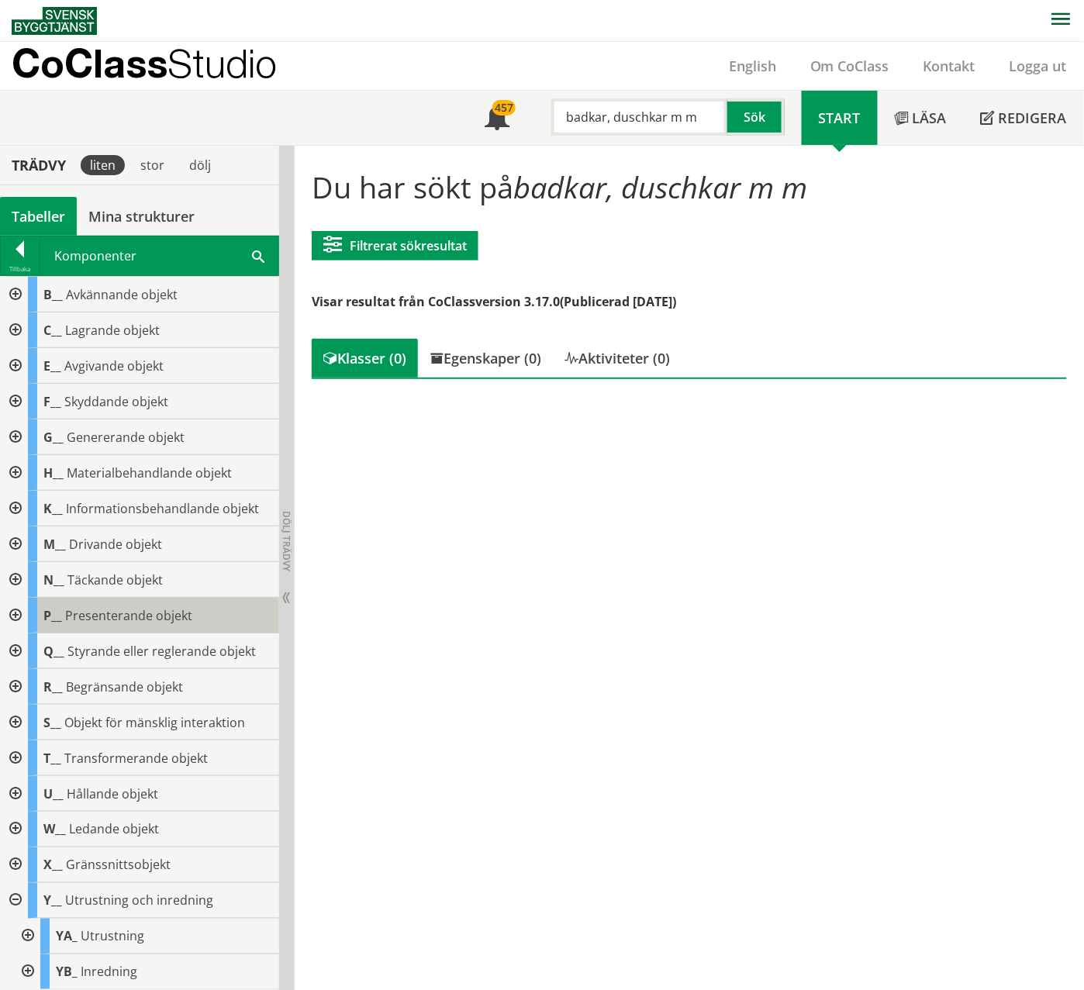
scroll to position [51, 0]
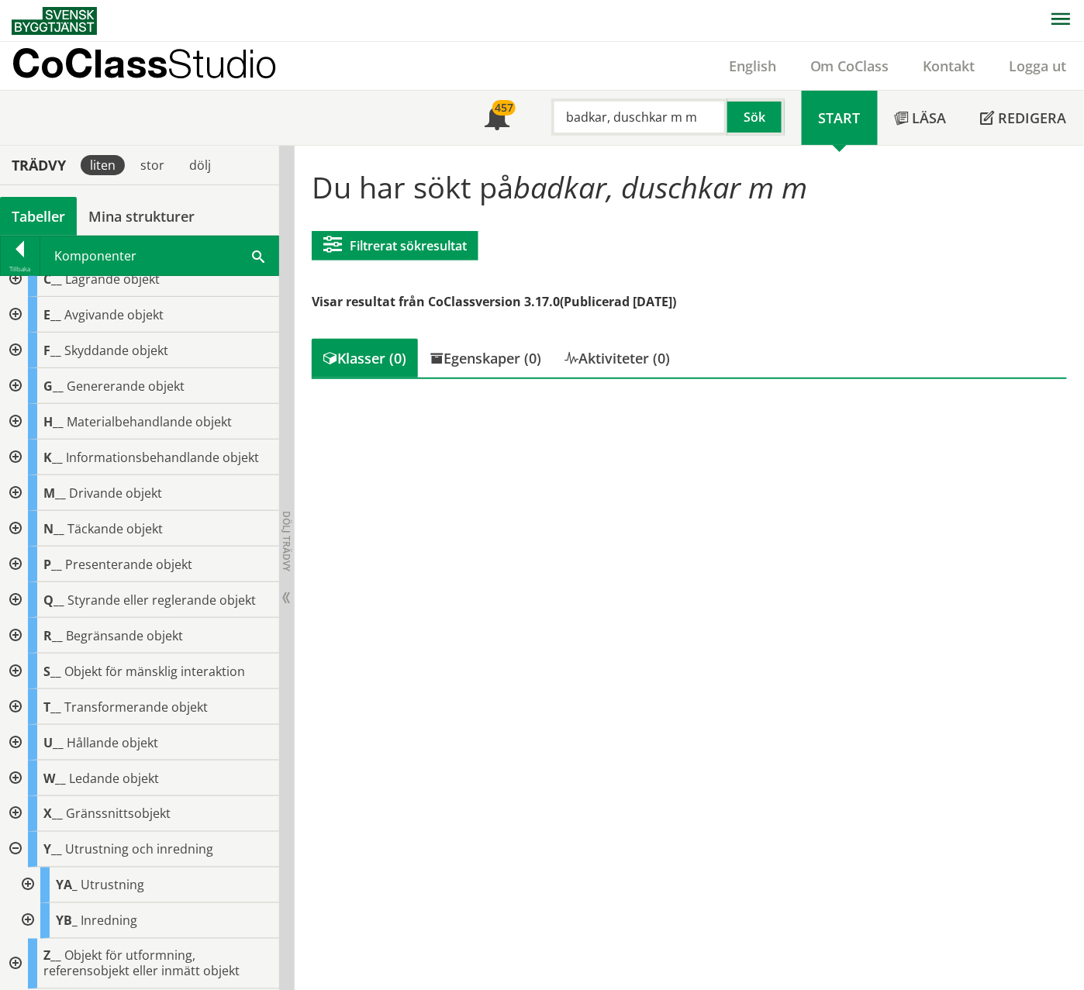
click at [26, 885] on div at bounding box center [26, 886] width 28 height 36
click at [14, 851] on div at bounding box center [14, 850] width 28 height 36
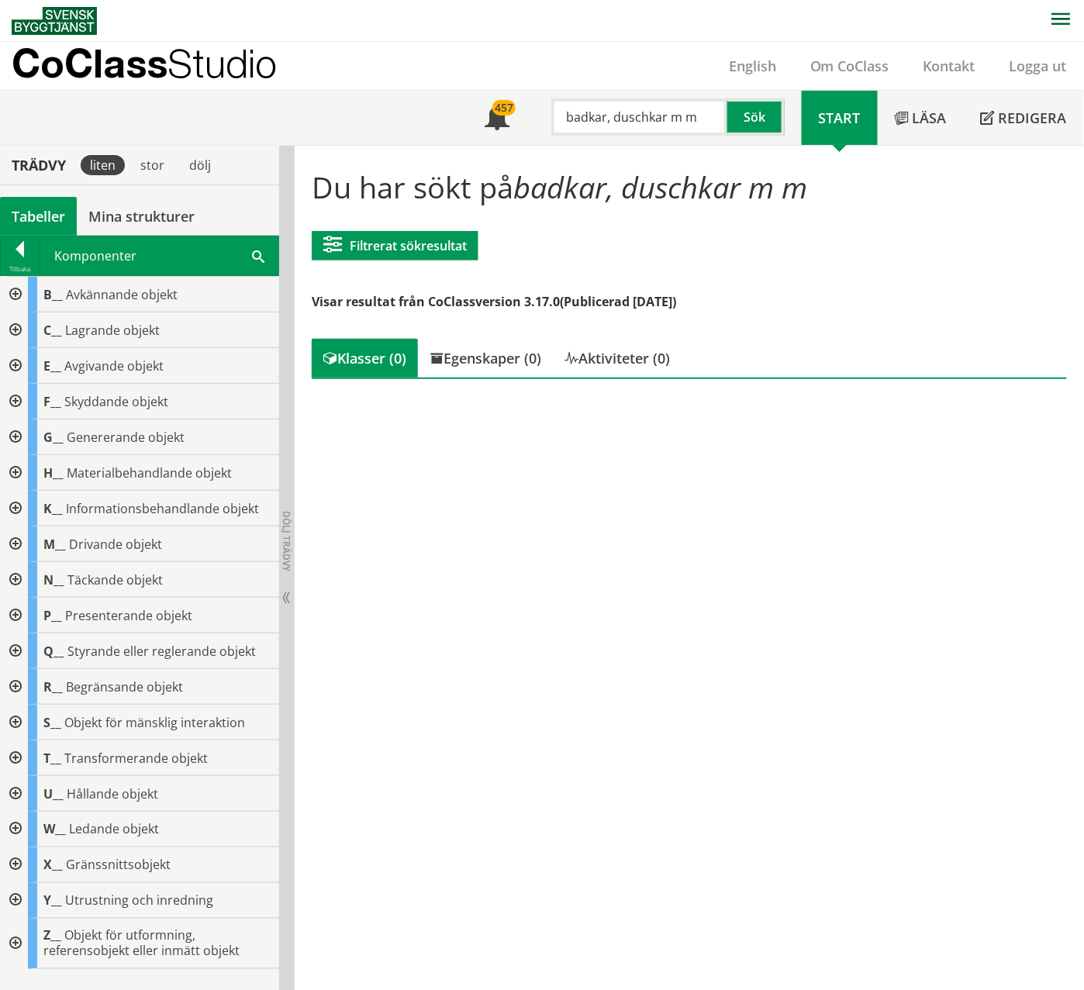
click at [17, 333] on div at bounding box center [14, 330] width 28 height 36
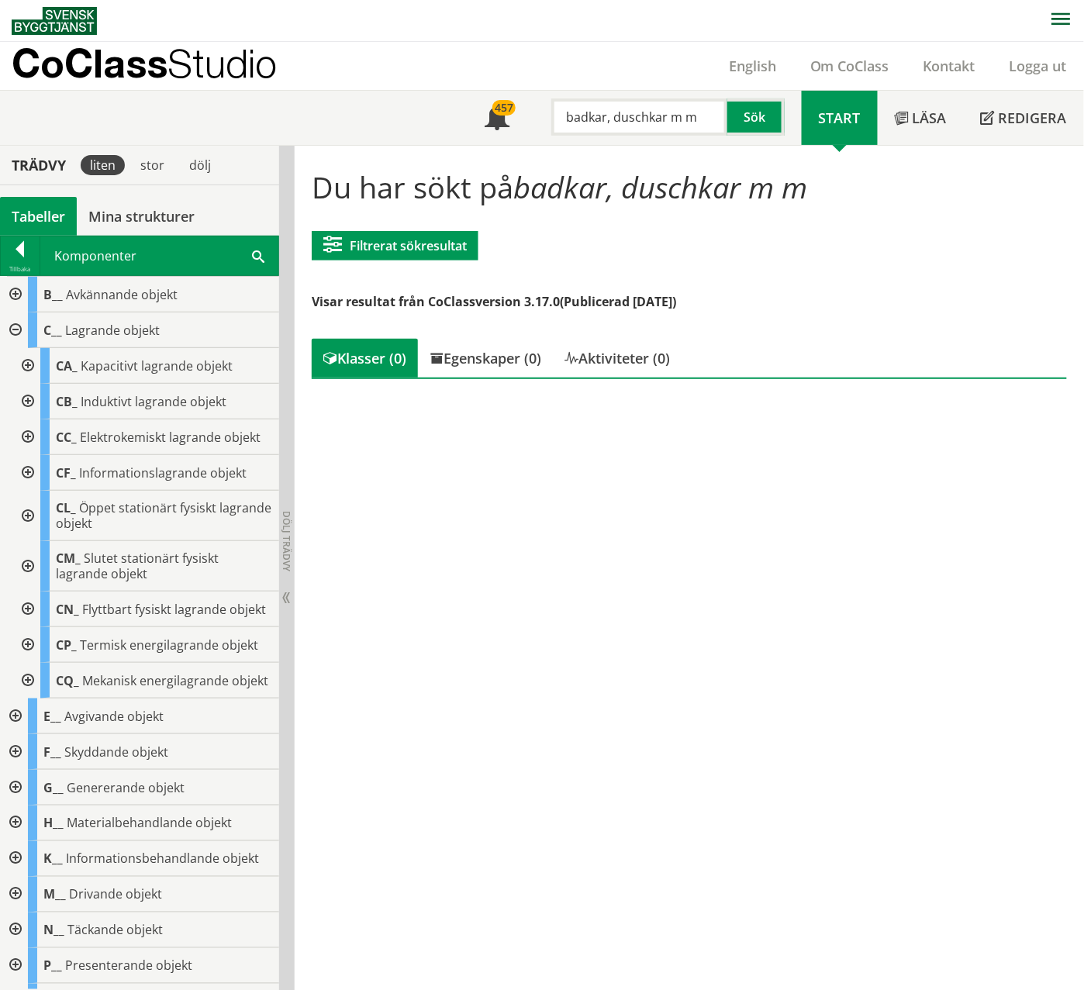
click at [26, 366] on div at bounding box center [26, 366] width 28 height 36
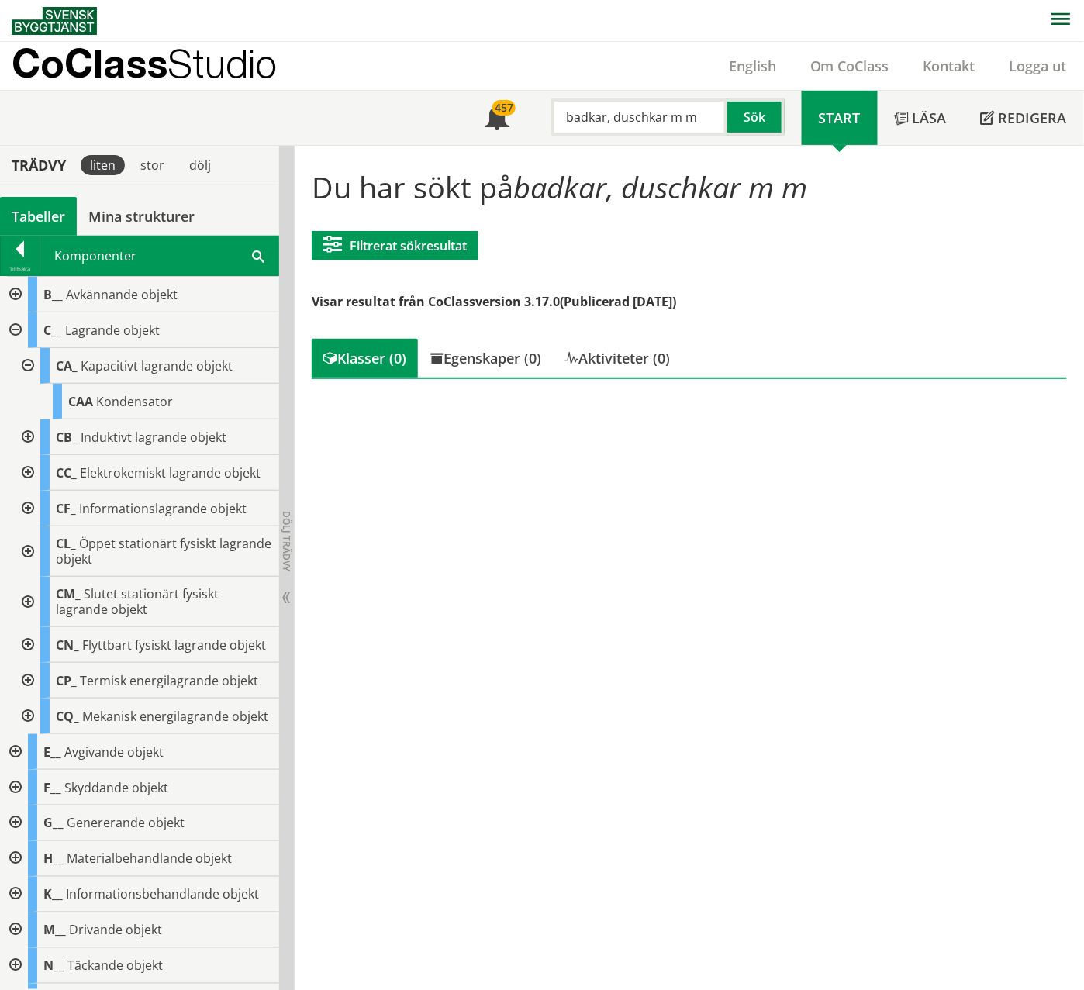
click at [26, 366] on div at bounding box center [26, 366] width 28 height 36
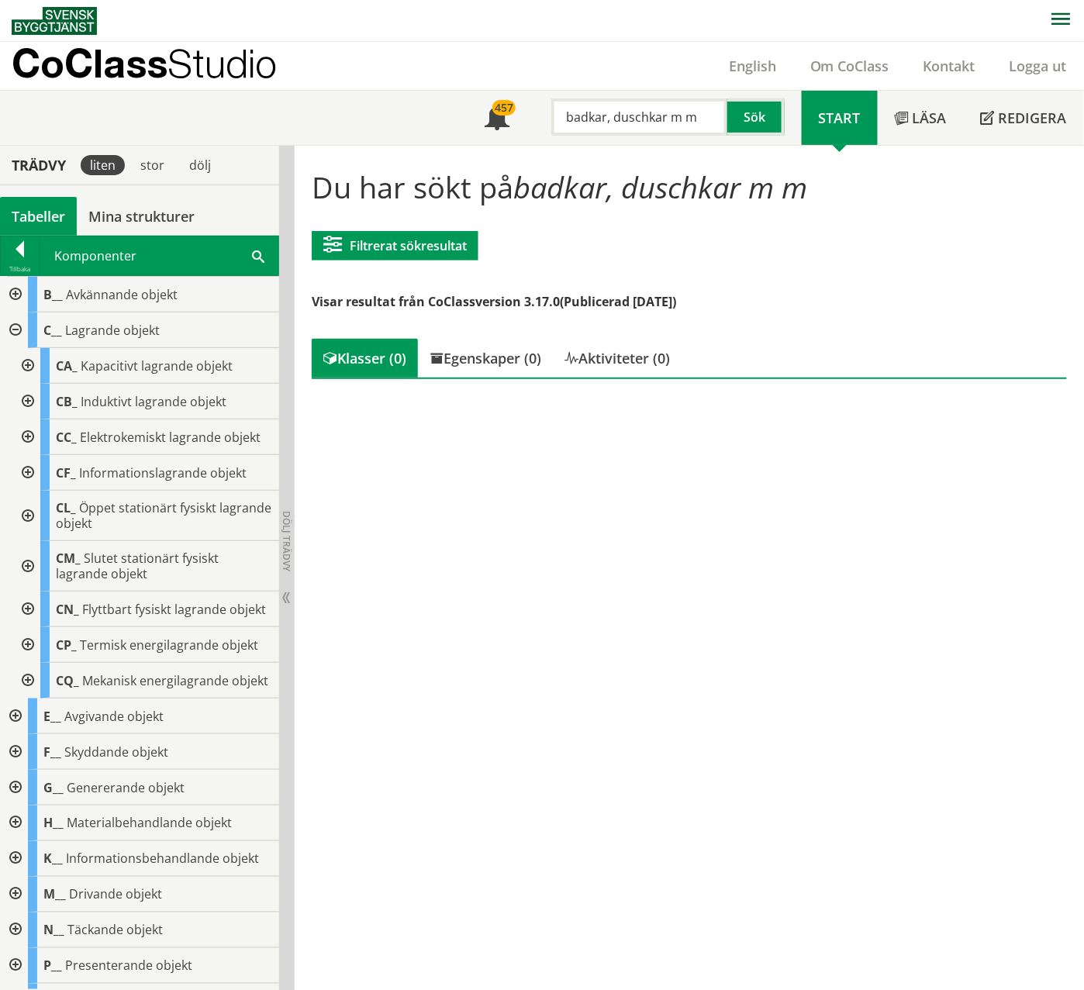
click at [29, 578] on div at bounding box center [26, 566] width 28 height 50
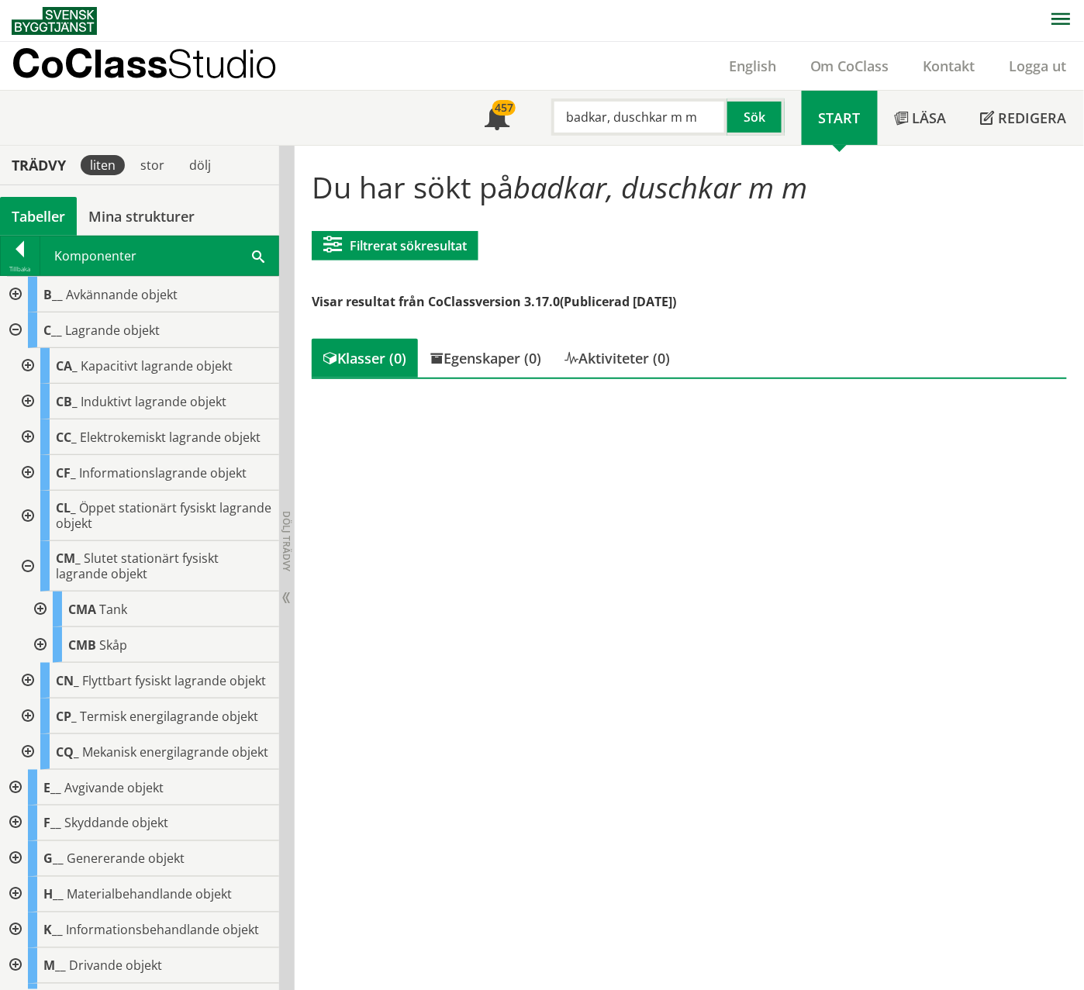
click at [42, 625] on div at bounding box center [39, 610] width 28 height 36
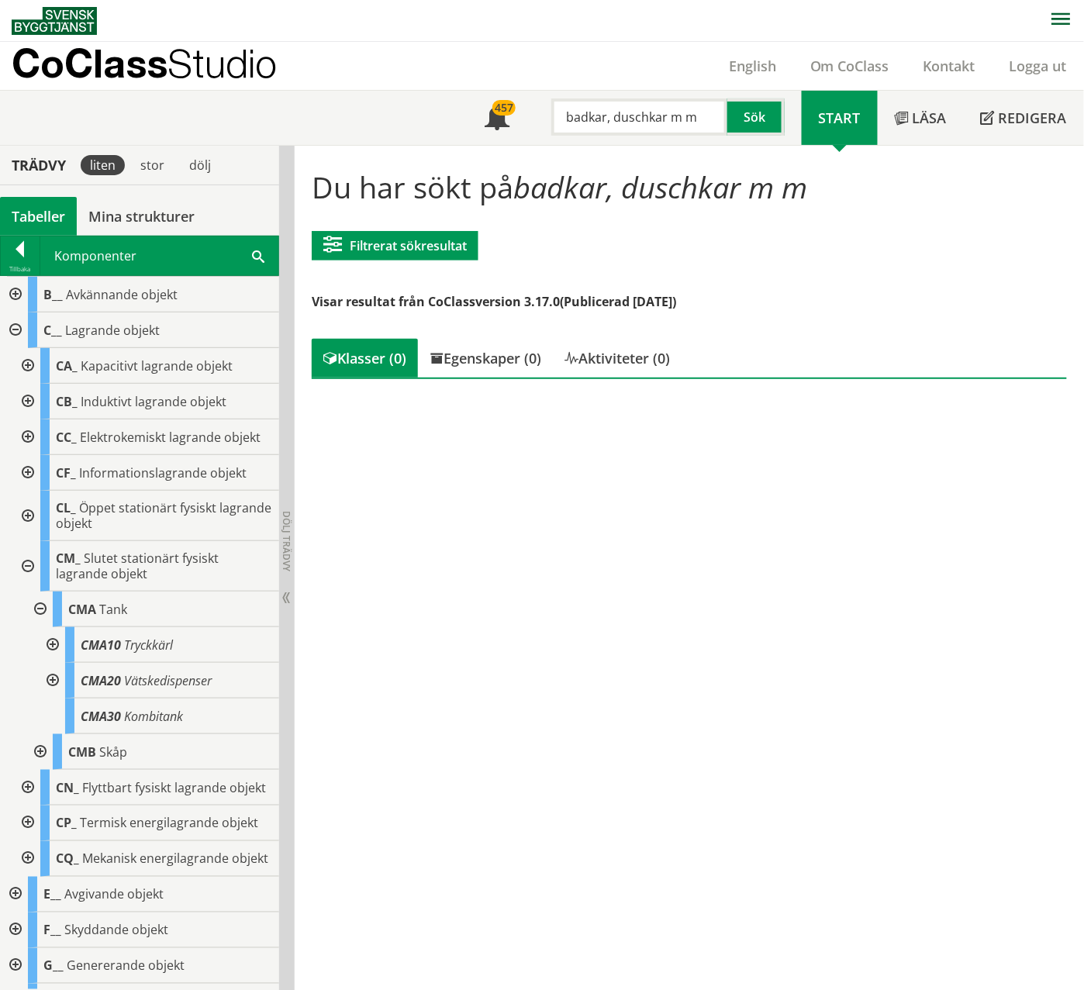
click at [53, 695] on div at bounding box center [51, 681] width 28 height 36
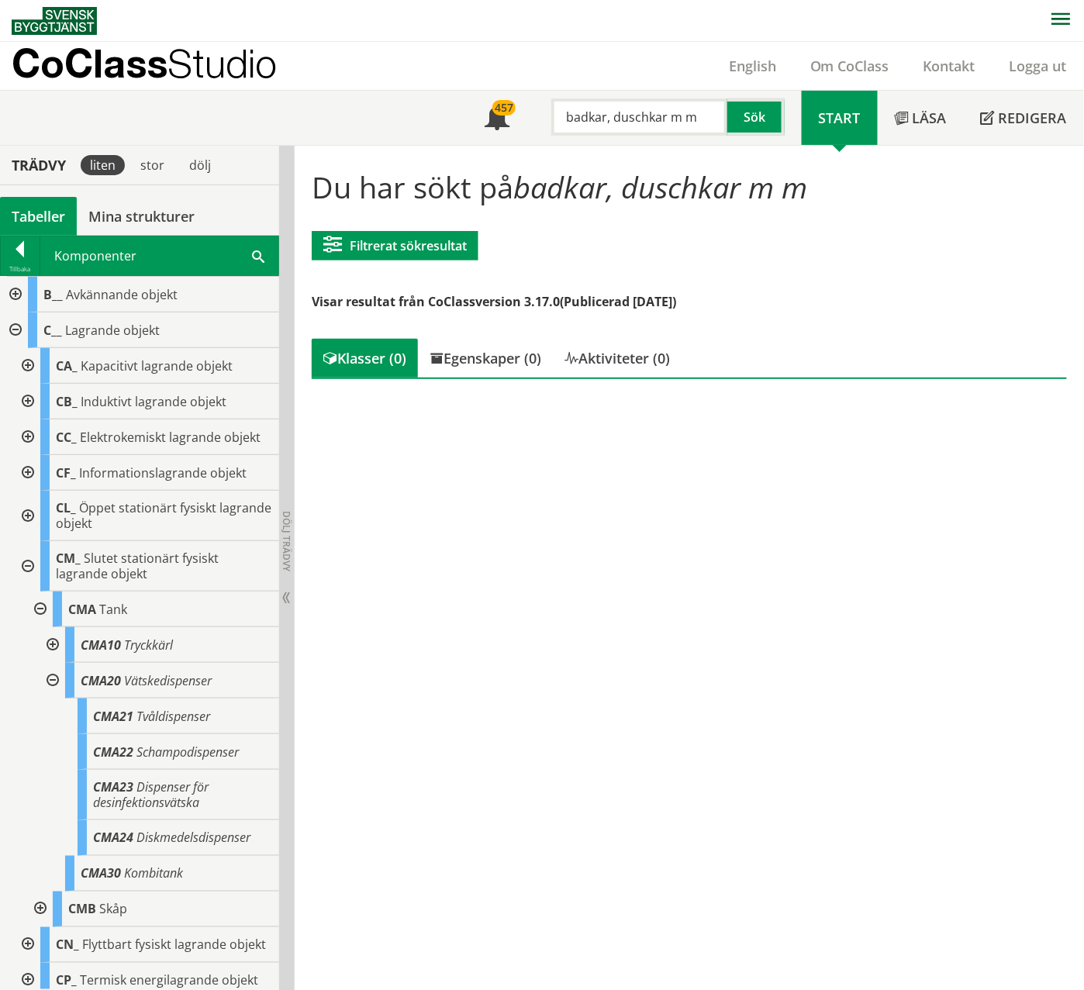
click at [53, 695] on div at bounding box center [51, 681] width 28 height 36
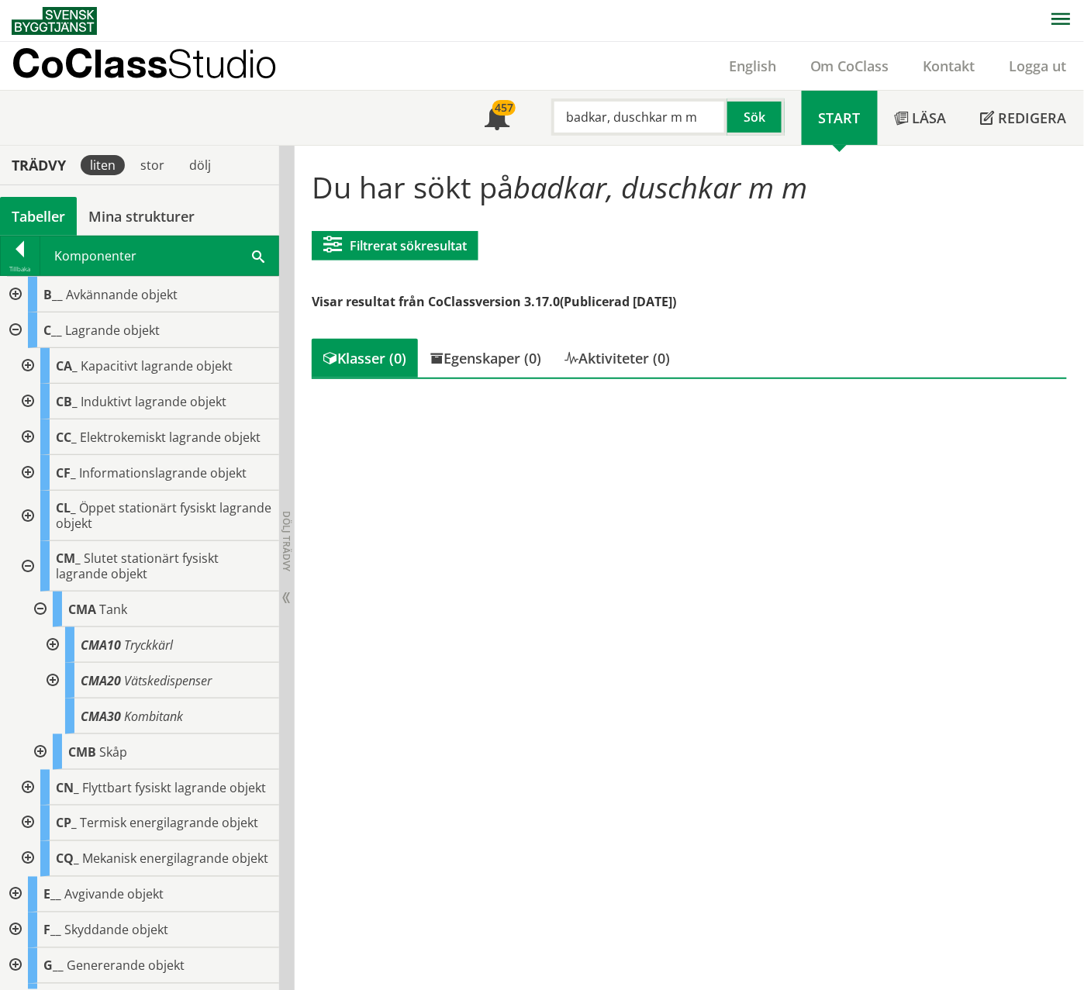
click at [40, 622] on div at bounding box center [39, 610] width 28 height 36
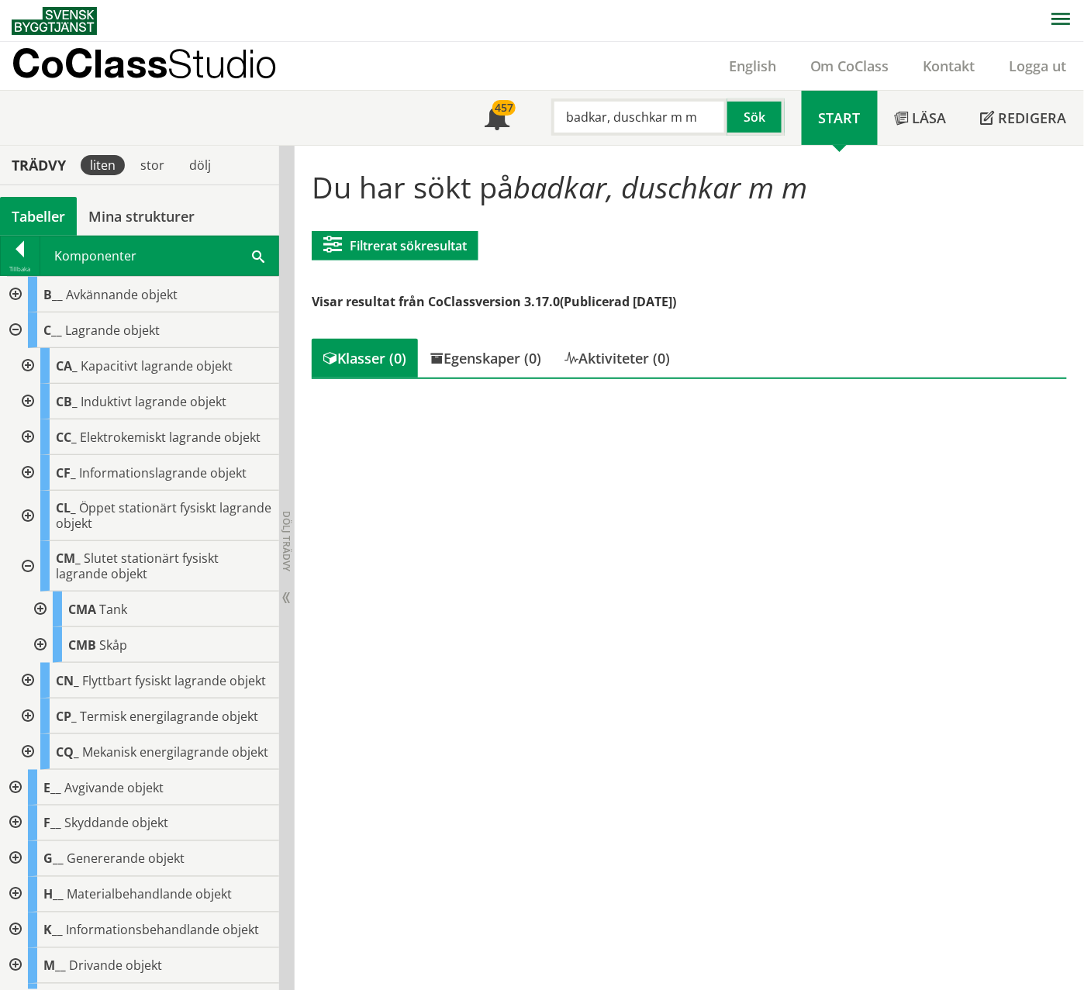
click at [26, 581] on div at bounding box center [26, 566] width 28 height 50
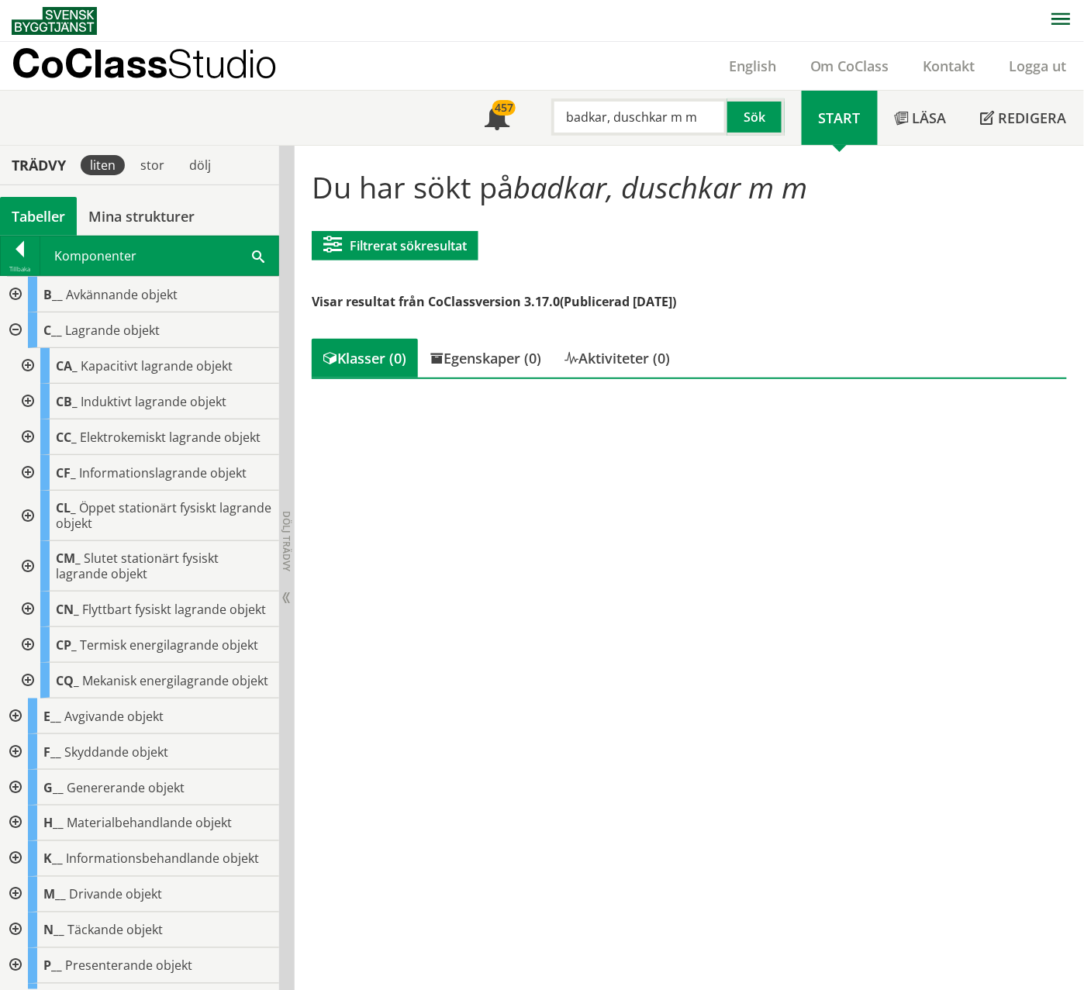
click at [29, 627] on div at bounding box center [26, 610] width 28 height 36
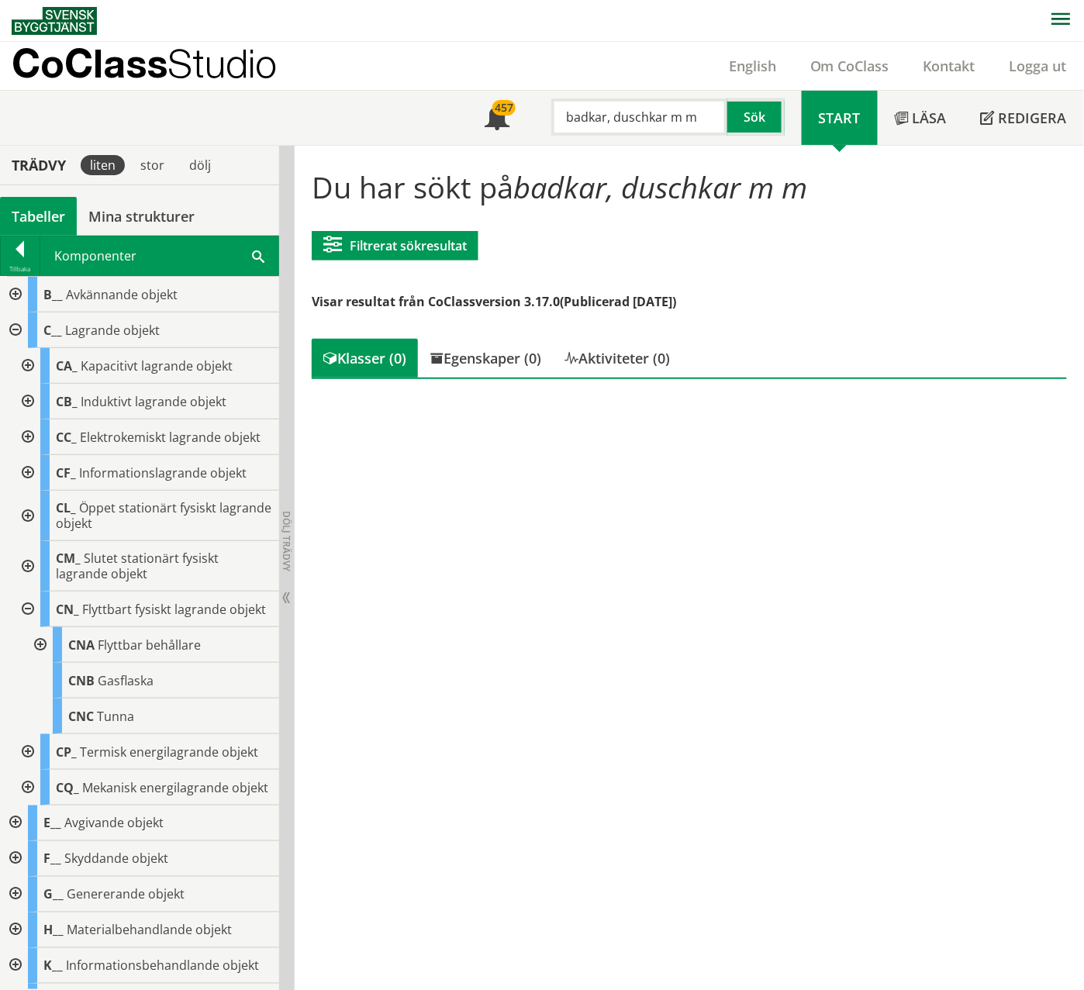
click at [41, 663] on div at bounding box center [39, 645] width 28 height 36
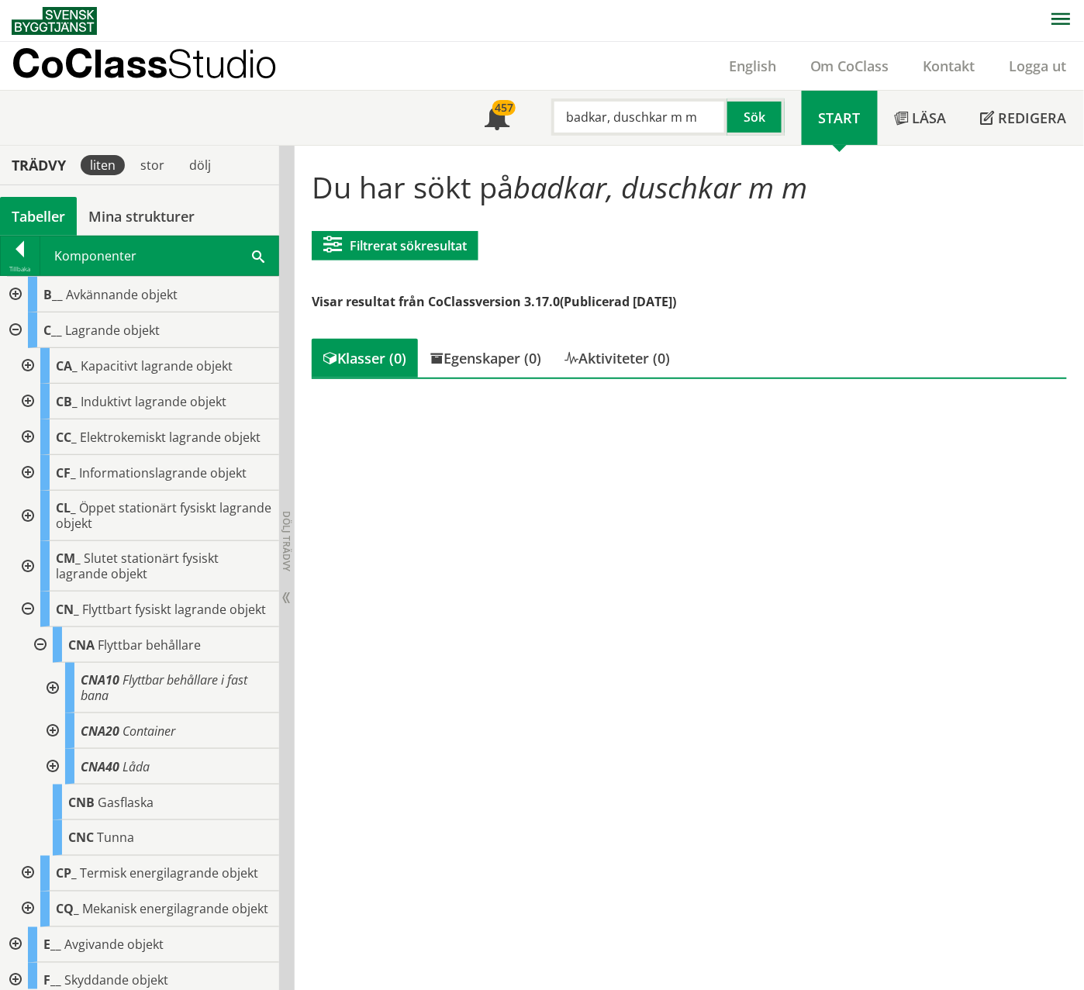
click at [56, 785] on div at bounding box center [51, 767] width 28 height 36
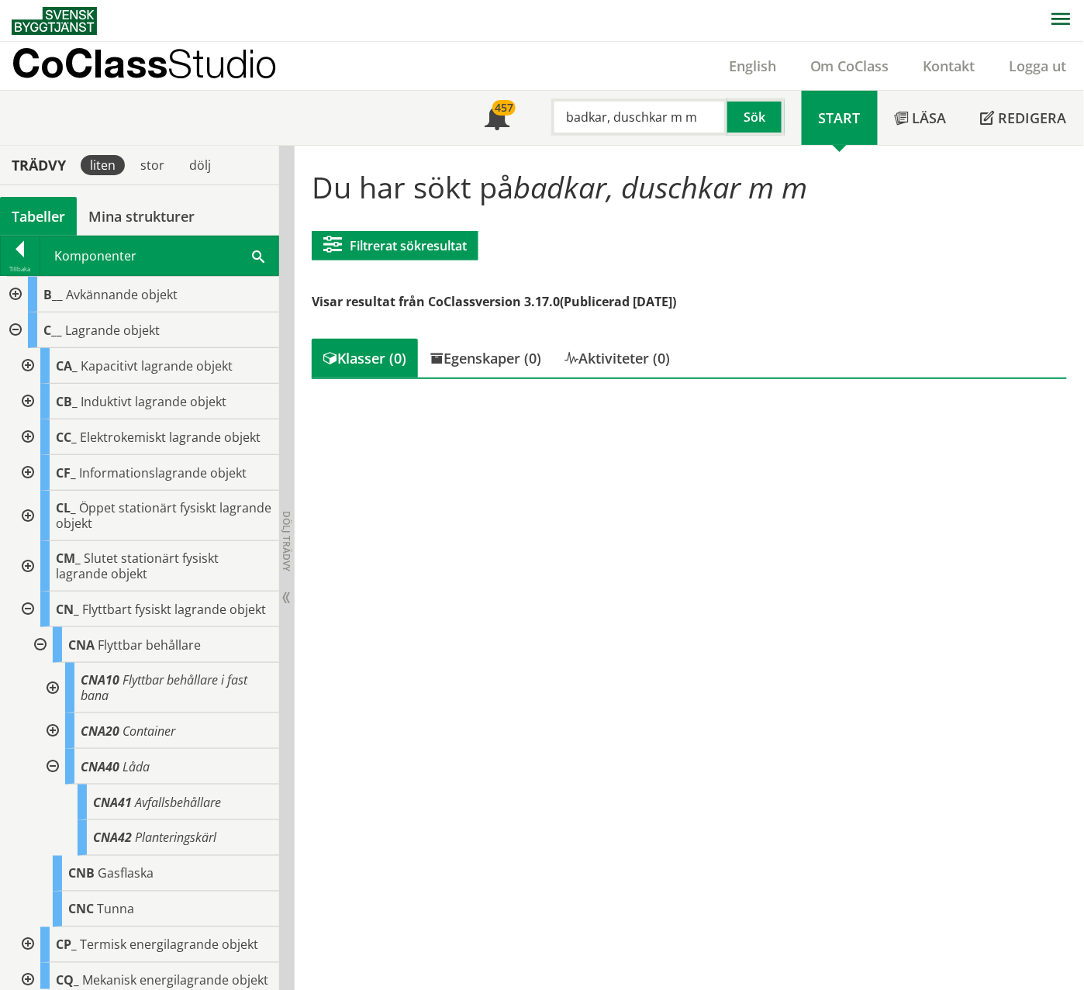
click at [56, 785] on div at bounding box center [51, 767] width 28 height 36
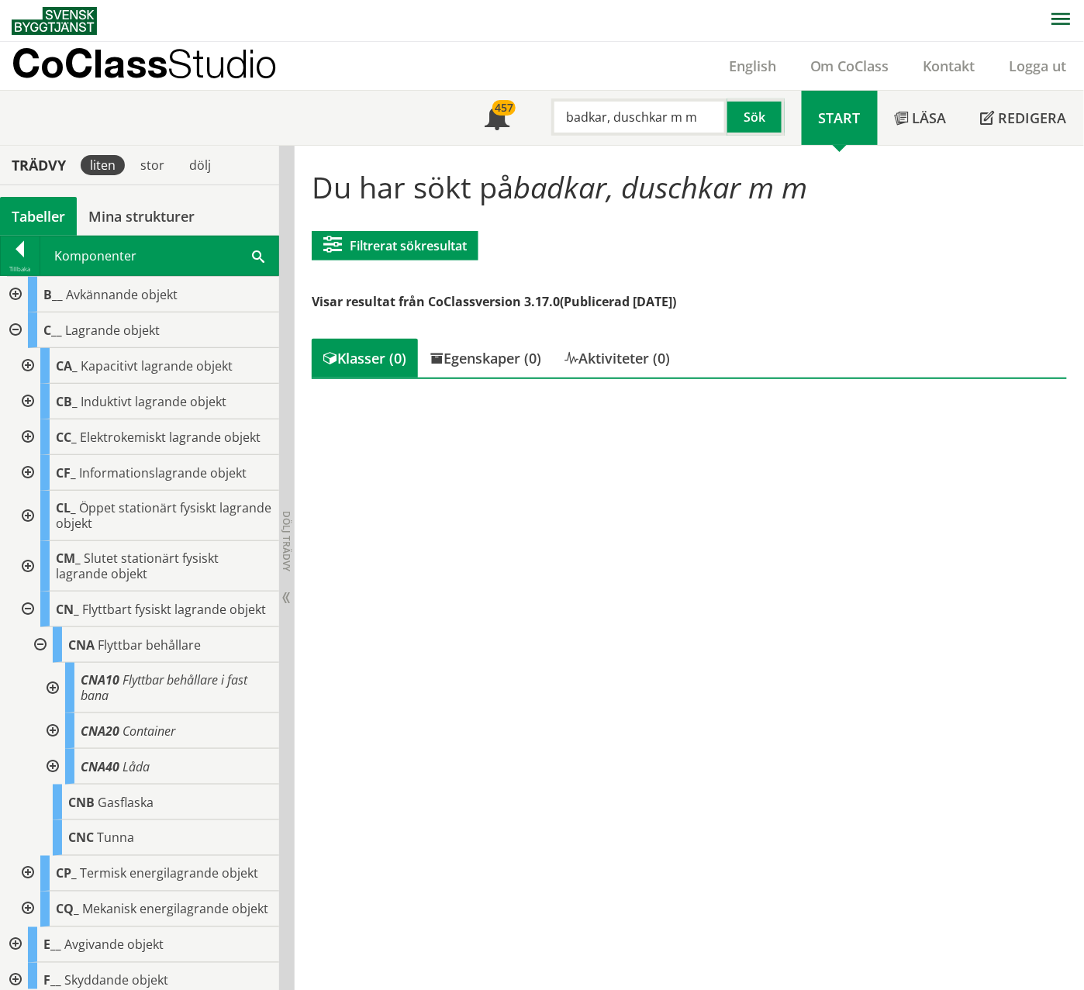
click at [51, 749] on div at bounding box center [51, 731] width 28 height 36
click at [56, 713] on div at bounding box center [51, 688] width 28 height 50
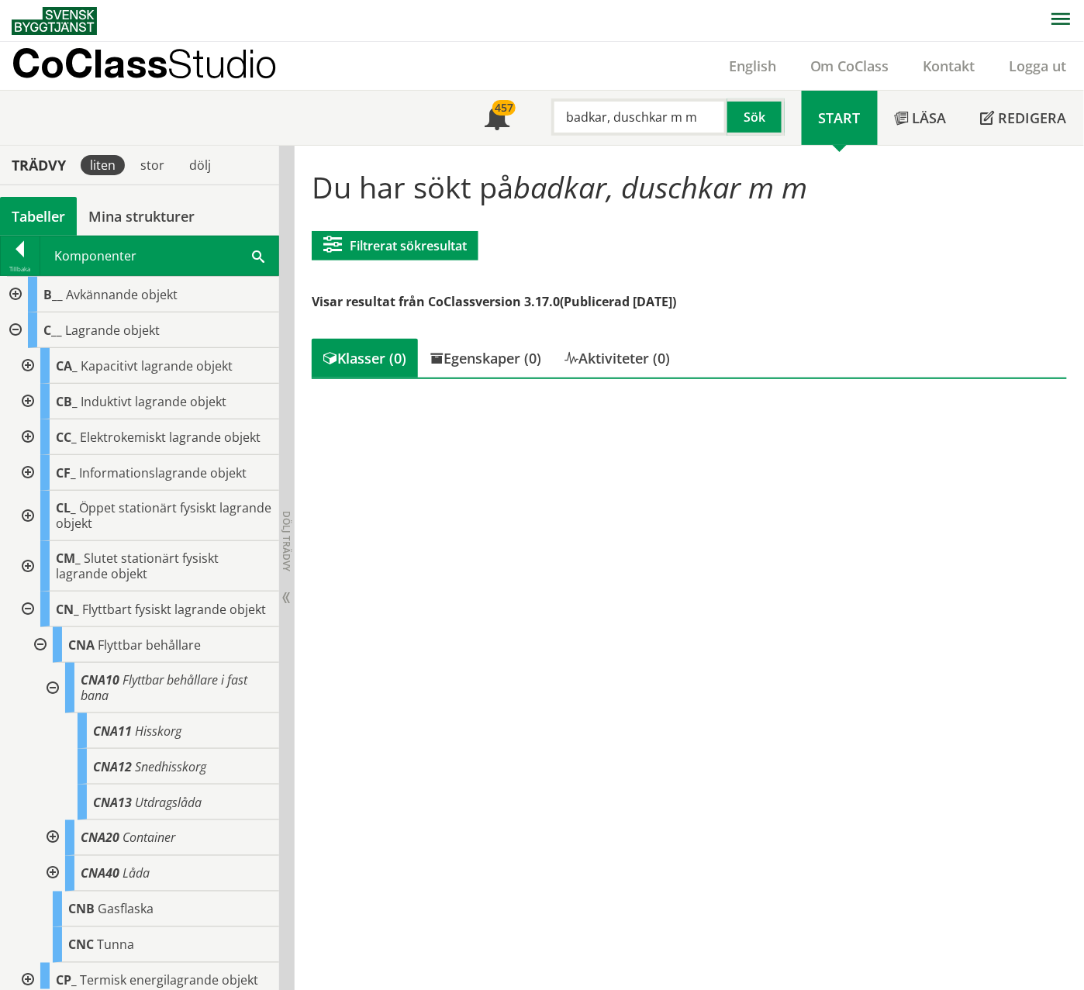
click at [53, 713] on div at bounding box center [51, 688] width 28 height 50
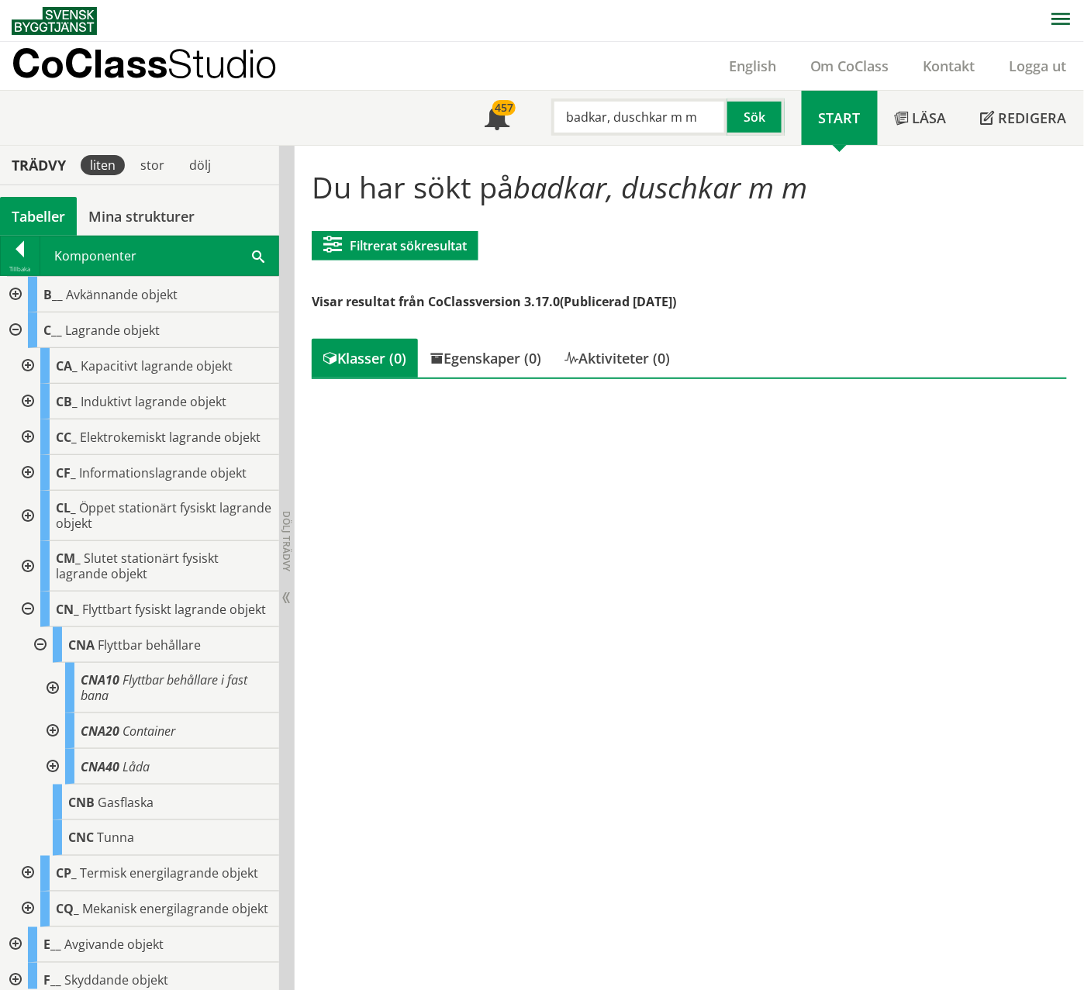
click at [39, 663] on div at bounding box center [39, 645] width 28 height 36
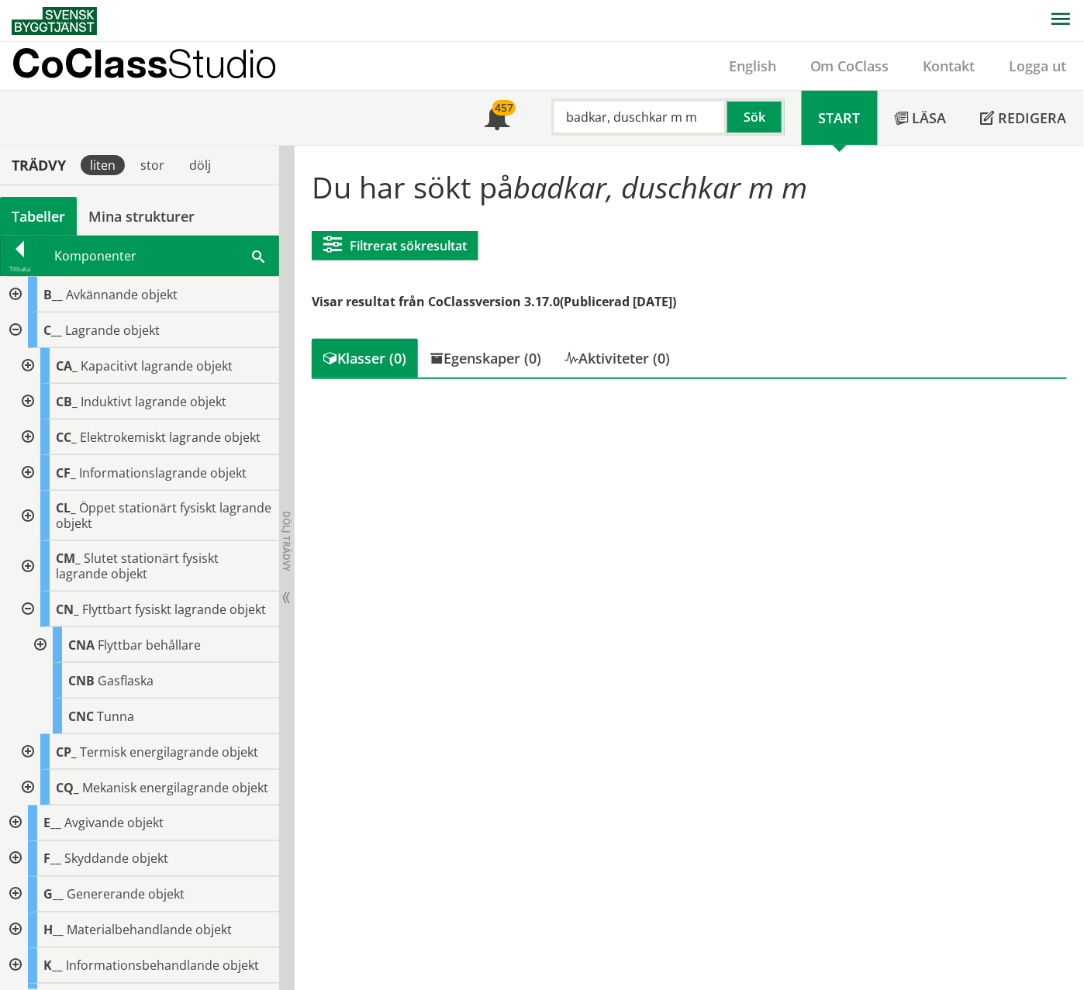
click at [26, 627] on div at bounding box center [26, 610] width 28 height 36
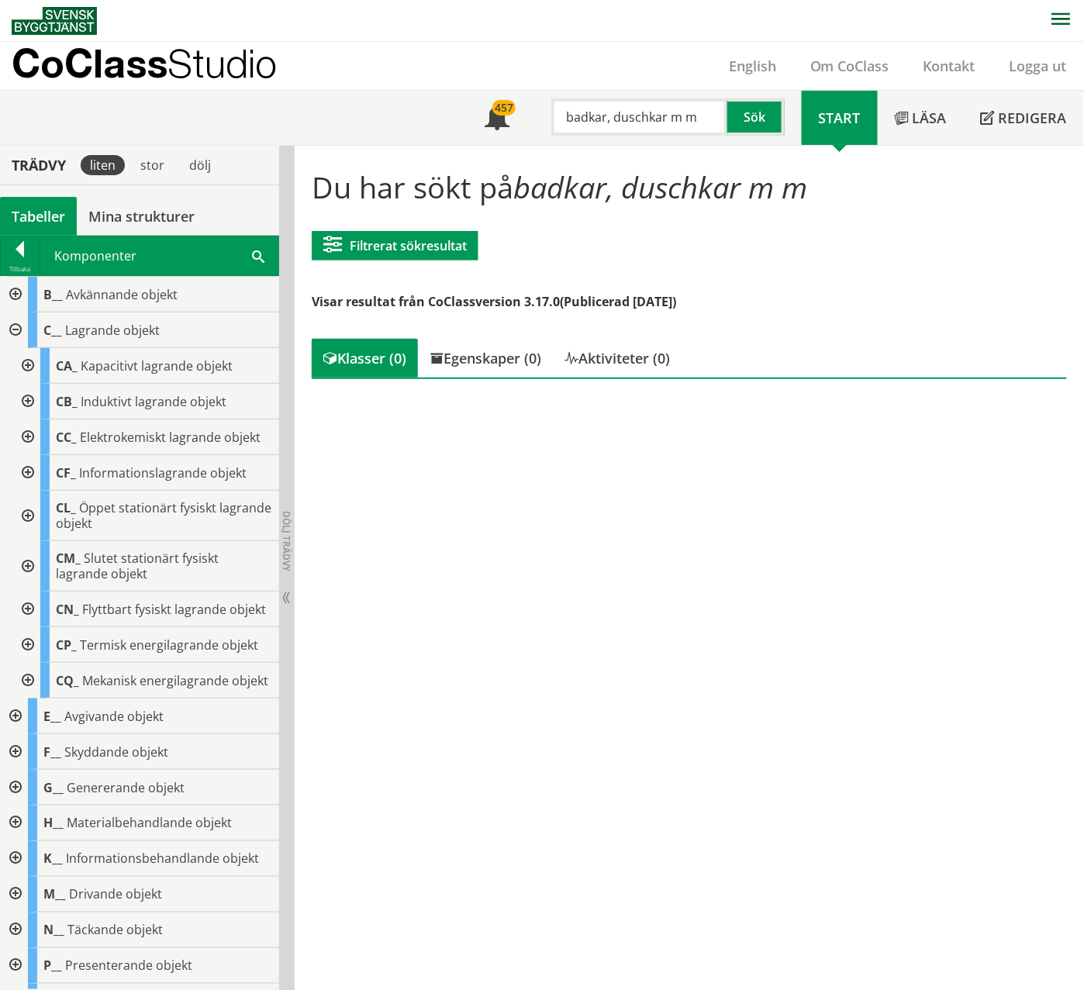
click at [29, 530] on div at bounding box center [26, 516] width 28 height 50
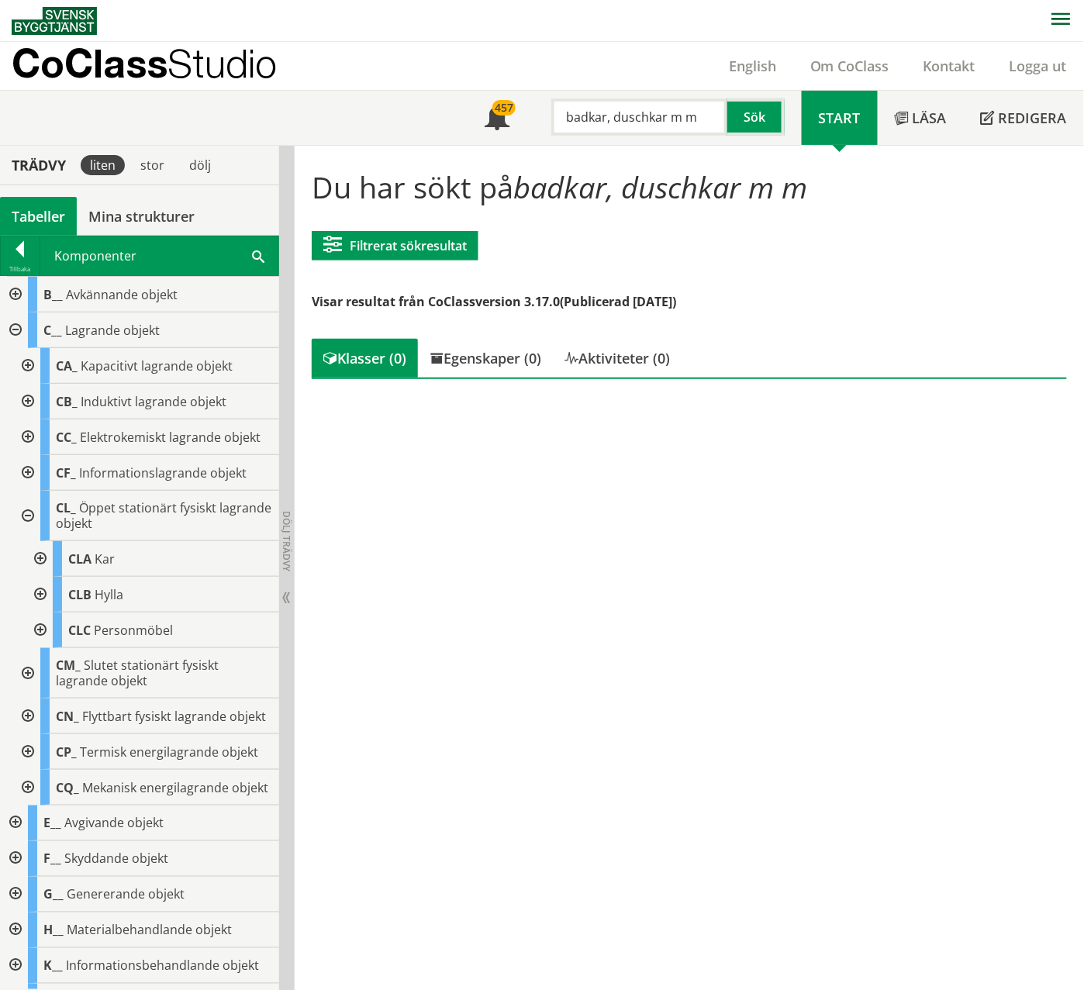
click at [42, 577] on div at bounding box center [39, 559] width 28 height 36
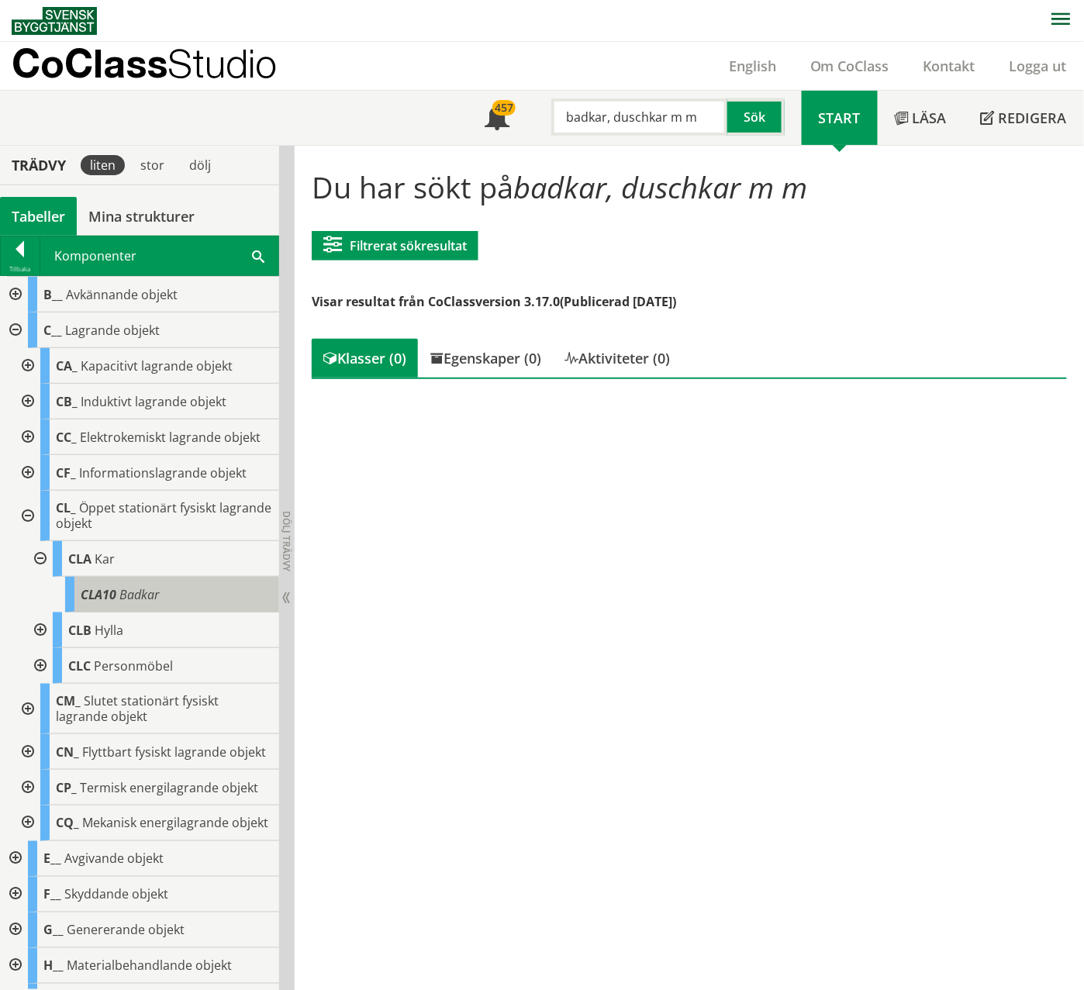
click at [147, 603] on span "Badkar" at bounding box center [139, 594] width 40 height 17
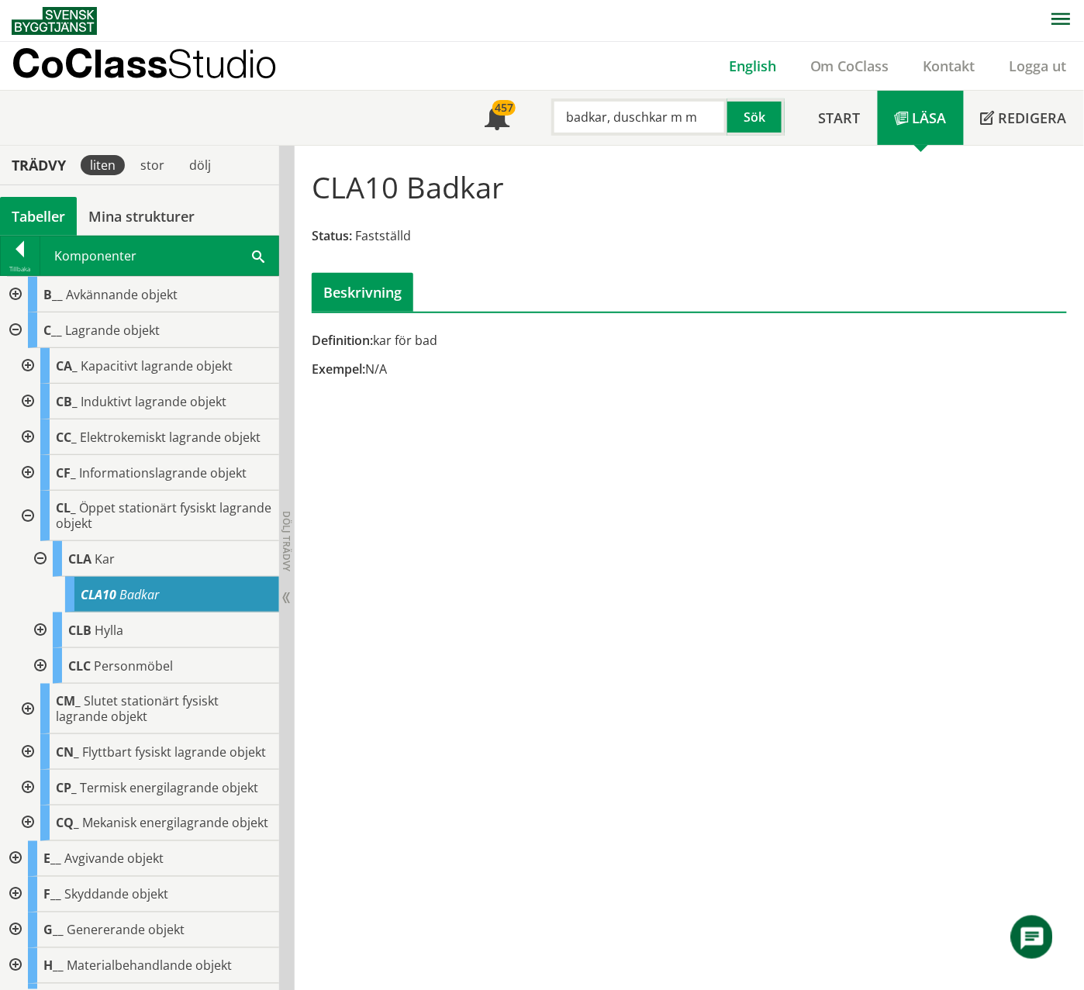
click at [751, 60] on link "English" at bounding box center [752, 66] width 81 height 19
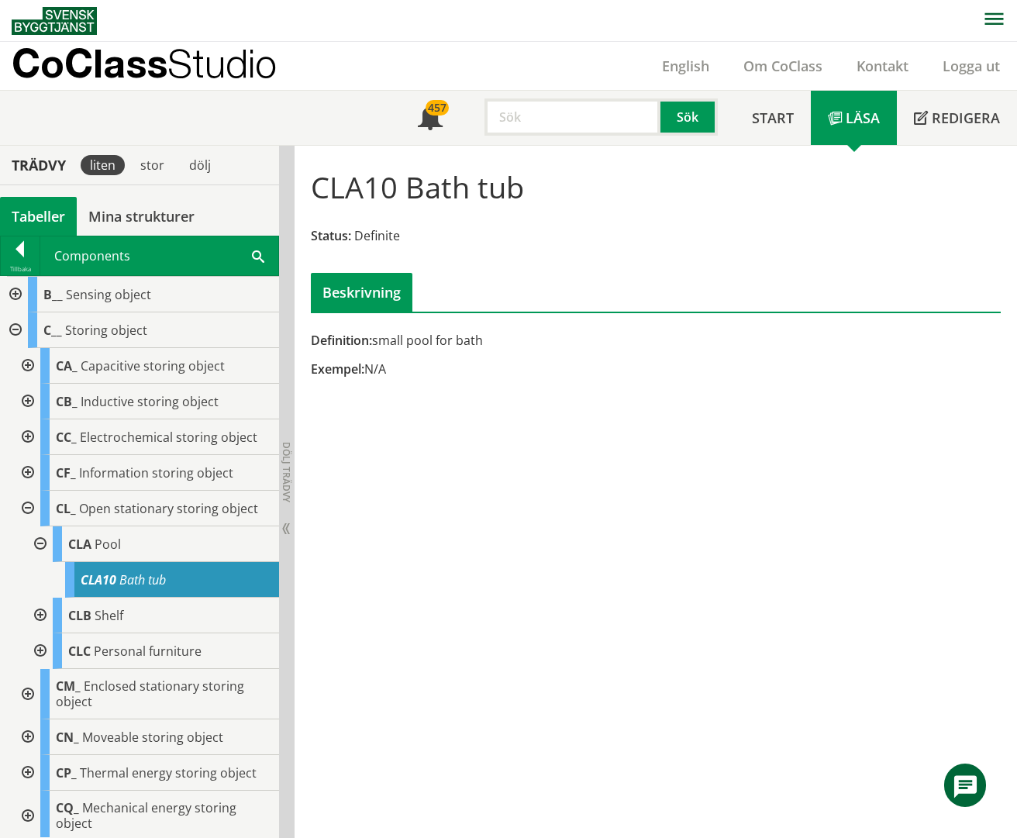
click at [50, 214] on div "Tabeller" at bounding box center [38, 216] width 77 height 39
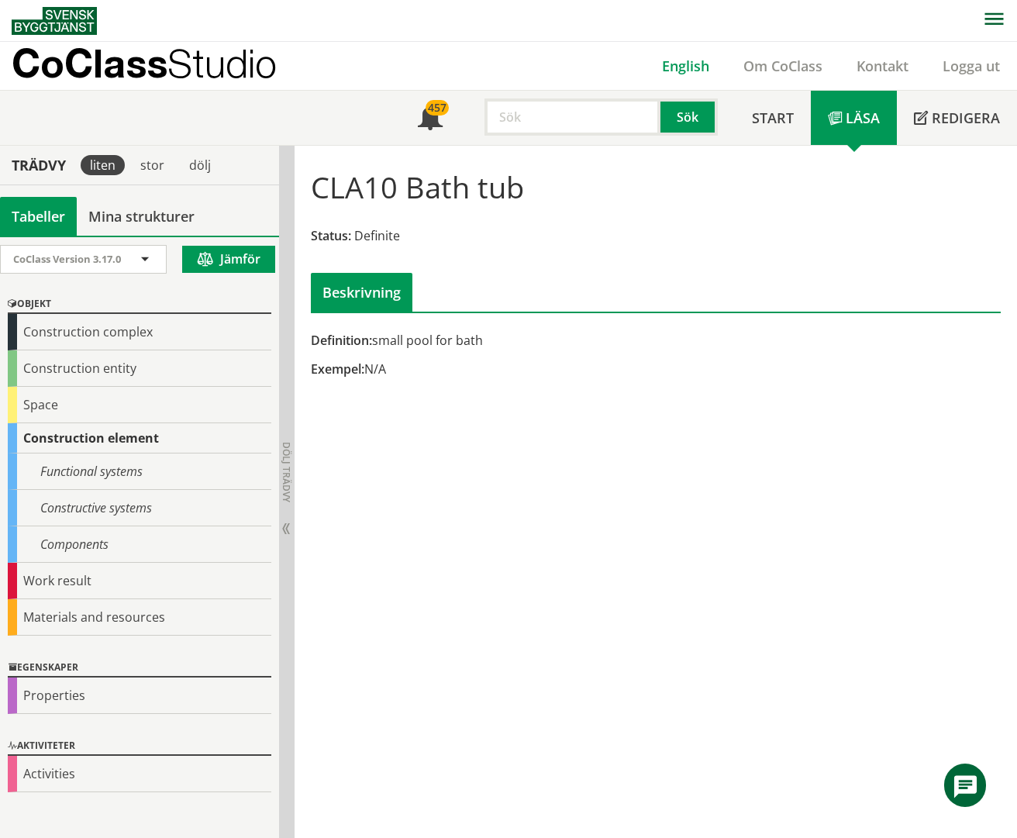
click at [695, 65] on link "English" at bounding box center [685, 66] width 81 height 19
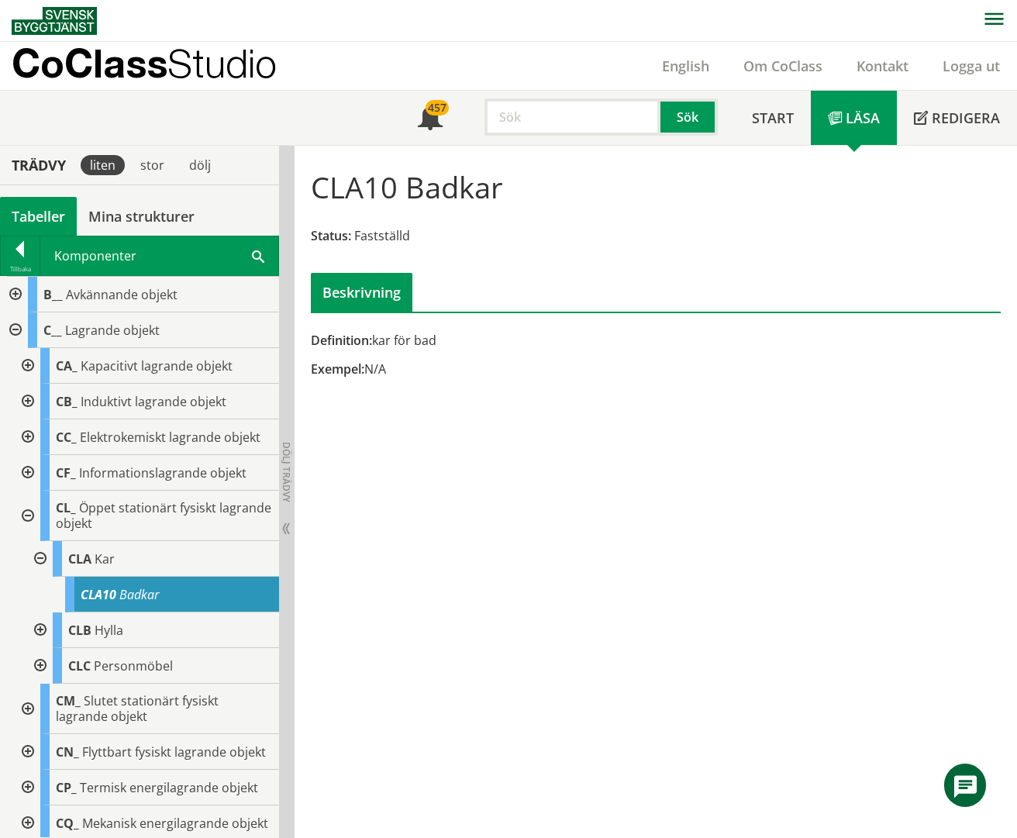
click at [47, 217] on div "Tabeller" at bounding box center [38, 216] width 77 height 39
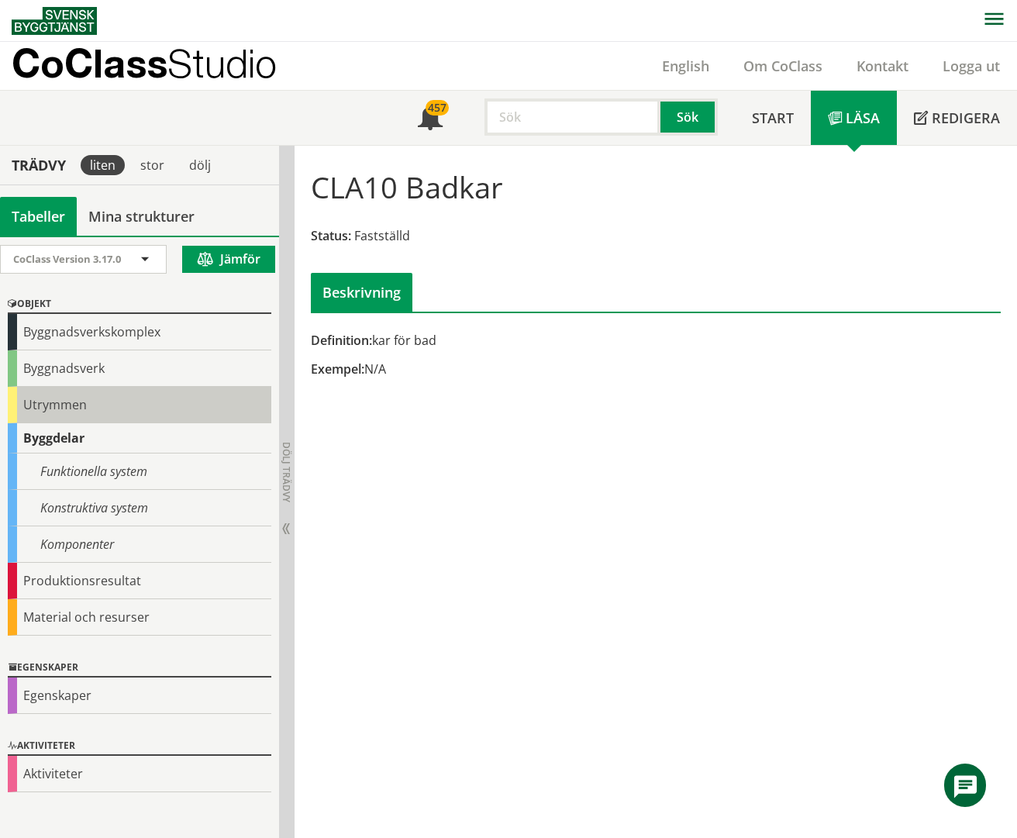
click at [90, 412] on div "Utrymmen" at bounding box center [140, 405] width 264 height 36
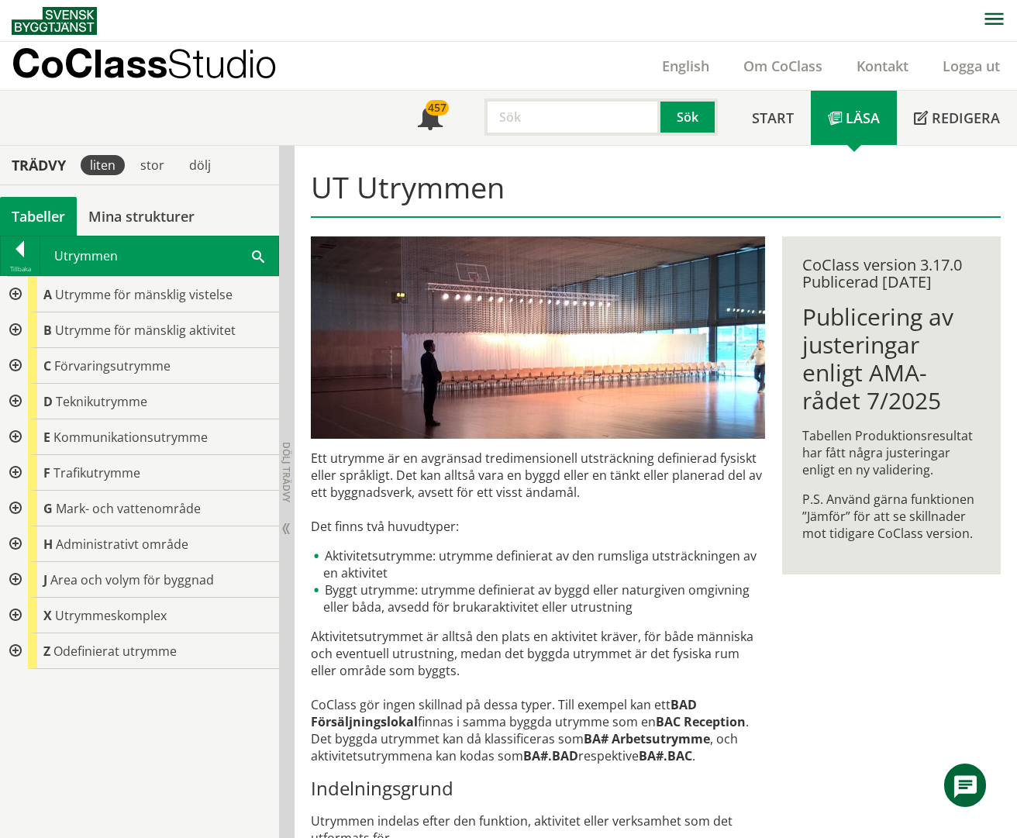
click at [19, 543] on div at bounding box center [14, 544] width 28 height 36
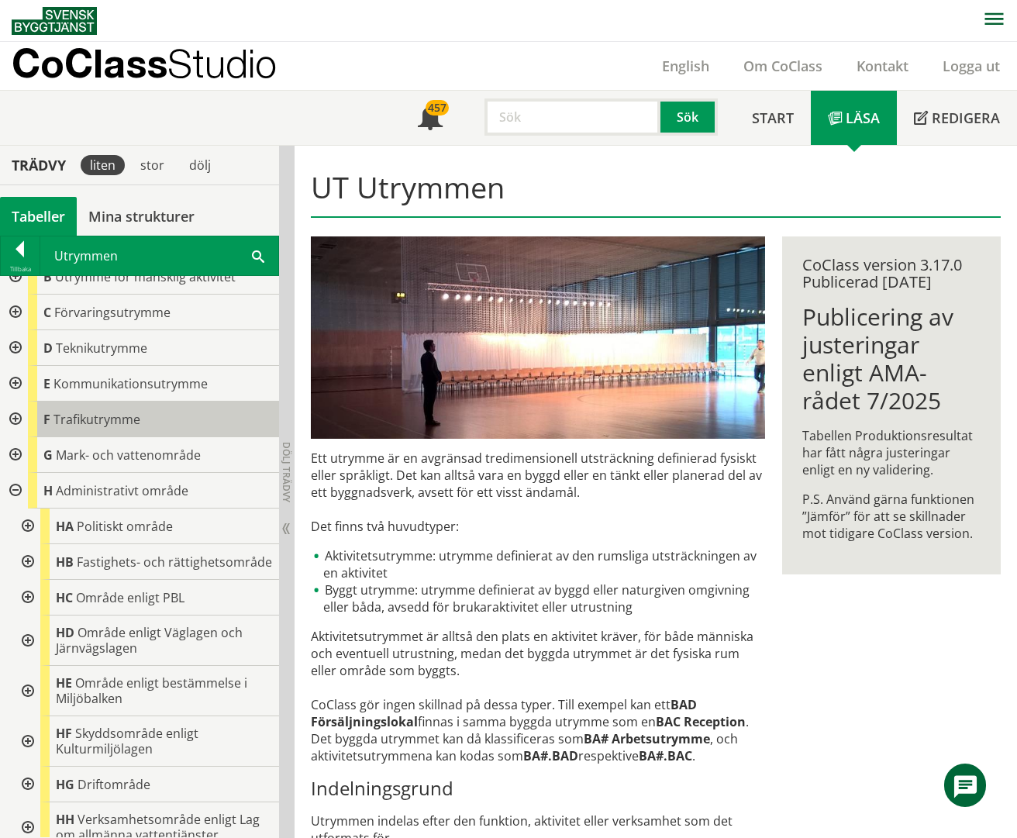
scroll to position [103, 0]
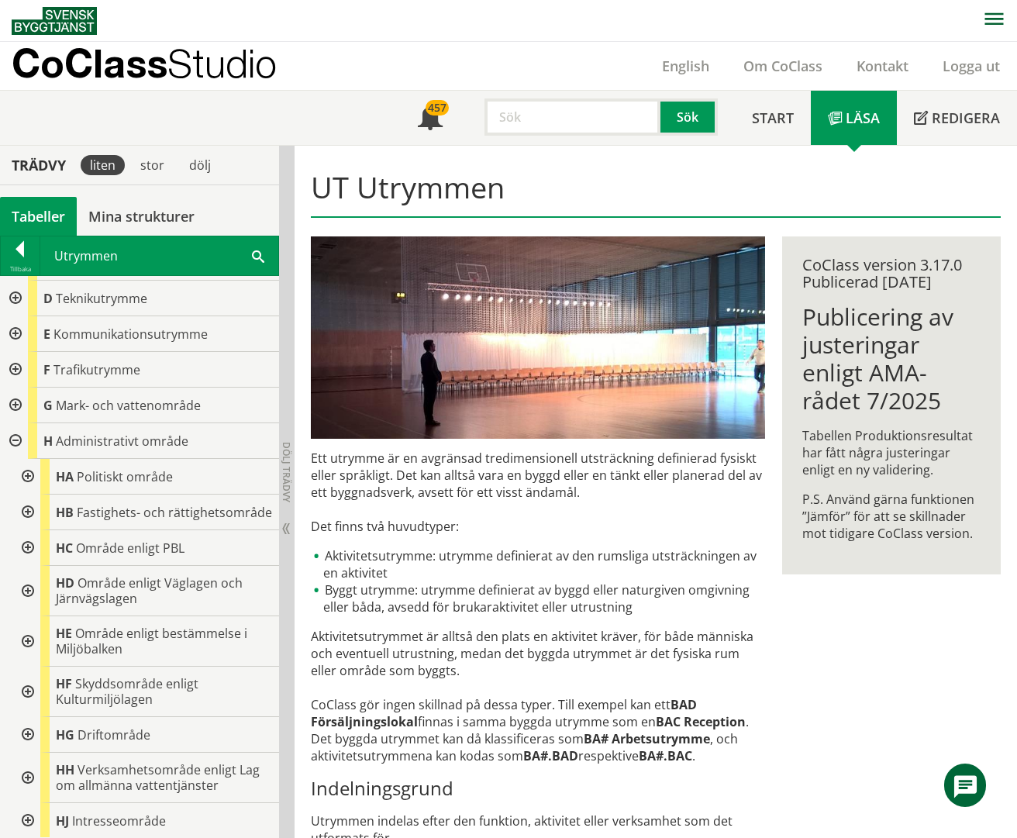
click at [29, 523] on div at bounding box center [26, 513] width 28 height 36
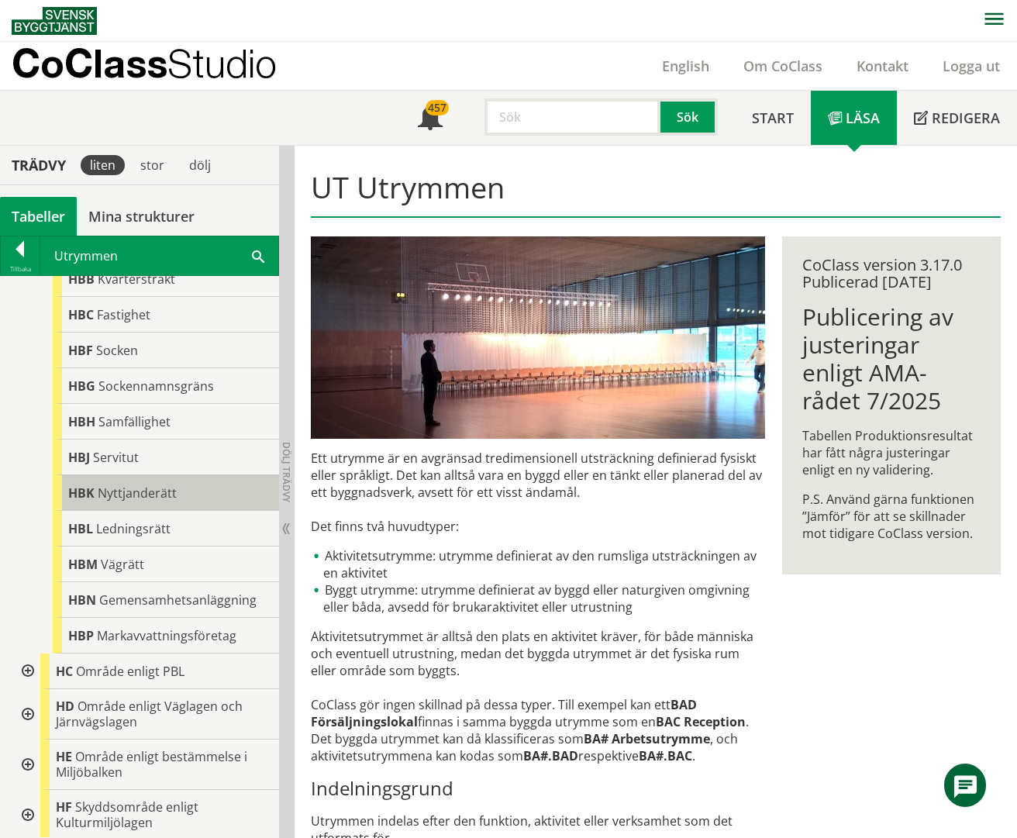
scroll to position [516, 0]
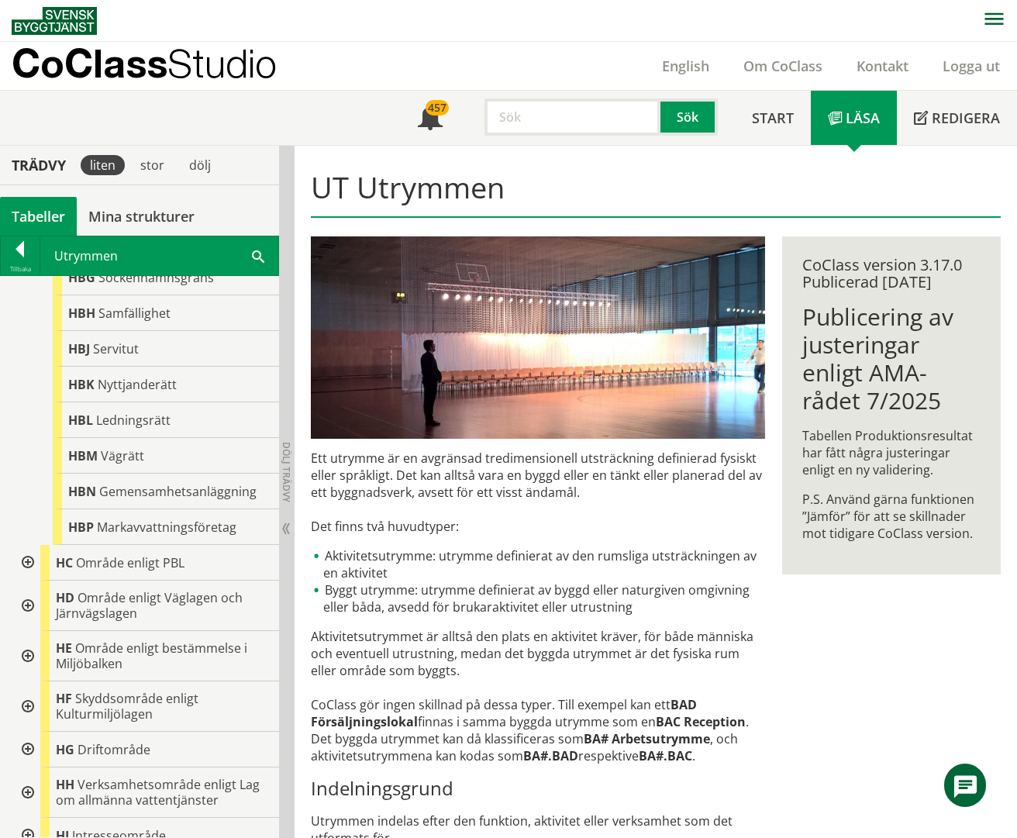
click at [29, 578] on div at bounding box center [26, 563] width 28 height 36
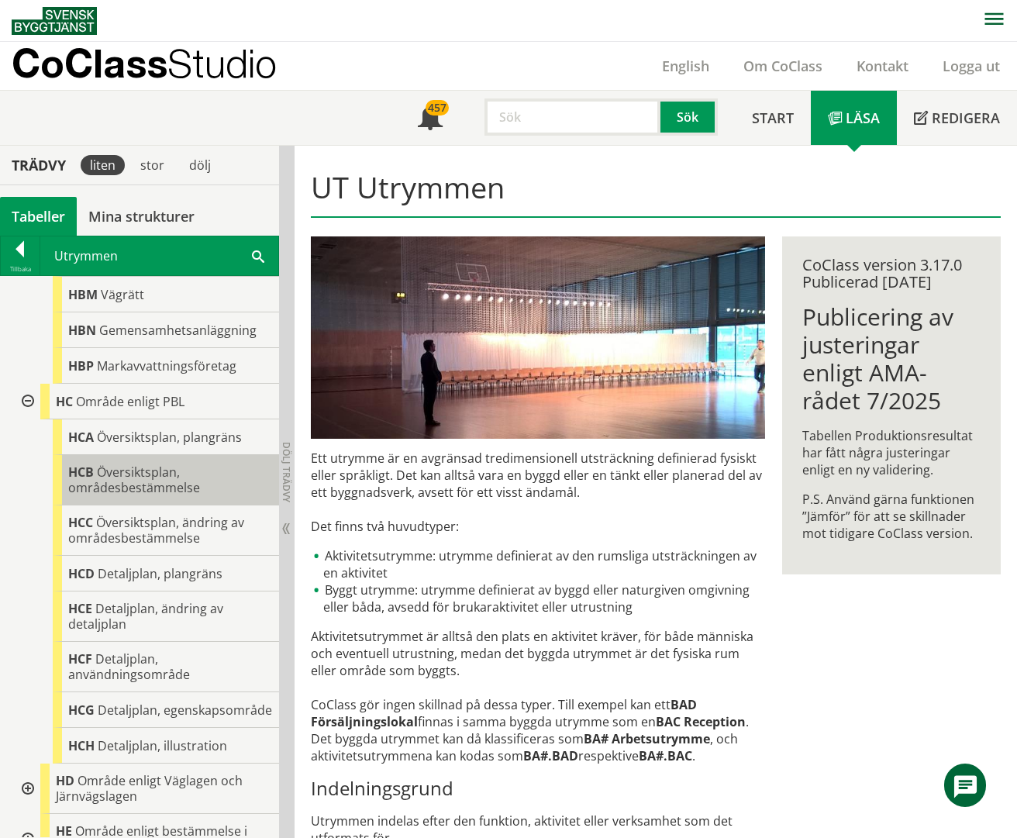
scroll to position [723, 0]
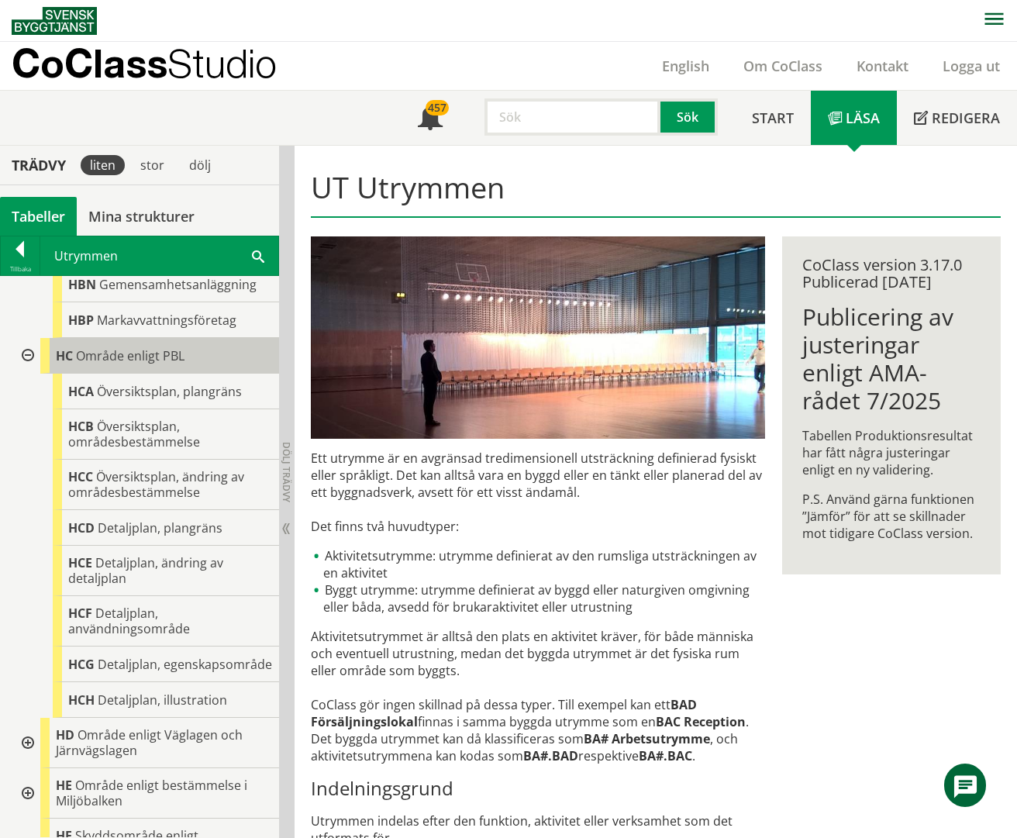
click at [136, 364] on span "Område enligt PBL" at bounding box center [130, 355] width 109 height 17
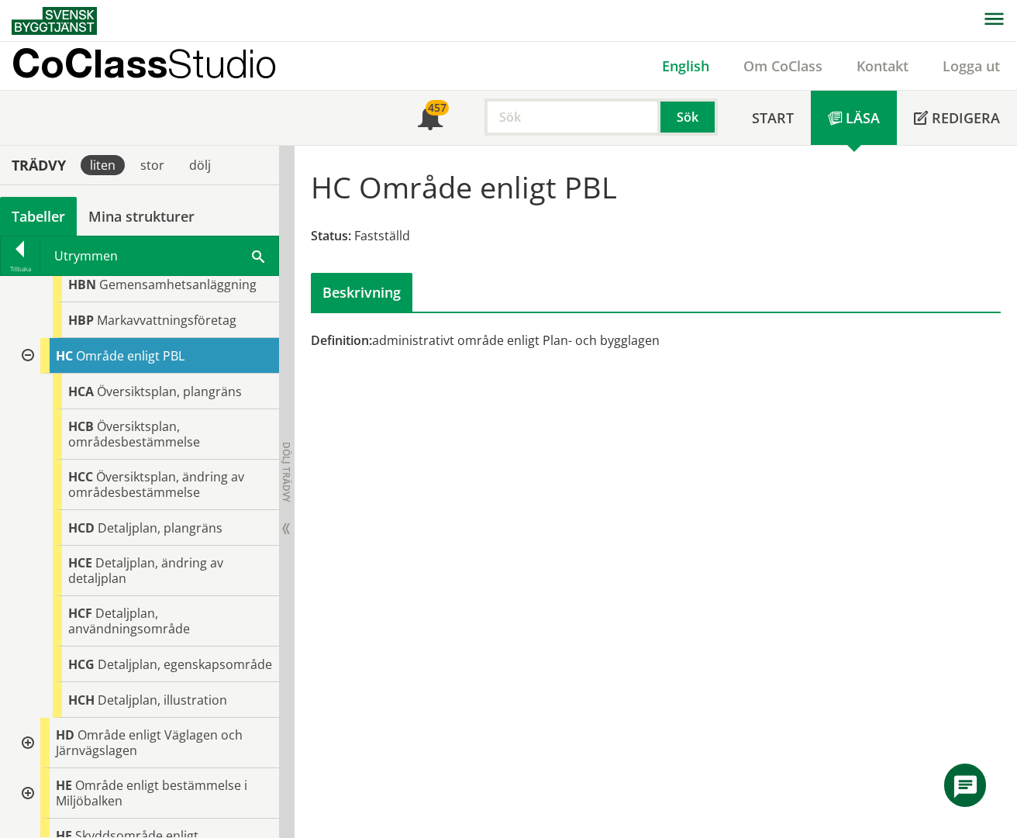
click at [696, 67] on link "English" at bounding box center [685, 66] width 81 height 19
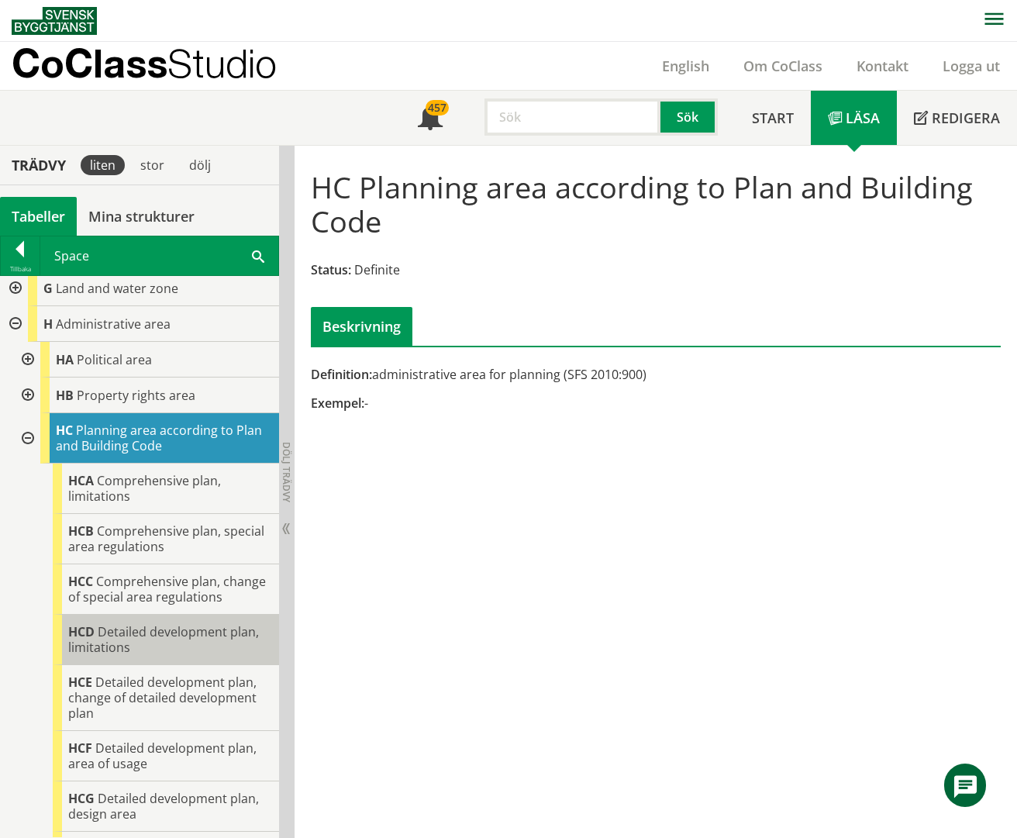
scroll to position [206, 0]
